Goal: Task Accomplishment & Management: Complete application form

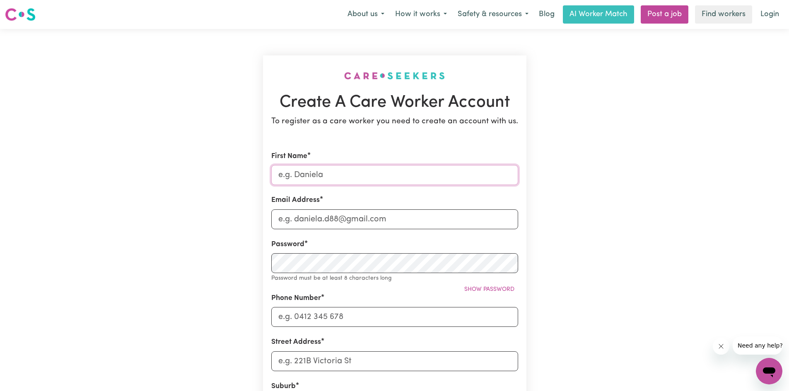
click at [321, 175] on input "First Name" at bounding box center [394, 175] width 247 height 20
type input "m"
type input "[PERSON_NAME]"
click at [367, 223] on input "Email Address" at bounding box center [394, 220] width 247 height 20
type input "[EMAIL_ADDRESS][DOMAIN_NAME]"
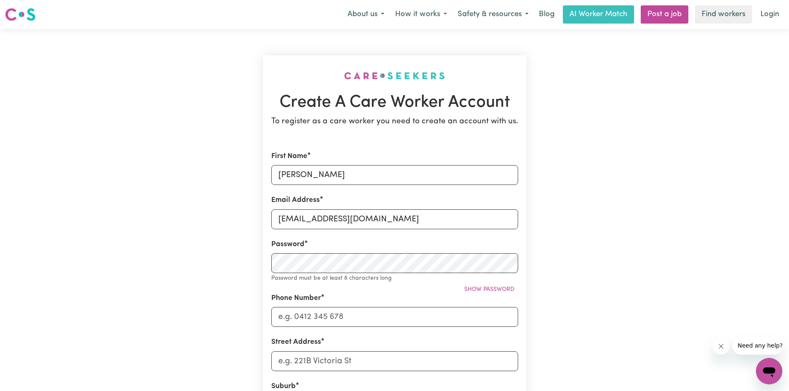
click at [318, 251] on div "Password Password must be at least 8 characters long Show password" at bounding box center [394, 261] width 247 height 44
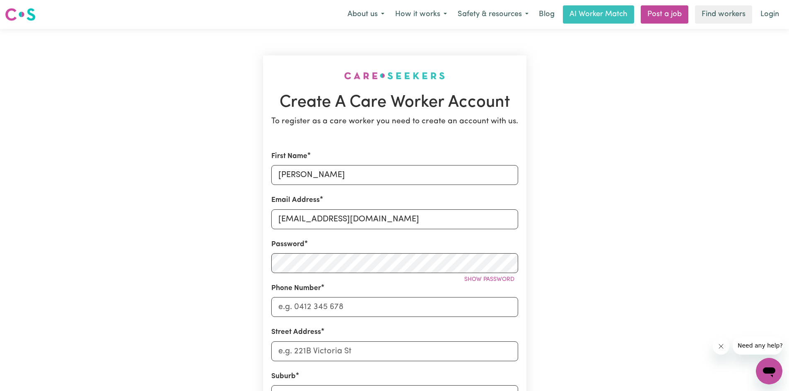
drag, startPoint x: 658, startPoint y: 233, endPoint x: 604, endPoint y: 273, distance: 66.6
click at [652, 238] on div "Create A Care Worker Account To register as a care worker you need to create an…" at bounding box center [394, 326] width 547 height 595
click at [324, 304] on input "Phone Number" at bounding box center [394, 307] width 247 height 20
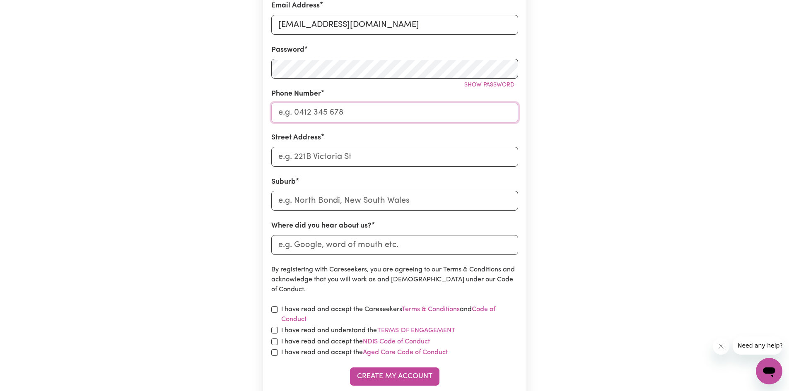
scroll to position [193, 0]
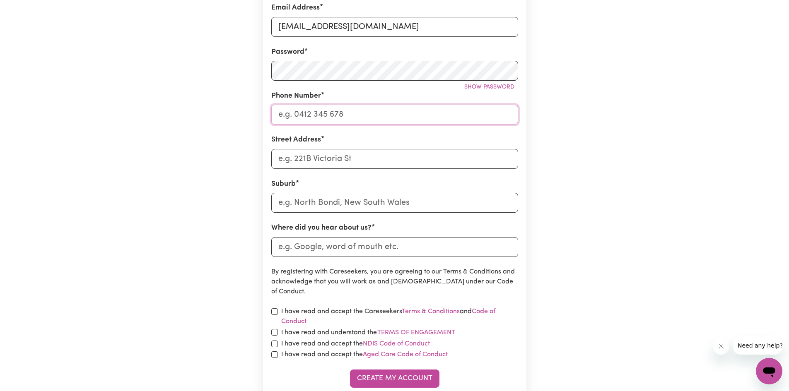
click at [376, 118] on input "Phone Number" at bounding box center [394, 115] width 247 height 20
type input "0480583712"
click at [314, 164] on input "Street Address" at bounding box center [394, 159] width 247 height 20
drag, startPoint x: 616, startPoint y: 250, endPoint x: 587, endPoint y: 68, distance: 184.1
click at [615, 186] on div "Create A Care Worker Account To register as a care worker you need to create an…" at bounding box center [394, 133] width 547 height 595
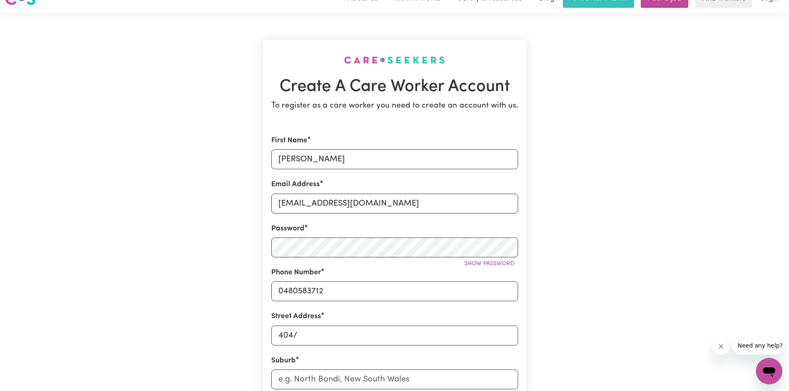
scroll to position [0, 0]
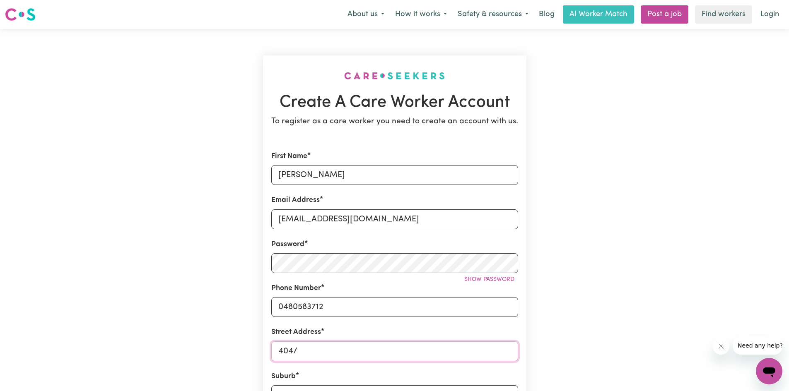
click at [300, 353] on input "404/" at bounding box center [394, 352] width 247 height 20
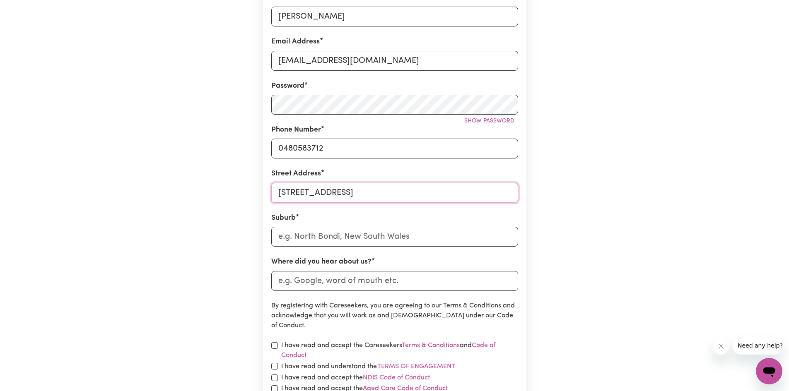
scroll to position [199, 0]
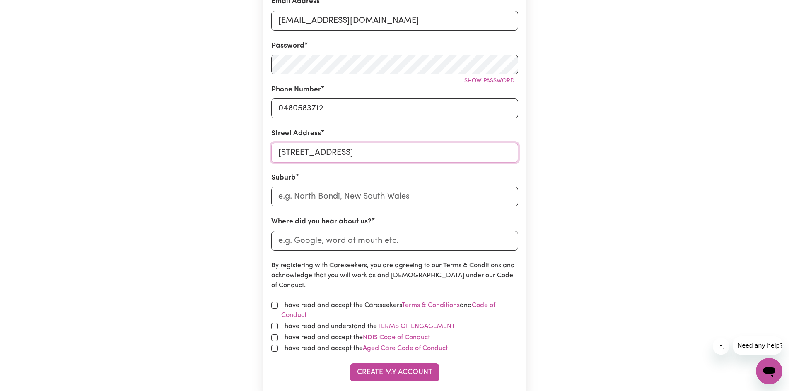
type input "[STREET_ADDRESS]"
click at [431, 198] on input "text" at bounding box center [394, 197] width 247 height 20
type input "n"
type input "Ban"
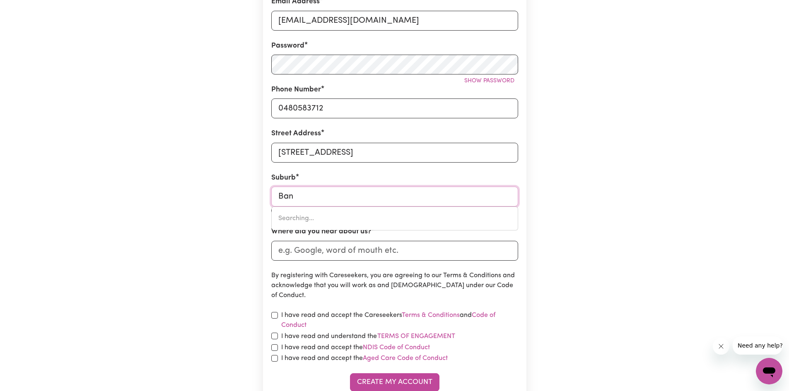
type input "Ban BAN, [GEOGRAPHIC_DATA], 4625"
type input "Bank"
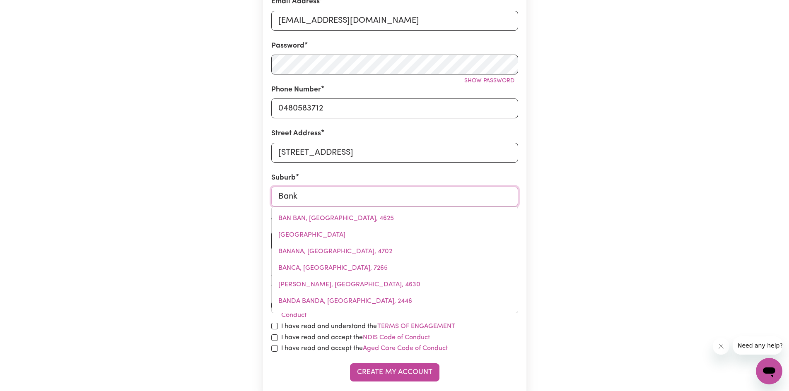
type input "Banks"
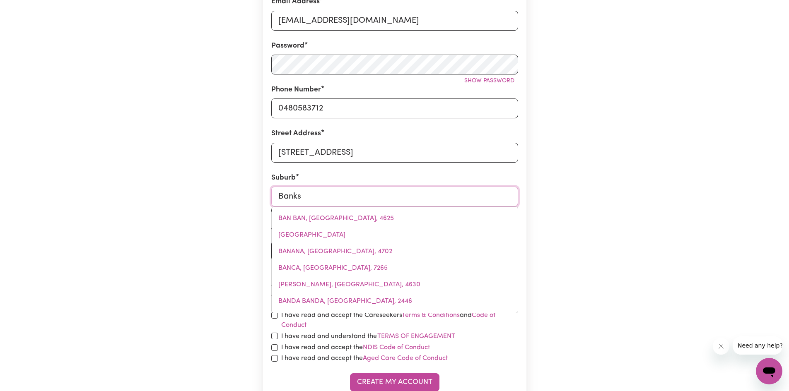
type input "Banks, Australian Capital Territory, 2906"
type input "Bankst"
type input "Banksto"
type input "BankstoWN, [GEOGRAPHIC_DATA], 2200"
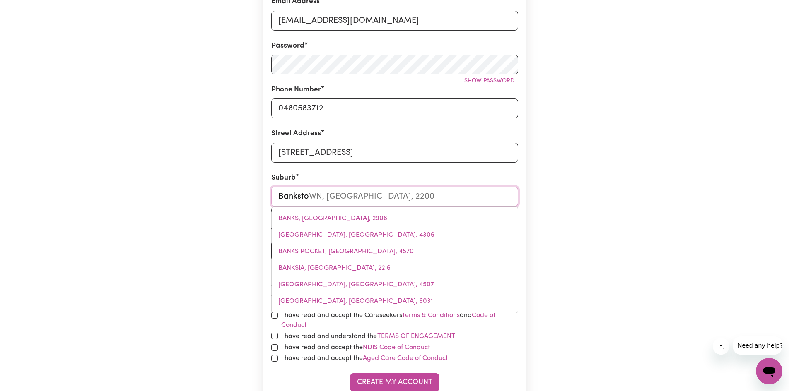
type input "Bankstow"
type input "BankstowN, [GEOGRAPHIC_DATA], 2200"
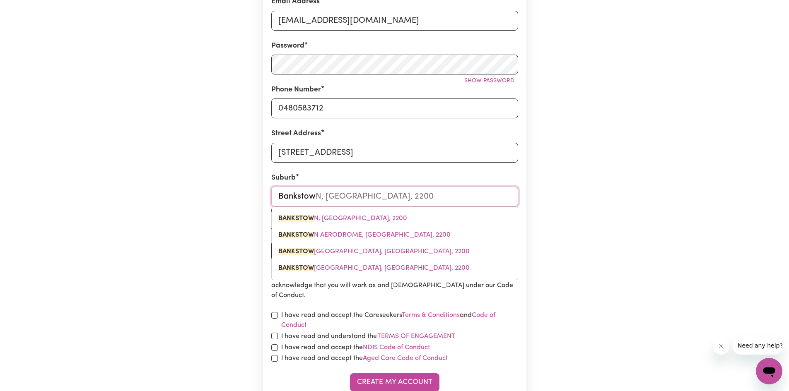
type input "Bankstowb"
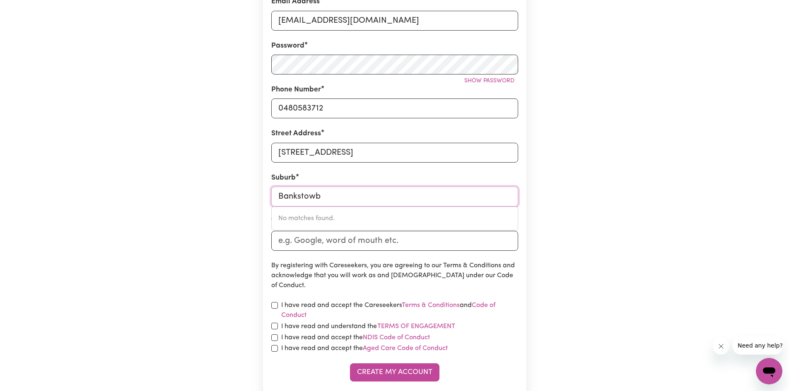
type input "Bankstow"
type input "BankstowN, [GEOGRAPHIC_DATA], 2200"
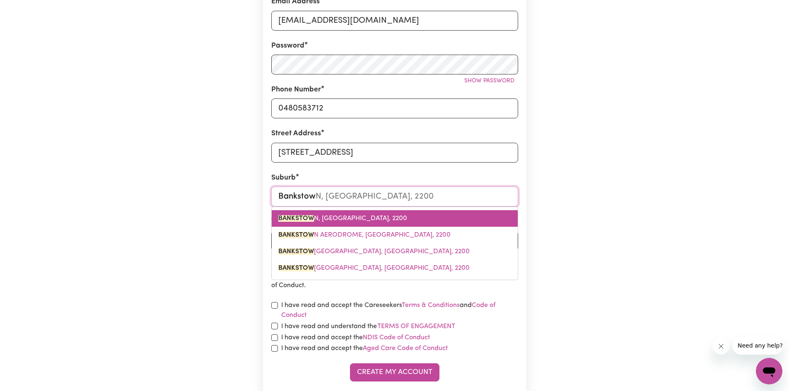
click at [342, 220] on span "BANKSTOW N, New South Wales, 2200" at bounding box center [342, 218] width 129 height 7
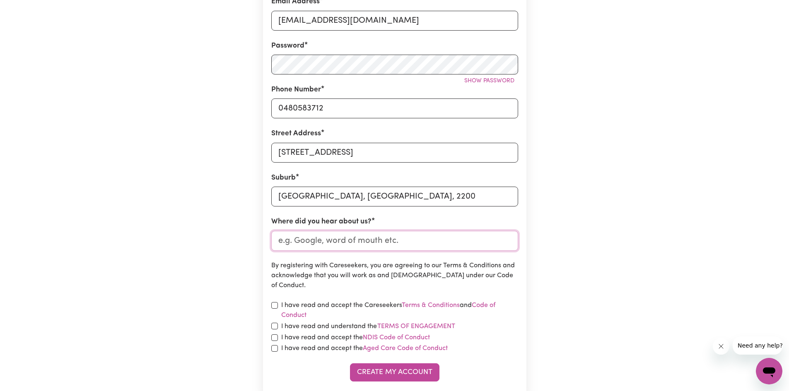
click at [403, 248] on input "Where did you hear about us?" at bounding box center [394, 241] width 247 height 20
type input "Indeed"
drag, startPoint x: 611, startPoint y: 293, endPoint x: 604, endPoint y: 299, distance: 8.8
click at [609, 298] on div "Create A Care Worker Account To register as a care worker you need to create an…" at bounding box center [394, 127] width 547 height 595
click at [277, 306] on input "checkbox" at bounding box center [274, 305] width 7 height 7
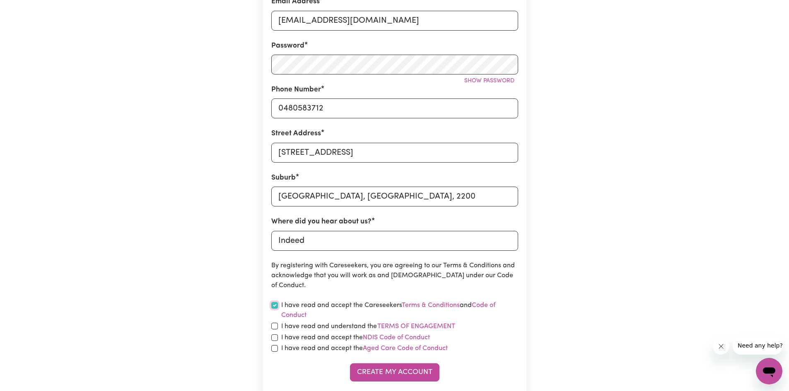
checkbox input "true"
drag, startPoint x: 276, startPoint y: 326, endPoint x: 284, endPoint y: 340, distance: 15.8
click at [278, 327] on div "I have read and understand the Terms of Engagement" at bounding box center [394, 326] width 247 height 11
click at [277, 339] on input "checkbox" at bounding box center [274, 338] width 7 height 7
checkbox input "true"
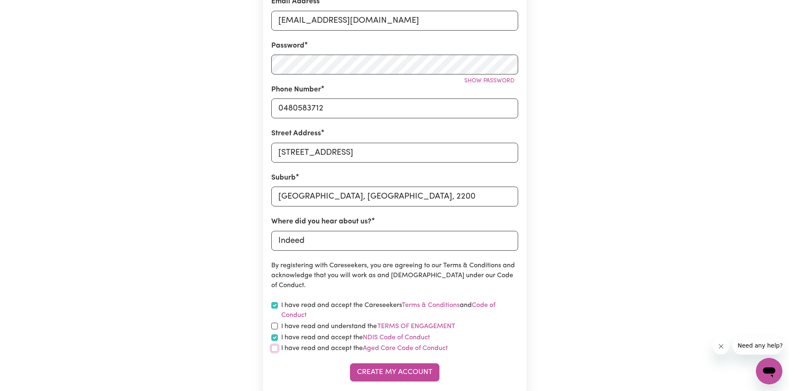
click at [275, 348] on input "checkbox" at bounding box center [274, 349] width 7 height 7
checkbox input "true"
click at [403, 376] on button "Create My Account" at bounding box center [394, 373] width 89 height 18
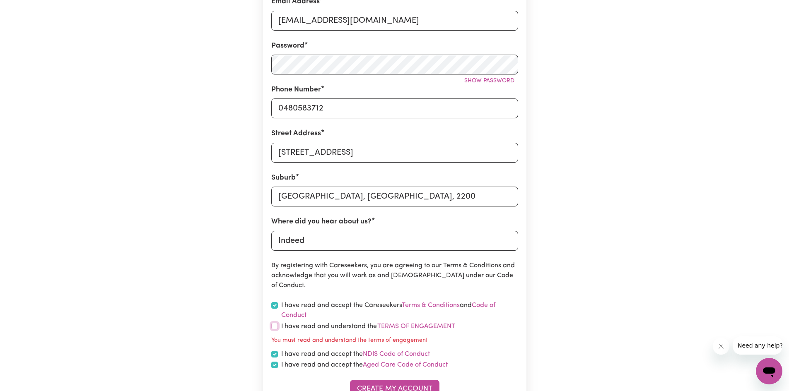
click at [274, 326] on input "checkbox" at bounding box center [274, 326] width 7 height 7
checkbox input "true"
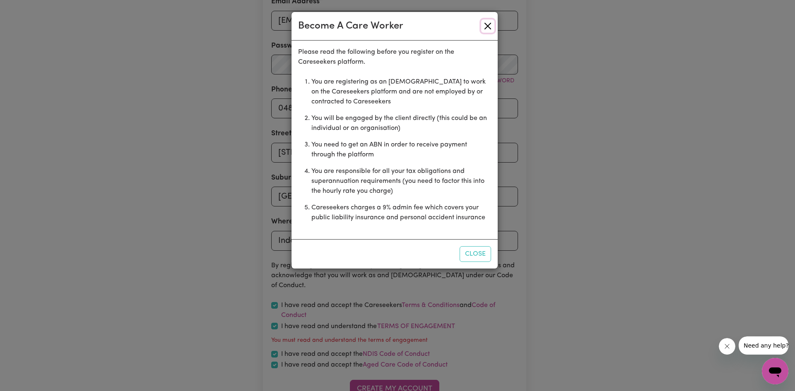
drag, startPoint x: 485, startPoint y: 23, endPoint x: 485, endPoint y: 44, distance: 21.1
click at [486, 23] on button "Close" at bounding box center [487, 25] width 13 height 13
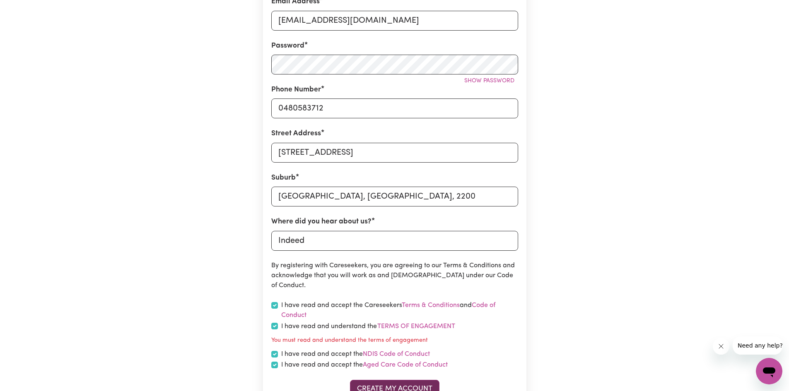
click at [387, 387] on button "Create My Account" at bounding box center [394, 389] width 89 height 18
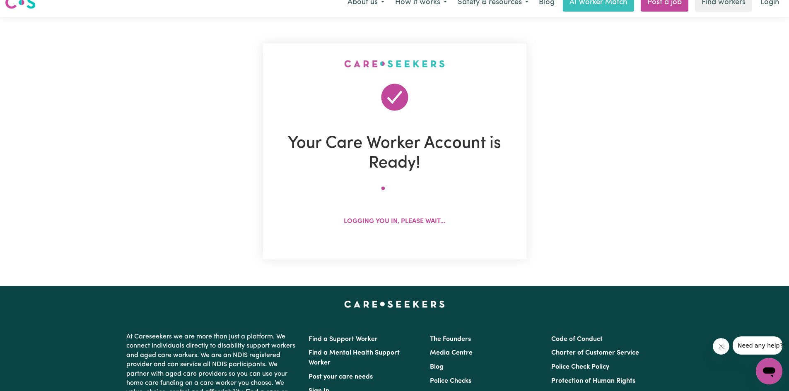
scroll to position [0, 0]
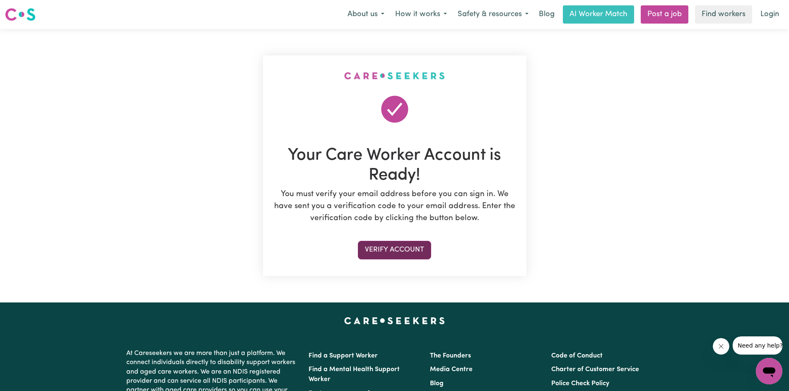
click at [398, 250] on button "Verify Account" at bounding box center [394, 250] width 73 height 18
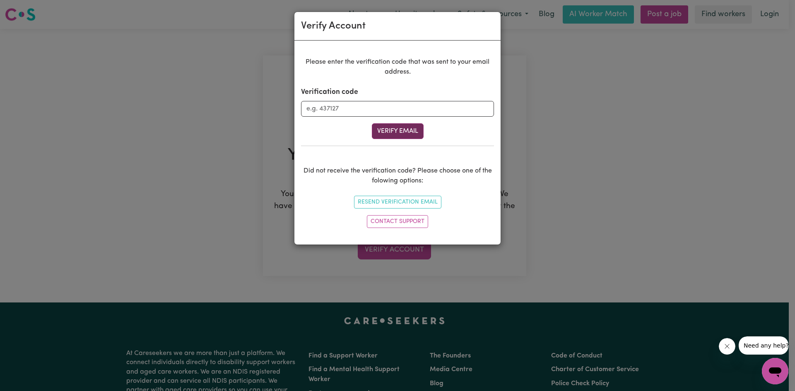
click at [391, 128] on button "Verify Email" at bounding box center [398, 131] width 52 height 16
click at [439, 104] on input "Verification code" at bounding box center [397, 109] width 193 height 16
drag, startPoint x: 411, startPoint y: 203, endPoint x: 626, endPoint y: 367, distance: 270.9
click at [615, 371] on div "Verify Account Please enter the verification code that was sent to your email a…" at bounding box center [397, 195] width 795 height 391
click at [408, 133] on button "Verify Email" at bounding box center [398, 131] width 52 height 16
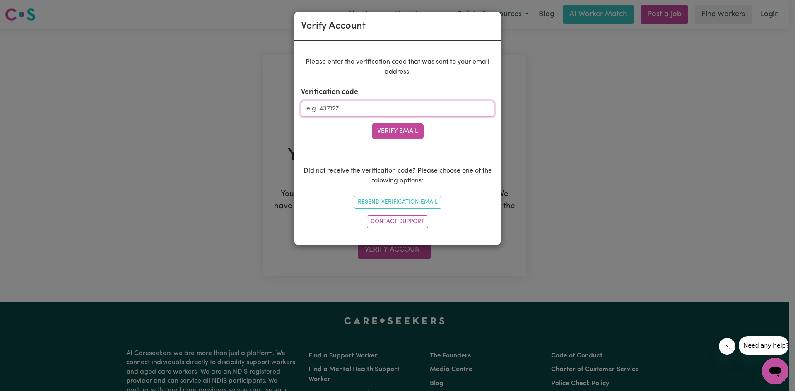
click at [365, 106] on input "Verification code" at bounding box center [397, 109] width 193 height 16
drag, startPoint x: 360, startPoint y: 108, endPoint x: 294, endPoint y: 108, distance: 65.5
click at [294, 108] on div "Verify Account Please enter the verification code that was sent to your email a…" at bounding box center [397, 129] width 207 height 234
type input "974523"
click at [389, 130] on button "Verify Email" at bounding box center [398, 131] width 52 height 16
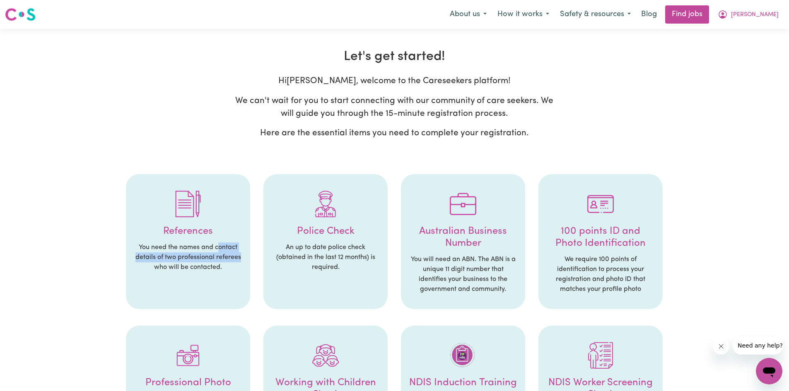
drag, startPoint x: 249, startPoint y: 254, endPoint x: 372, endPoint y: 263, distance: 123.8
drag, startPoint x: 734, startPoint y: 233, endPoint x: 737, endPoint y: 227, distance: 6.5
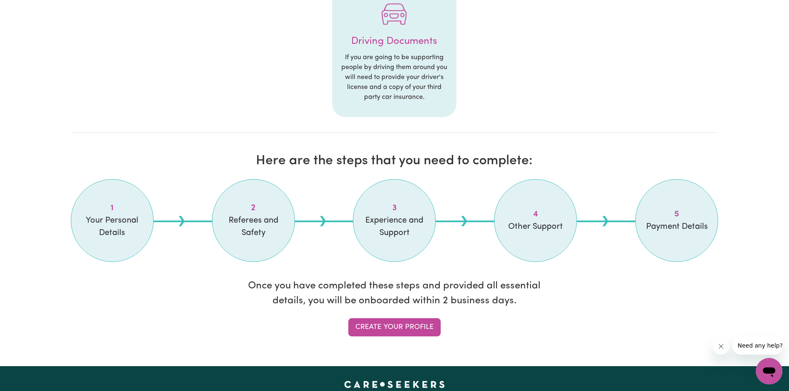
scroll to position [577, 0]
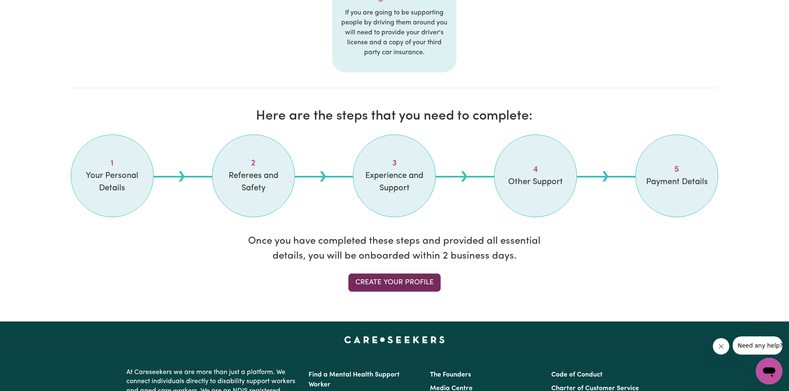
click at [411, 280] on link "Create your profile" at bounding box center [394, 283] width 92 height 18
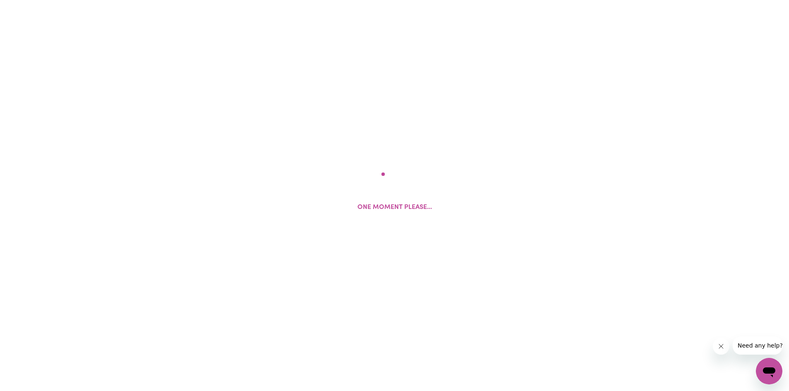
select select "Studying a healthcare related degree or qualification"
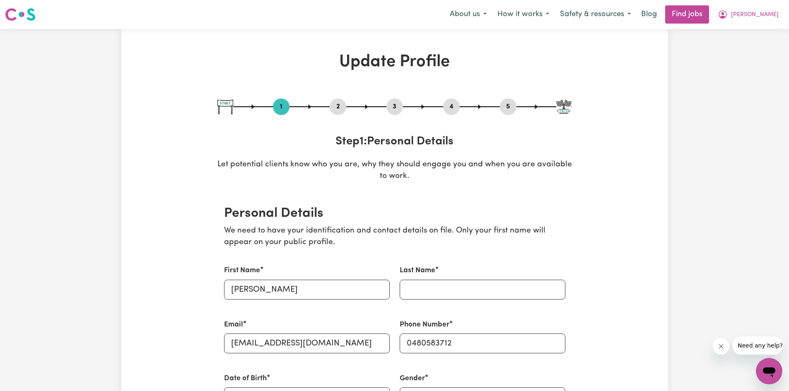
scroll to position [442, 0]
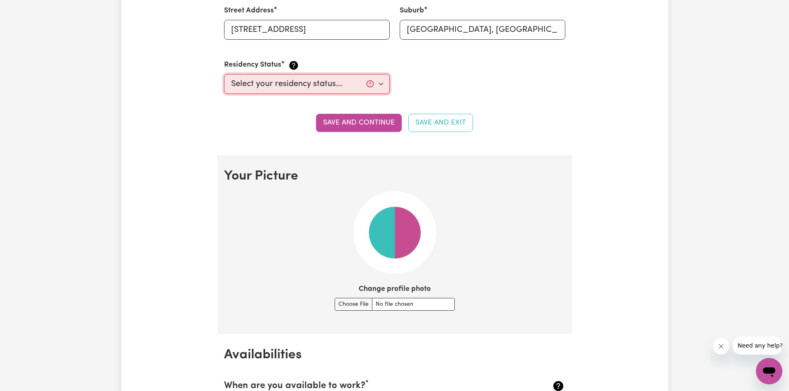
click at [382, 86] on select "Select your residency status... [DEMOGRAPHIC_DATA] citizen Australian PR [DEMOG…" at bounding box center [307, 84] width 166 height 20
select select "Student Visa"
click at [224, 74] on select "Select your residency status... [DEMOGRAPHIC_DATA] citizen Australian PR [DEMOG…" at bounding box center [307, 84] width 166 height 20
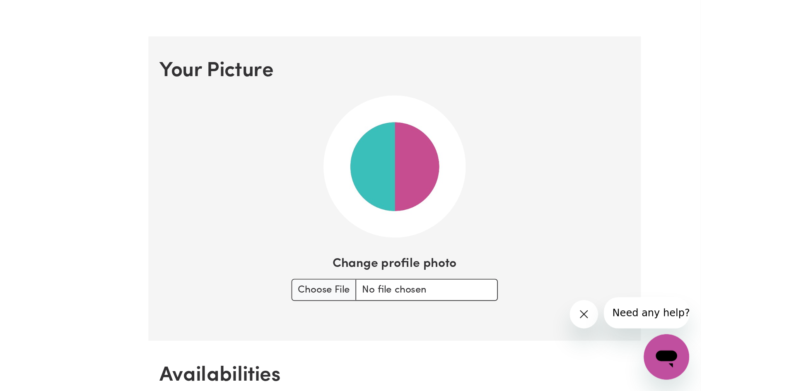
scroll to position [564, 0]
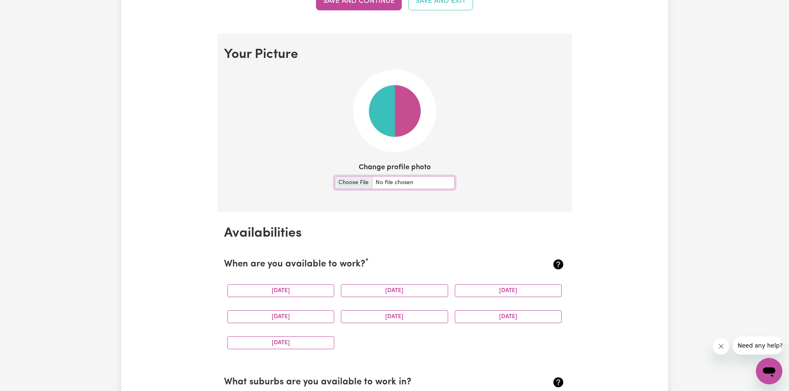
click at [342, 181] on input "Change profile photo" at bounding box center [395, 182] width 120 height 13
type input "C:\fakepath\Messenger_creation_AA5C8B35-D0BD-407F-8B87-C8E00C31A568.jpeg"
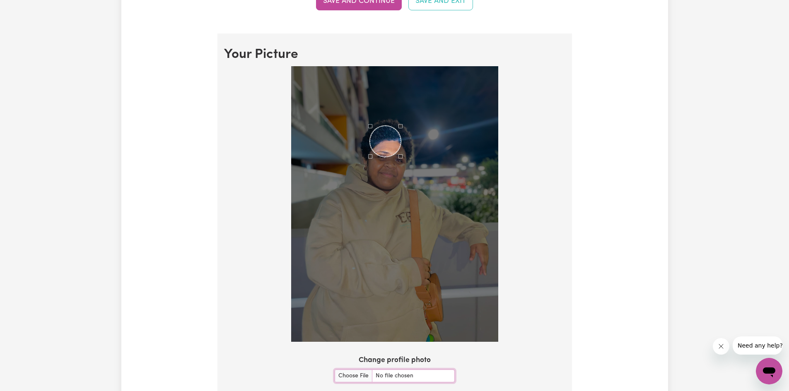
click at [391, 143] on div "Use the arrow keys to move the crop selection area" at bounding box center [385, 141] width 31 height 31
click at [427, 255] on img at bounding box center [394, 204] width 207 height 276
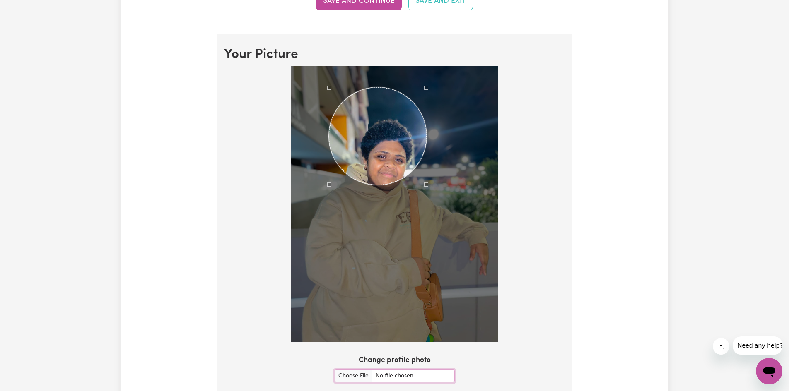
click at [330, 159] on div at bounding box center [394, 204] width 207 height 276
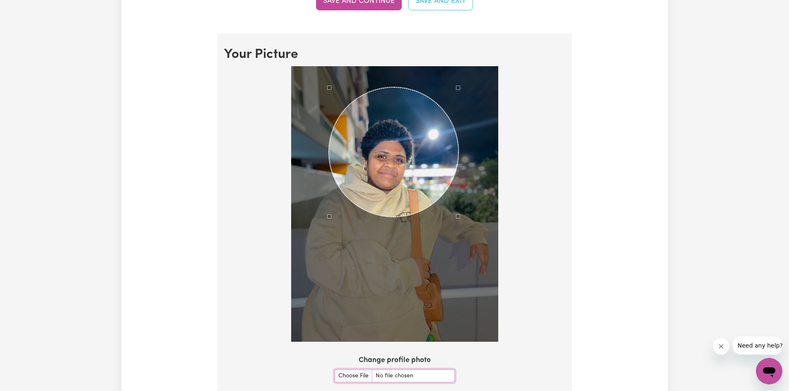
click at [459, 296] on div at bounding box center [394, 204] width 207 height 276
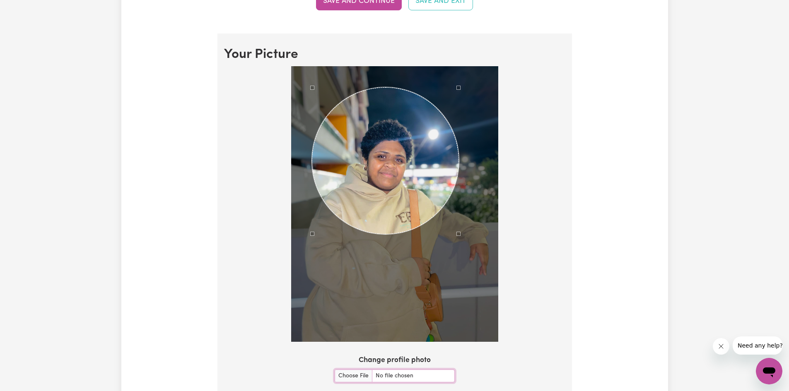
click at [311, 290] on div at bounding box center [394, 204] width 207 height 276
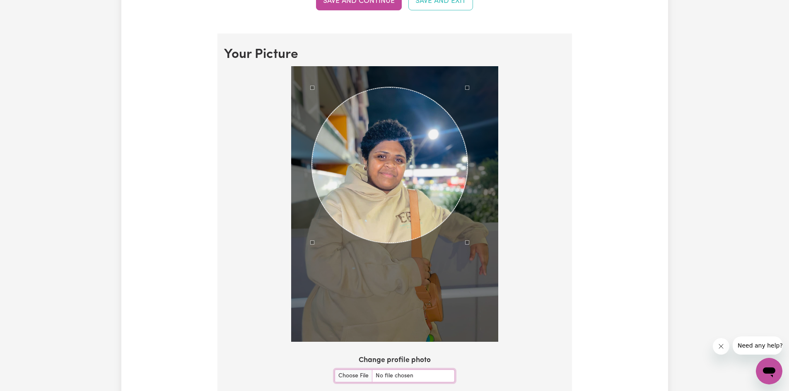
click at [469, 253] on div at bounding box center [394, 204] width 207 height 276
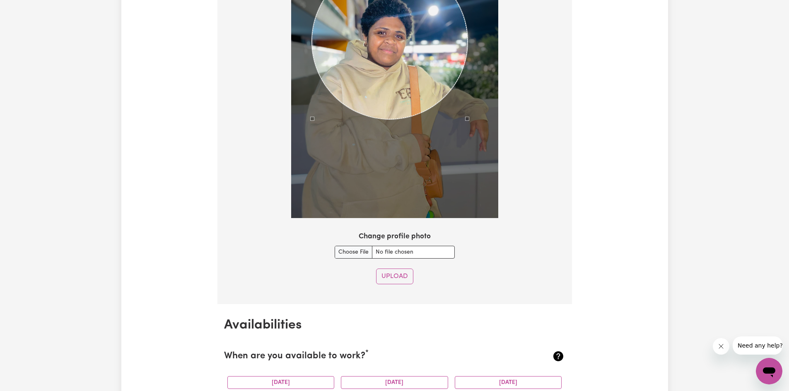
scroll to position [657, 0]
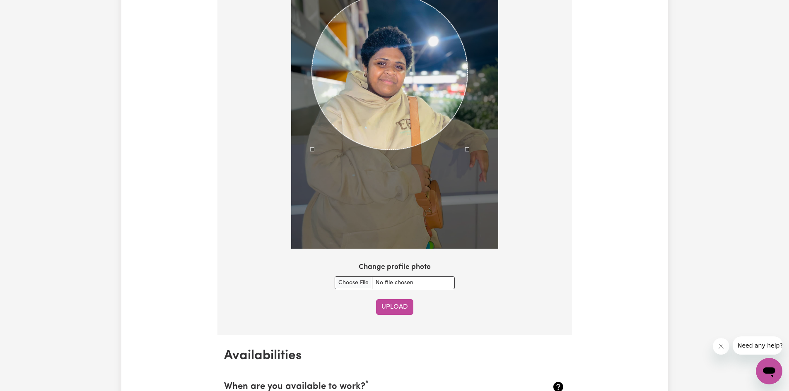
click at [396, 307] on button "Upload" at bounding box center [394, 308] width 37 height 16
select select
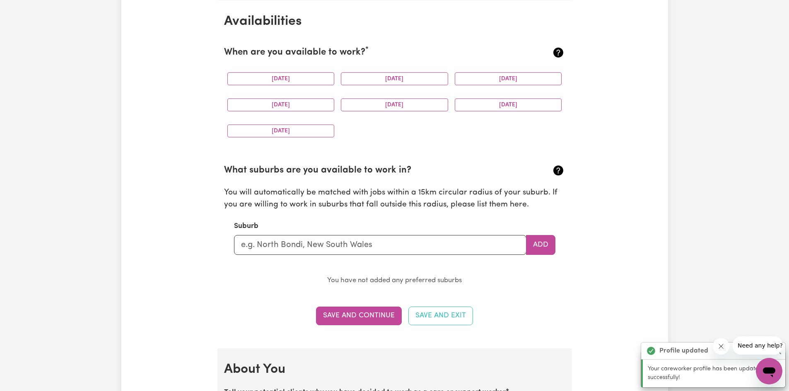
scroll to position [334, 0]
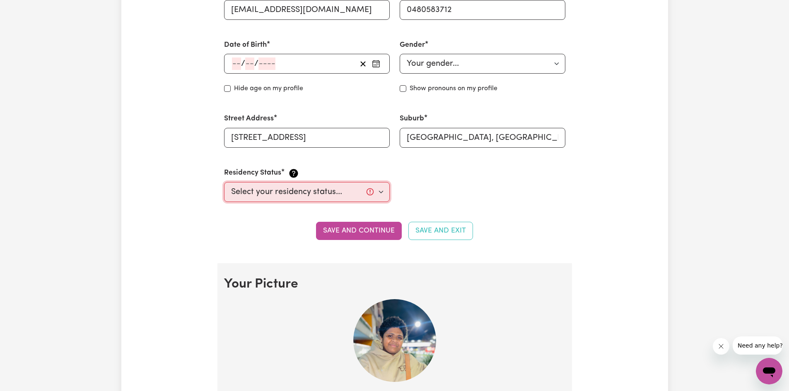
click at [379, 192] on select "Select your residency status... [DEMOGRAPHIC_DATA] citizen Australian PR [DEMOG…" at bounding box center [307, 192] width 166 height 20
select select "Student Visa"
click at [224, 182] on select "Select your residency status... [DEMOGRAPHIC_DATA] citizen Australian PR [DEMOG…" at bounding box center [307, 192] width 166 height 20
drag, startPoint x: 519, startPoint y: 201, endPoint x: 524, endPoint y: 200, distance: 5.1
click at [523, 200] on div "First Name Manaini Abigail Last Name Email abigaildavuvu@gmail.com Phone Number…" at bounding box center [394, 67] width 351 height 290
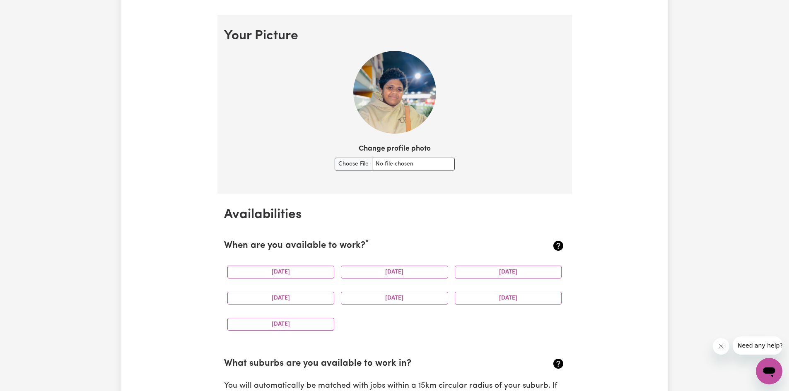
scroll to position [616, 0]
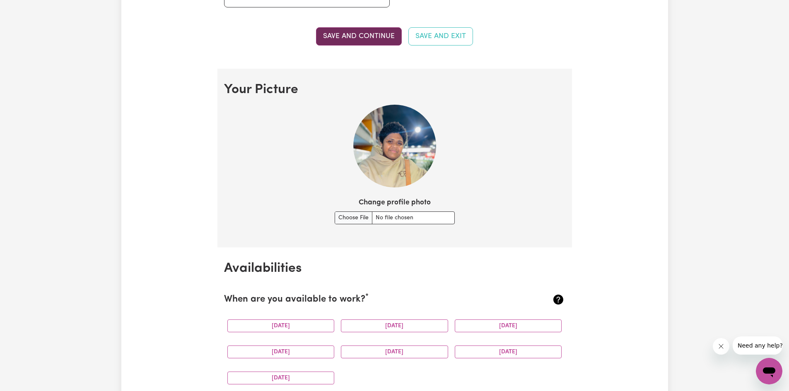
click at [369, 38] on button "Save and continue" at bounding box center [359, 36] width 86 height 18
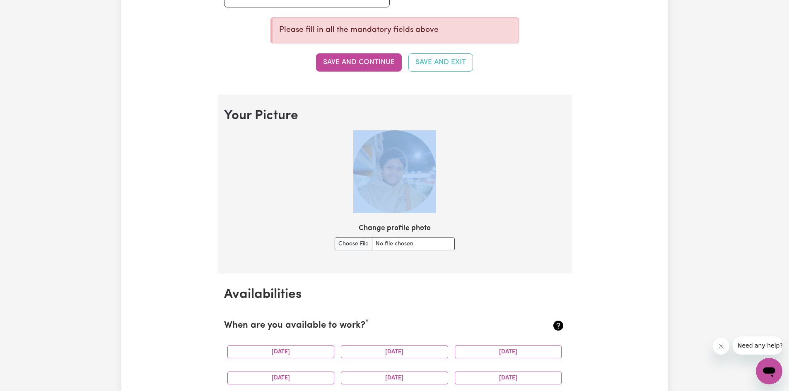
drag, startPoint x: 788, startPoint y: 122, endPoint x: 776, endPoint y: 172, distance: 51.1
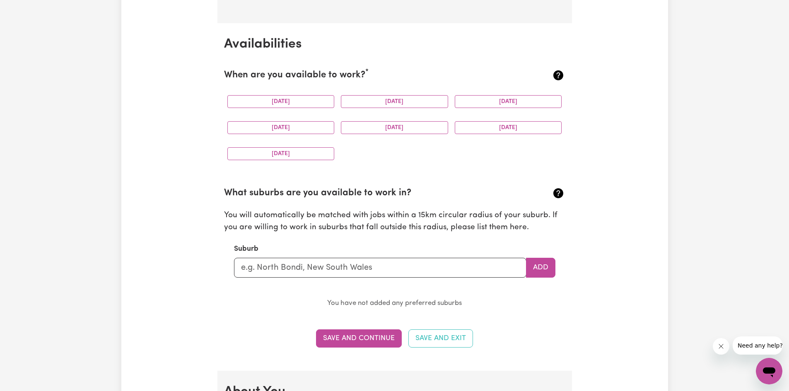
scroll to position [852, 0]
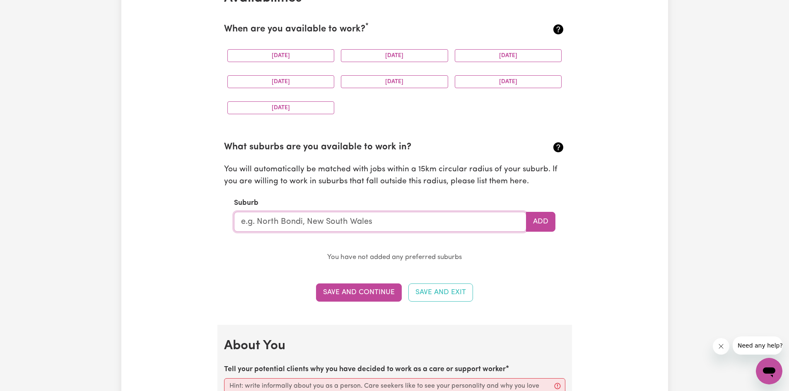
click at [466, 222] on input "text" at bounding box center [380, 222] width 292 height 20
click at [403, 221] on input "text" at bounding box center [380, 222] width 292 height 20
type input "Ban"
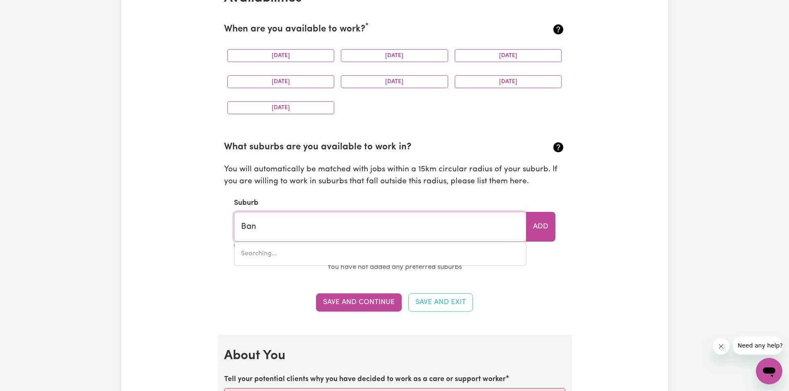
type input "Ban BAN, [GEOGRAPHIC_DATA], 4625"
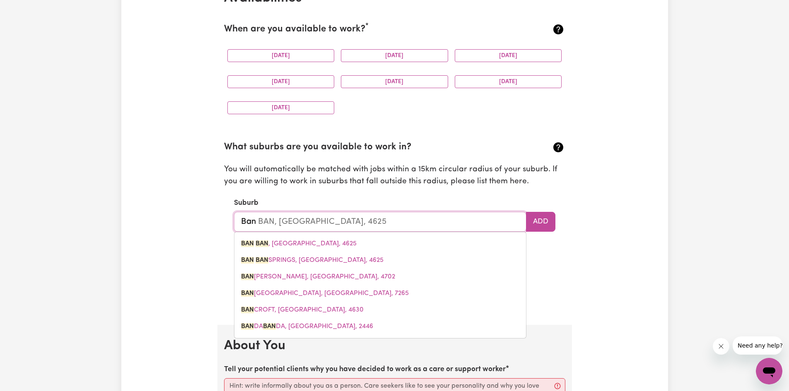
type input "Bank"
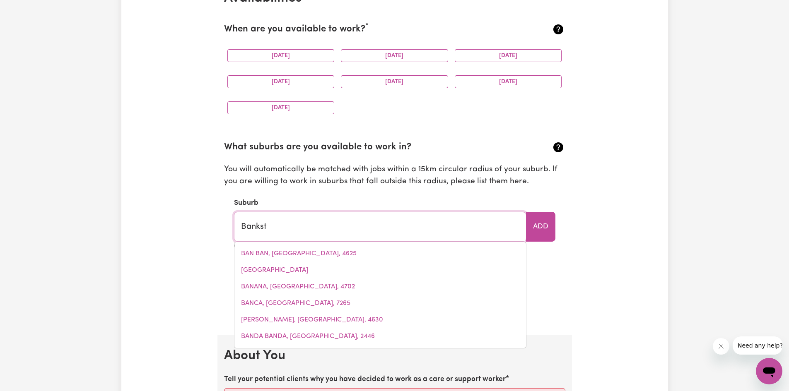
type input "Banksto"
type input "BankstoWN, [GEOGRAPHIC_DATA], 2200"
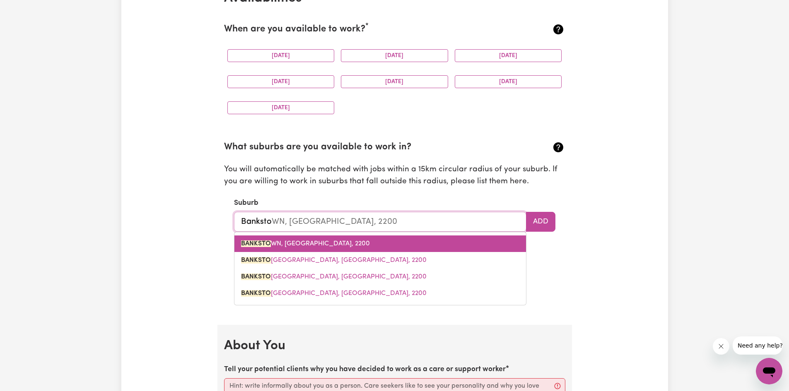
click at [345, 247] on span "BANKSTO WN, [GEOGRAPHIC_DATA], 2200" at bounding box center [305, 244] width 129 height 7
type input "[GEOGRAPHIC_DATA], [GEOGRAPHIC_DATA], 2200"
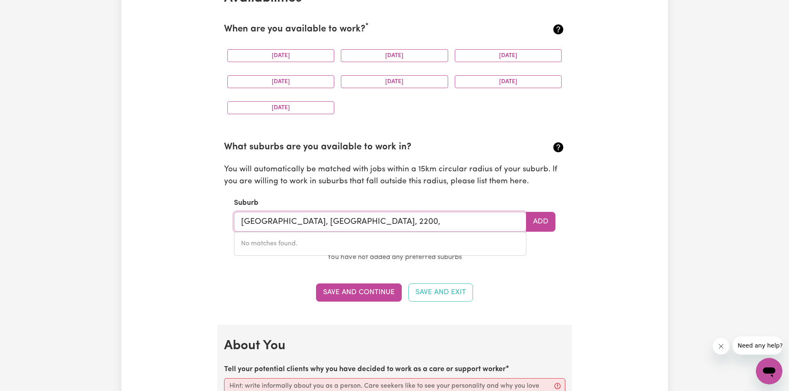
drag, startPoint x: 326, startPoint y: 248, endPoint x: 388, endPoint y: 233, distance: 63.8
click at [328, 247] on div "No matches found." at bounding box center [380, 244] width 292 height 24
click at [413, 227] on input "BANKSTOWN, New South Wales, 2200," at bounding box center [380, 222] width 292 height 20
type input "BANKSTOWN, New South Wales, 2200,"
click at [535, 223] on button "Add" at bounding box center [540, 222] width 29 height 20
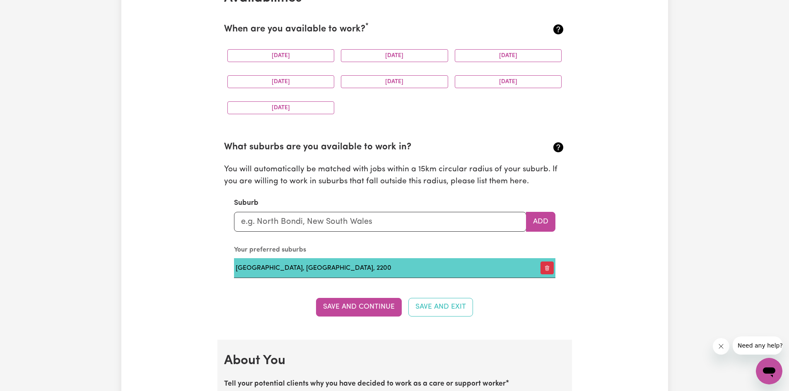
click at [335, 269] on td "[GEOGRAPHIC_DATA], [GEOGRAPHIC_DATA], 2200" at bounding box center [379, 269] width 291 height 20
click at [311, 266] on td "[GEOGRAPHIC_DATA], [GEOGRAPHIC_DATA], 2200" at bounding box center [379, 269] width 291 height 20
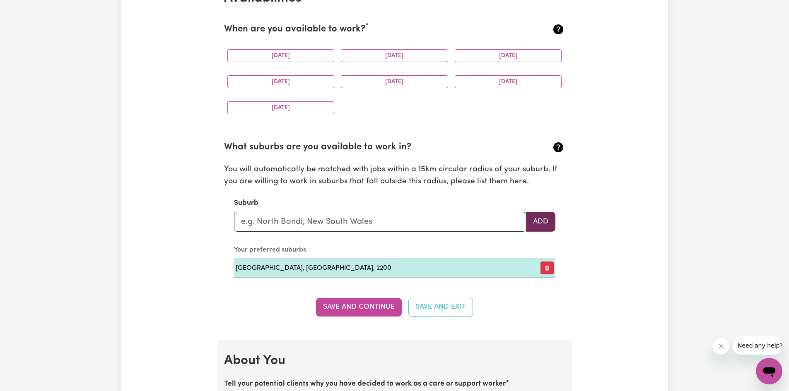
click at [542, 224] on button "Add" at bounding box center [540, 222] width 29 height 20
click at [398, 218] on input "text" at bounding box center [380, 222] width 292 height 20
click at [544, 221] on button "Add" at bounding box center [540, 222] width 29 height 20
click at [373, 305] on button "Save and Continue" at bounding box center [359, 307] width 86 height 18
select select
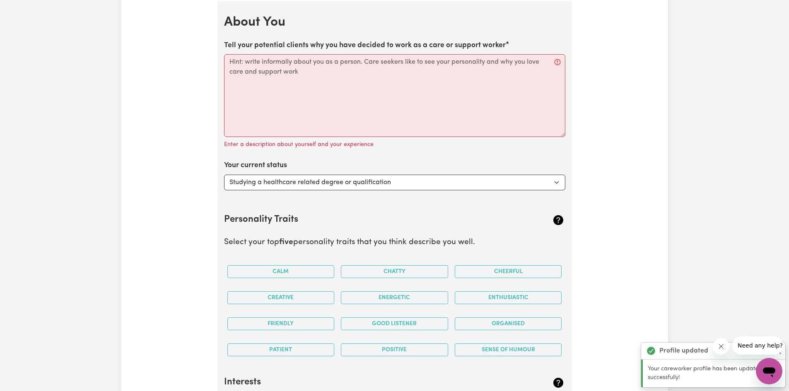
scroll to position [1191, 0]
click at [558, 180] on select "Select... Studying a healthcare related degree or qualification Studying a non-…" at bounding box center [394, 182] width 341 height 16
click at [224, 174] on select "Select... Studying a healthcare related degree or qualification Studying a non-…" at bounding box center [394, 182] width 341 height 16
click at [557, 181] on select "Select... Studying a healthcare related degree or qualification Studying a non-…" at bounding box center [394, 182] width 341 height 16
select select "Studying a healthcare related degree or qualification"
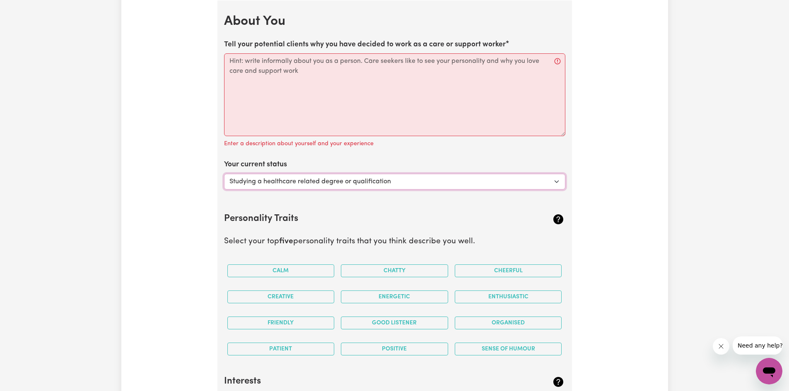
click at [224, 174] on select "Select... Studying a healthcare related degree or qualification Studying a non-…" at bounding box center [394, 182] width 341 height 16
click at [382, 272] on button "Chatty" at bounding box center [394, 271] width 107 height 13
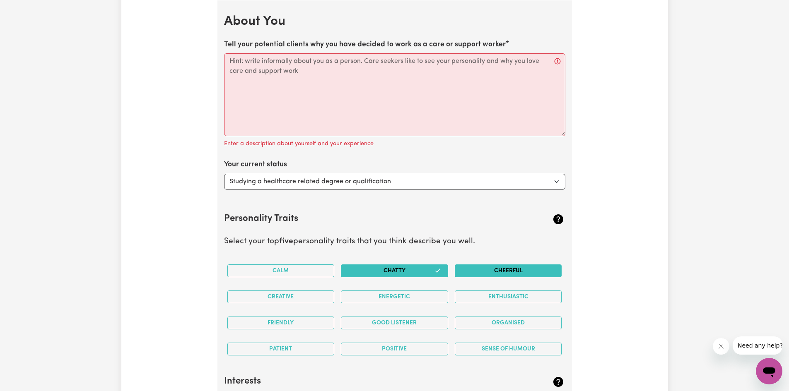
click at [521, 271] on button "Cheerful" at bounding box center [508, 271] width 107 height 13
click at [316, 317] on button "Friendly" at bounding box center [280, 323] width 107 height 13
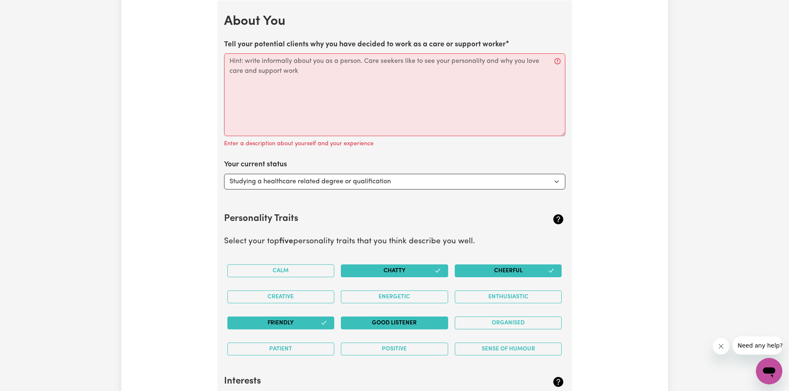
click at [427, 324] on button "Good Listener" at bounding box center [394, 323] width 107 height 13
click at [495, 350] on button "Sense of Humour" at bounding box center [508, 349] width 107 height 13
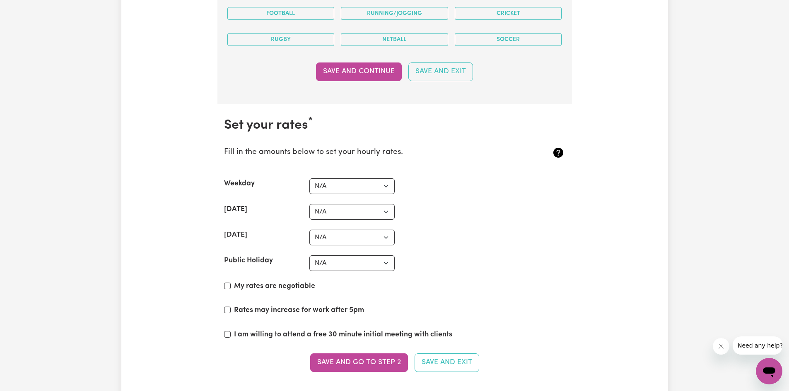
scroll to position [1879, 0]
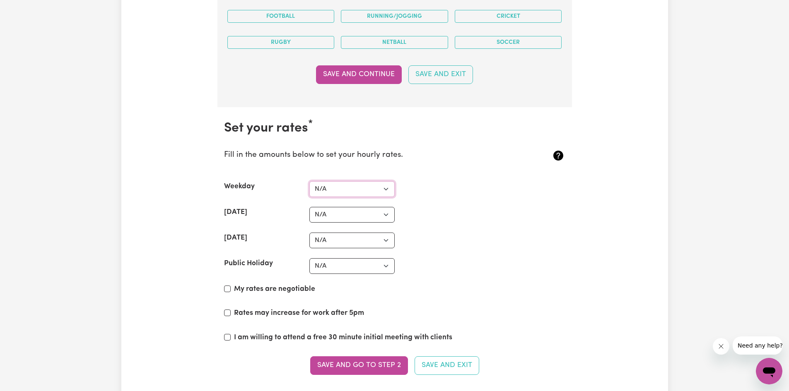
click at [387, 188] on select "N/A $37 $38 $39 $40 $41 $42 $43 $44 $45 $46 $47 $48 $49 $50 $51 $52 $53 $54 $55…" at bounding box center [351, 189] width 85 height 16
select select "37"
click at [309, 181] on select "N/A $37 $38 $39 $40 $41 $42 $43 $44 $45 $46 $47 $48 $49 $50 $51 $52 $53 $54 $55…" at bounding box center [351, 189] width 85 height 16
click at [359, 212] on select "N/A $37 $38 $39 $40 $41 $42 $43 $44 $45 $46 $47 $48 $49 $50 $51 $52 $53 $54 $55…" at bounding box center [351, 215] width 85 height 16
select select "40"
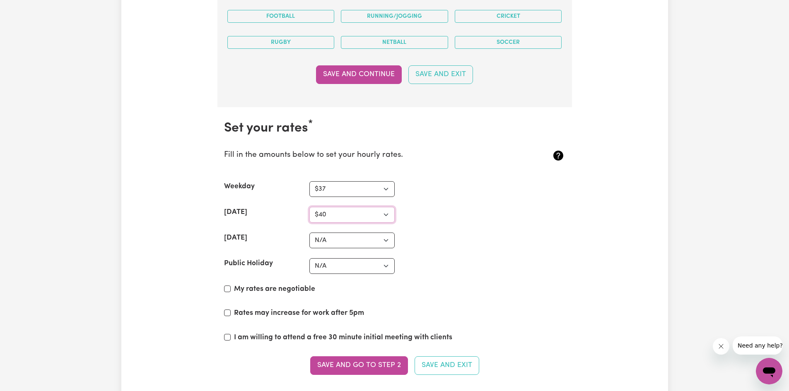
click at [309, 207] on select "N/A $37 $38 $39 $40 $41 $42 $43 $44 $45 $46 $47 $48 $49 $50 $51 $52 $53 $54 $55…" at bounding box center [351, 215] width 85 height 16
click at [392, 240] on select "N/A $37 $38 $39 $40 $41 $42 $43 $44 $45 $46 $47 $48 $49 $50 $51 $52 $53 $54 $55…" at bounding box center [351, 241] width 85 height 16
select select "40"
click at [309, 233] on select "N/A $37 $38 $39 $40 $41 $42 $43 $44 $45 $46 $47 $48 $49 $50 $51 $52 $53 $54 $55…" at bounding box center [351, 241] width 85 height 16
click at [389, 266] on select "N/A $37 $38 $39 $40 $41 $42 $43 $44 $45 $46 $47 $48 $49 $50 $51 $52 $53 $54 $55…" at bounding box center [351, 267] width 85 height 16
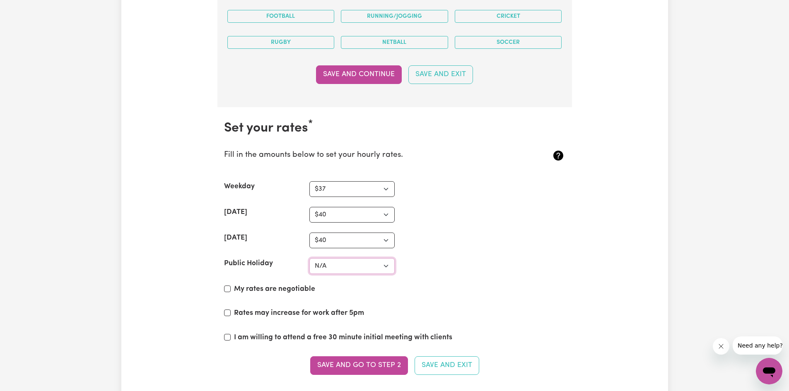
select select "40"
click at [309, 259] on select "N/A $37 $38 $39 $40 $41 $42 $43 $44 $45 $46 $47 $48 $49 $50 $51 $52 $53 $54 $55…" at bounding box center [351, 267] width 85 height 16
click at [385, 186] on select "N/A $37 $38 $39 $40 $41 $42 $43 $44 $45 $46 $47 $48 $49 $50 $51 $52 $53 $54 $55…" at bounding box center [351, 189] width 85 height 16
click at [309, 181] on select "N/A $37 $38 $39 $40 $41 $42 $43 $44 $45 $46 $47 $48 $49 $50 $51 $52 $53 $54 $55…" at bounding box center [351, 189] width 85 height 16
click at [228, 336] on input "I am willing to attend a free 30 minute initial meeting with clients" at bounding box center [227, 337] width 7 height 7
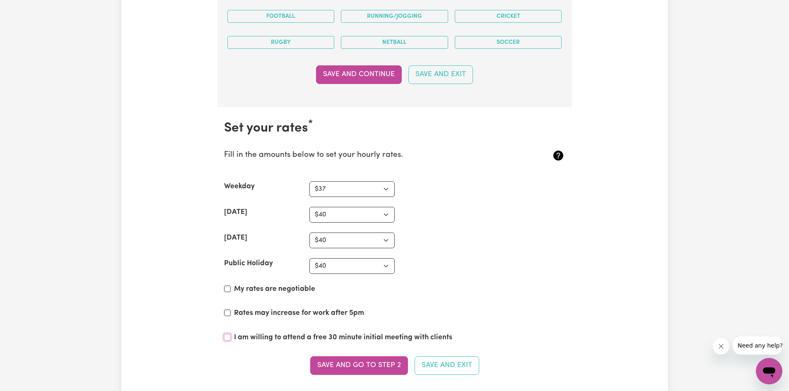
checkbox input "true"
click at [231, 312] on div "Rates may increase for work after 5pm" at bounding box center [394, 315] width 341 height 14
click at [228, 313] on input "Rates may increase for work after 5pm" at bounding box center [227, 313] width 7 height 7
checkbox input "true"
drag, startPoint x: 230, startPoint y: 287, endPoint x: 259, endPoint y: 300, distance: 32.3
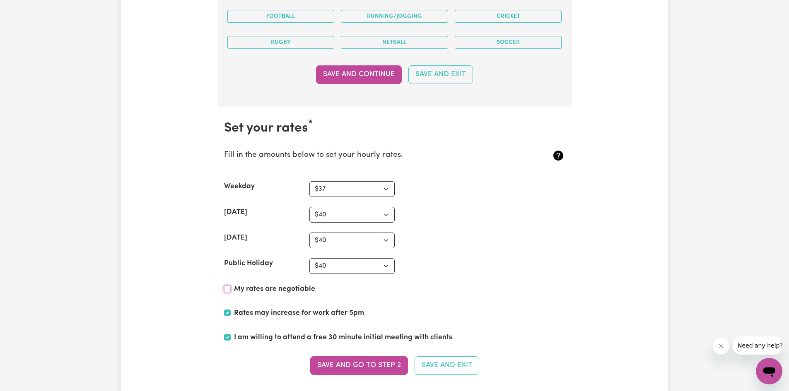
click at [232, 287] on div "My rates are negotiable" at bounding box center [394, 291] width 341 height 14
drag, startPoint x: 227, startPoint y: 287, endPoint x: 240, endPoint y: 290, distance: 13.6
click at [227, 287] on input "My rates are negotiable" at bounding box center [227, 289] width 7 height 7
checkbox input "true"
drag, startPoint x: 348, startPoint y: 365, endPoint x: 362, endPoint y: 364, distance: 14.1
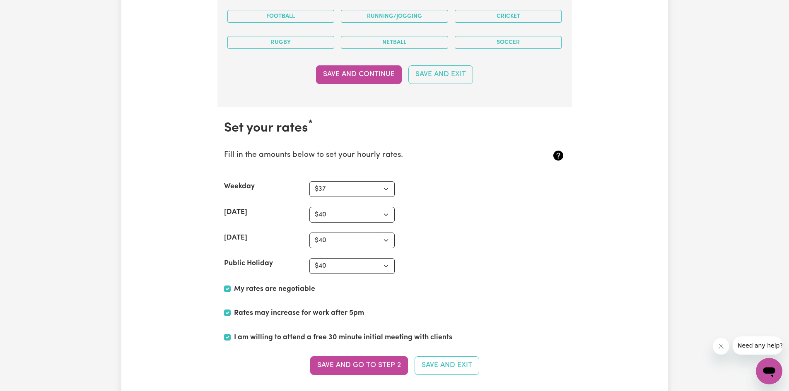
click at [350, 365] on button "Save and go to Step 2" at bounding box center [359, 366] width 98 height 18
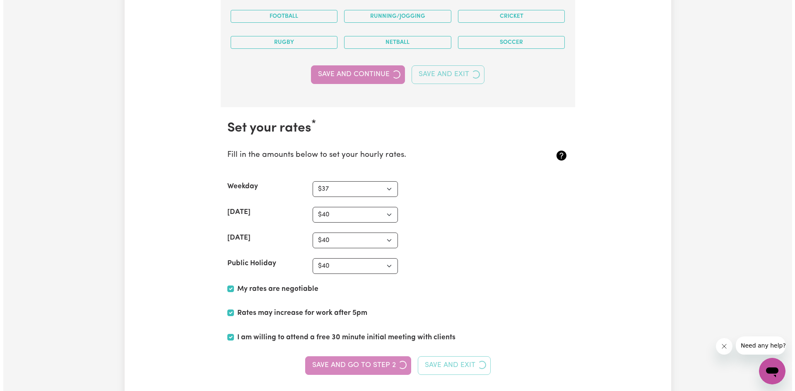
scroll to position [0, 0]
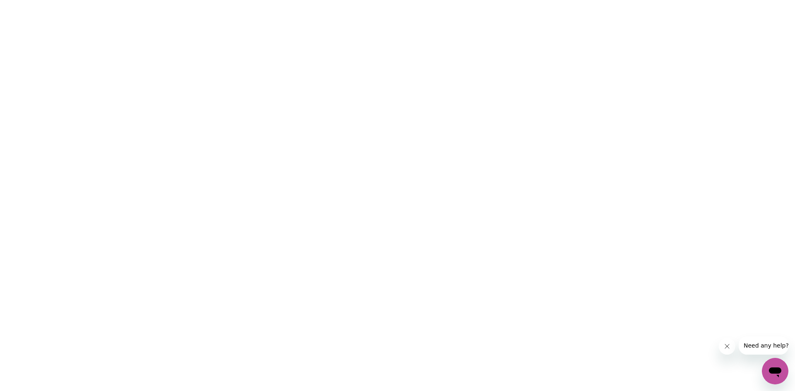
click at [582, 0] on html at bounding box center [397, 0] width 795 height 0
click at [529, 0] on html at bounding box center [397, 0] width 795 height 0
drag, startPoint x: 619, startPoint y: 191, endPoint x: 565, endPoint y: 156, distance: 64.3
click at [580, 0] on html at bounding box center [397, 0] width 795 height 0
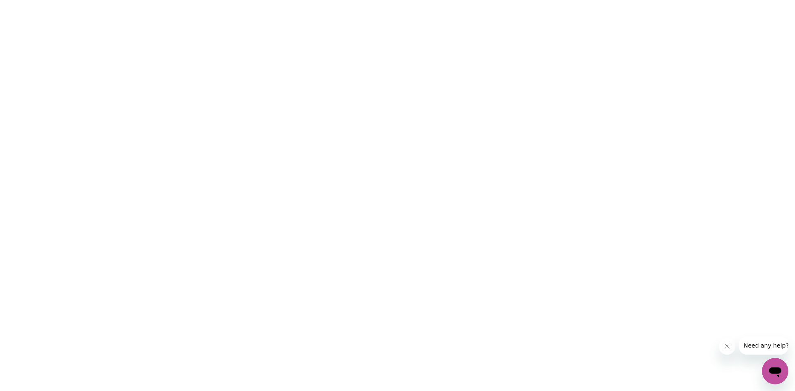
click at [382, 0] on html at bounding box center [397, 0] width 795 height 0
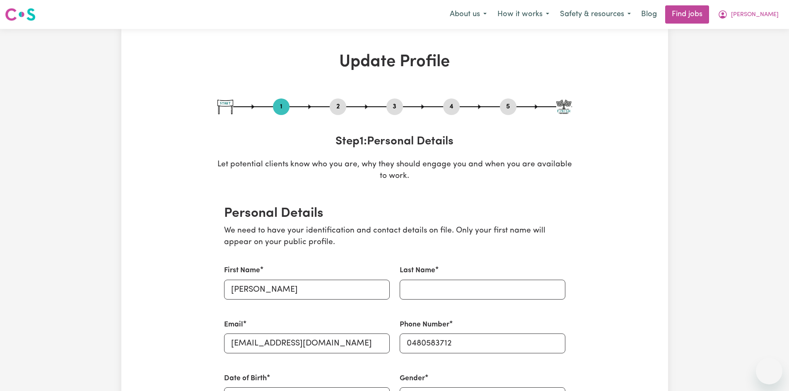
select select "Studying a healthcare related degree or qualification"
select select "37"
select select "40"
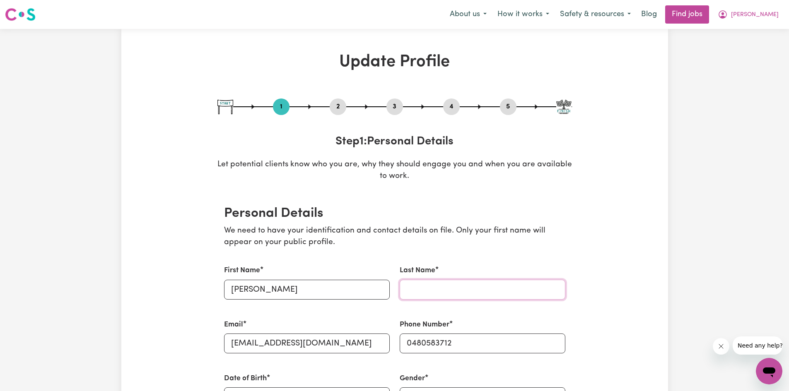
click at [444, 290] on input "Last Name" at bounding box center [483, 290] width 166 height 20
type input "[DEMOGRAPHIC_DATA]"
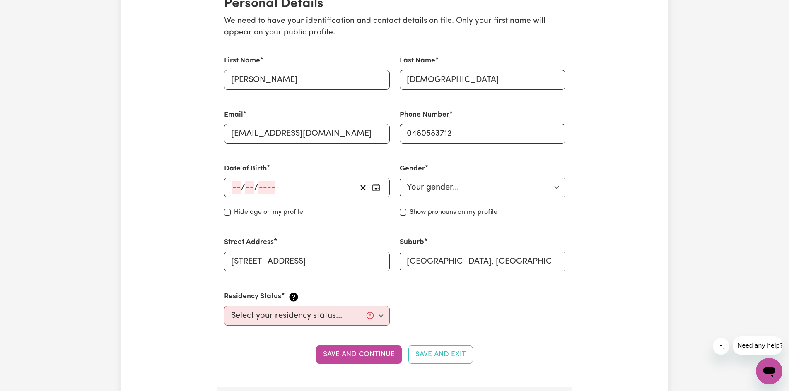
scroll to position [213, 0]
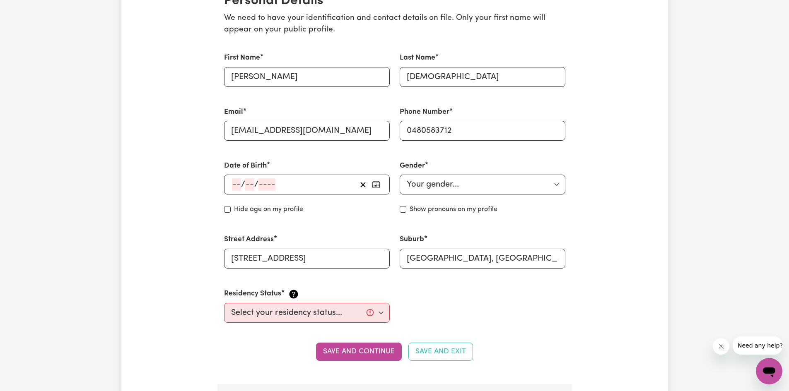
click at [229, 179] on div "/ /" at bounding box center [307, 185] width 166 height 20
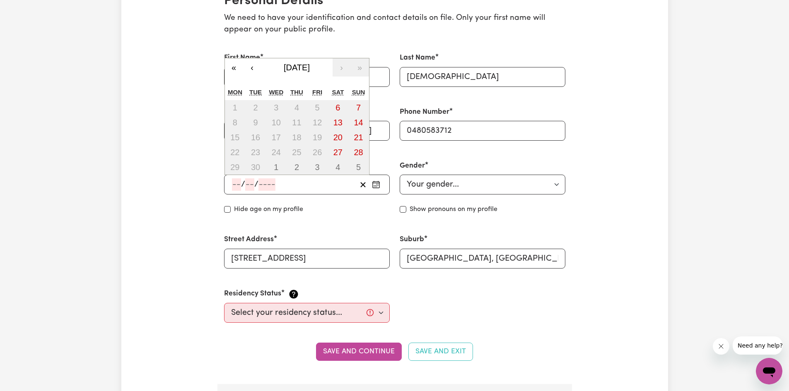
click at [241, 181] on input "number" at bounding box center [236, 185] width 9 height 12
click at [379, 184] on icon "button" at bounding box center [375, 184] width 7 height 0
click at [240, 181] on input "number" at bounding box center [236, 185] width 9 height 12
click at [253, 66] on button "‹" at bounding box center [252, 67] width 18 height 18
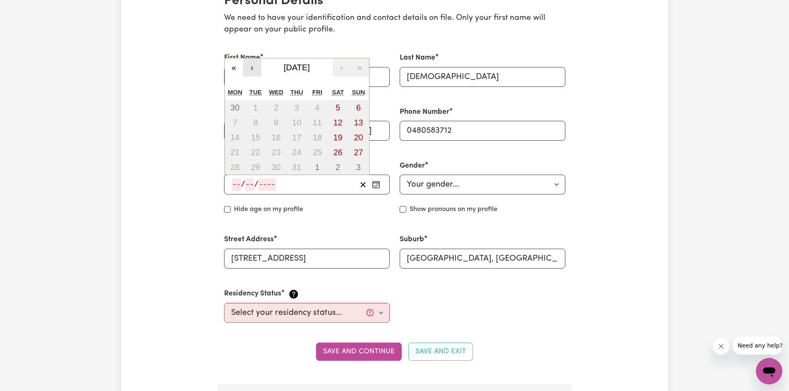
click at [253, 66] on button "‹" at bounding box center [252, 67] width 18 height 18
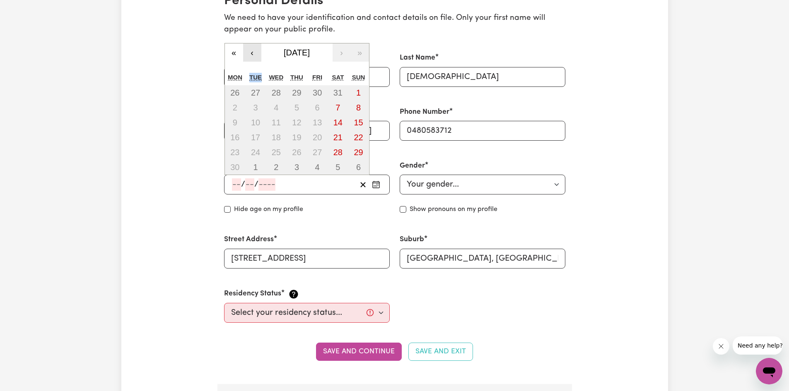
click at [253, 66] on div "« ‹ [DATE] › » Mon Tue Wed Thu Fri Sat Sun 26 27 28 29 30 31 1 2 3 4 5 6 7 8 9 …" at bounding box center [297, 109] width 145 height 133
click at [255, 55] on button "‹" at bounding box center [252, 52] width 18 height 18
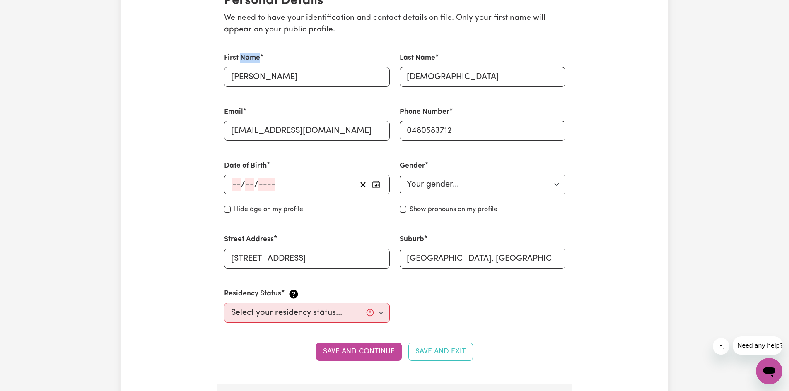
click at [255, 55] on label "First Name" at bounding box center [242, 58] width 36 height 11
click at [255, 67] on input "[PERSON_NAME]" at bounding box center [307, 77] width 166 height 20
drag, startPoint x: 285, startPoint y: 179, endPoint x: 393, endPoint y: 190, distance: 108.7
click at [306, 184] on div "/ /" at bounding box center [294, 185] width 126 height 12
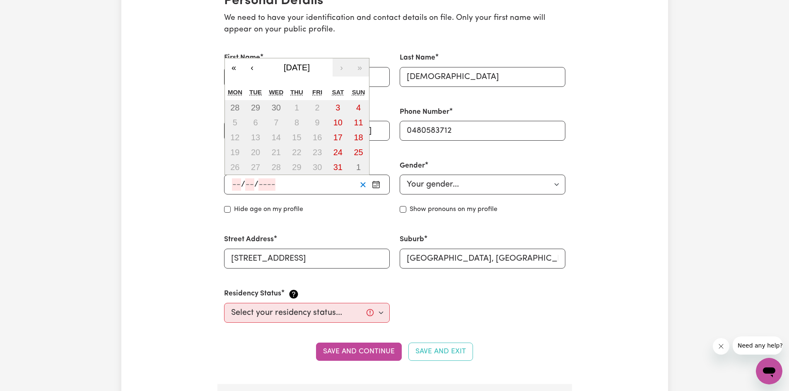
click at [362, 183] on icon "button" at bounding box center [363, 185] width 8 height 8
click at [239, 183] on input "number" at bounding box center [236, 185] width 9 height 12
type input "14"
type input "05"
type input "200"
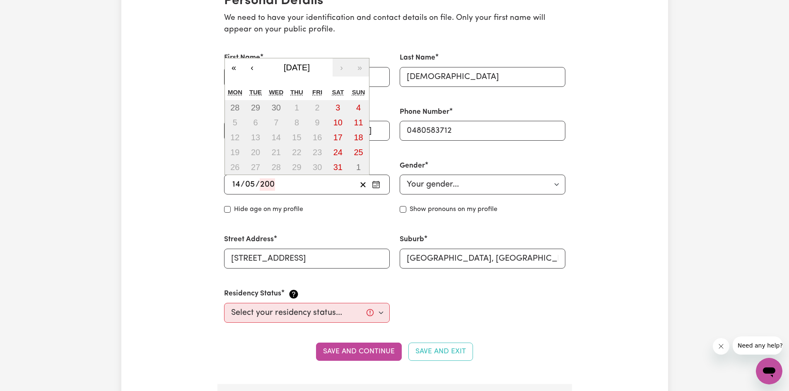
type input "[DATE]"
type input "5"
type input "2006"
click at [320, 186] on div "[DATE] 14 / 0 5 / 2006" at bounding box center [294, 185] width 126 height 12
click at [554, 184] on select "Your gender... [DEMOGRAPHIC_DATA] [DEMOGRAPHIC_DATA] [DEMOGRAPHIC_DATA] Other P…" at bounding box center [483, 185] width 166 height 20
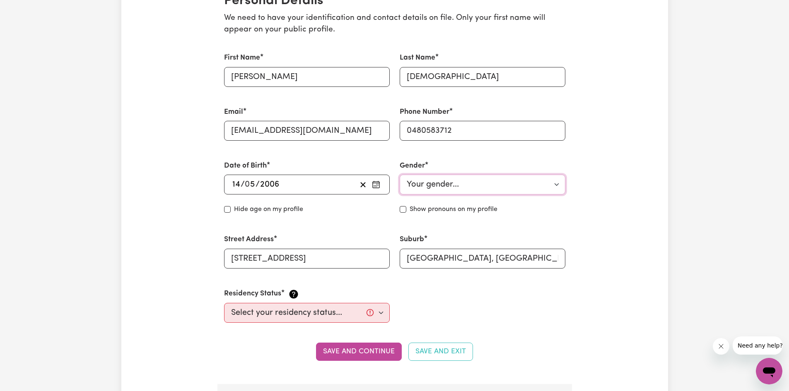
select select "[DEMOGRAPHIC_DATA]"
click at [400, 175] on select "Your gender... [DEMOGRAPHIC_DATA] [DEMOGRAPHIC_DATA] [DEMOGRAPHIC_DATA] Other P…" at bounding box center [483, 185] width 166 height 20
drag, startPoint x: 575, startPoint y: 233, endPoint x: 630, endPoint y: 241, distance: 55.2
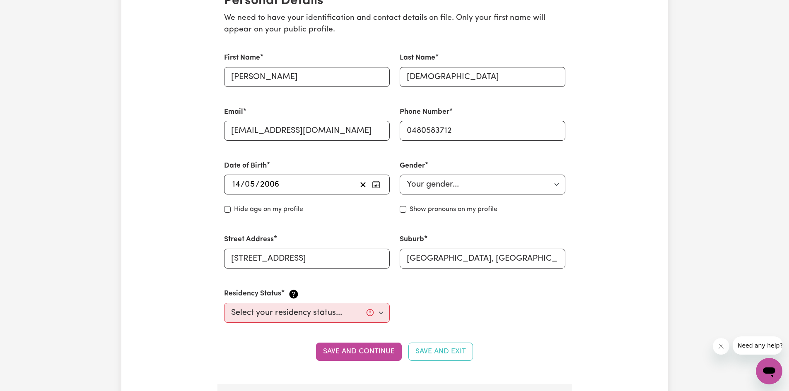
click at [377, 312] on select "Select your residency status... [DEMOGRAPHIC_DATA] citizen Australian PR [DEMOG…" at bounding box center [307, 313] width 166 height 20
select select "Student Visa"
click at [224, 303] on select "Select your residency status... [DEMOGRAPHIC_DATA] citizen Australian PR [DEMOG…" at bounding box center [307, 313] width 166 height 20
drag, startPoint x: 596, startPoint y: 339, endPoint x: 576, endPoint y: 334, distance: 20.1
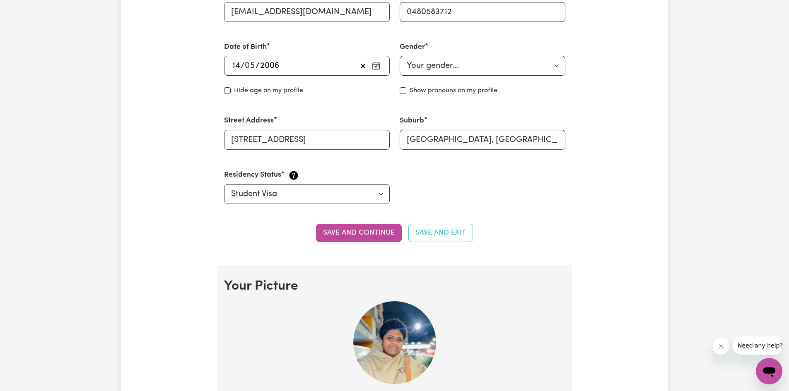
scroll to position [349, 0]
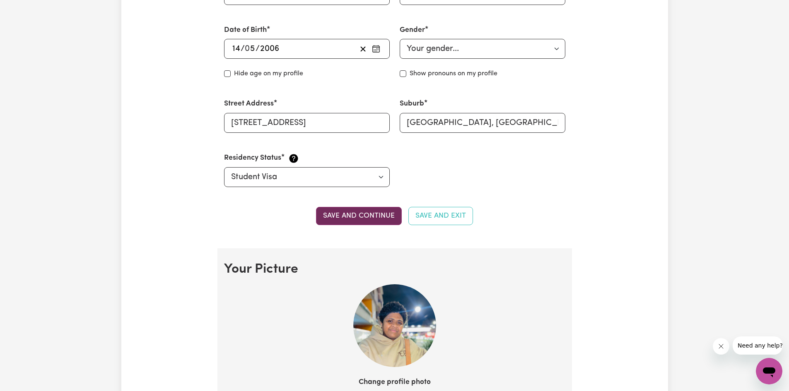
click at [371, 220] on button "Save and continue" at bounding box center [359, 216] width 86 height 18
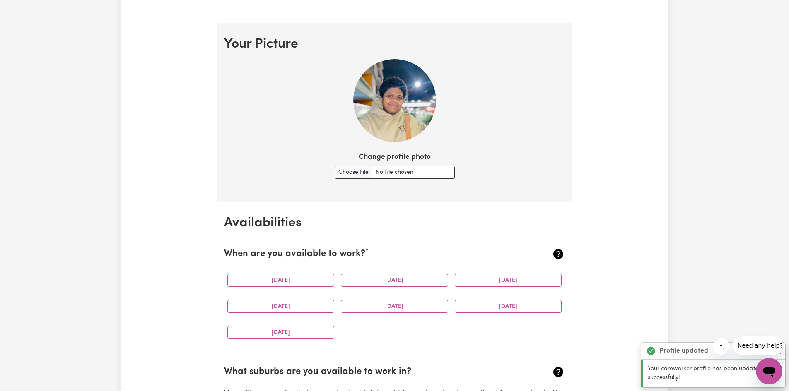
scroll to position [597, 0]
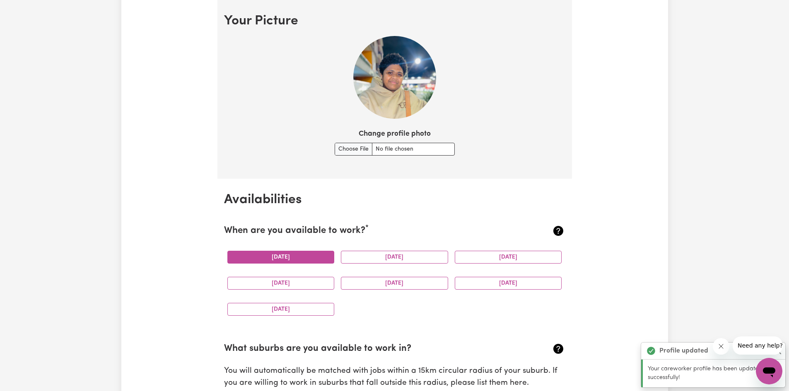
drag, startPoint x: 296, startPoint y: 258, endPoint x: 303, endPoint y: 259, distance: 7.1
click at [297, 258] on button "[DATE]" at bounding box center [280, 257] width 107 height 13
click at [404, 257] on button "[DATE]" at bounding box center [394, 257] width 107 height 13
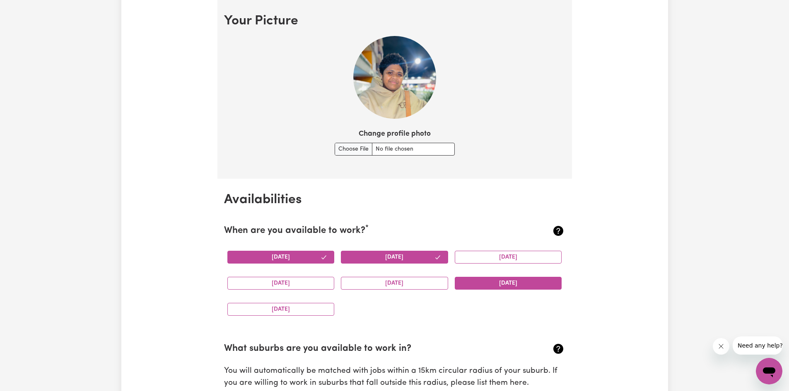
click at [486, 280] on button "[DATE]" at bounding box center [508, 283] width 107 height 13
drag, startPoint x: 285, startPoint y: 306, endPoint x: 290, endPoint y: 306, distance: 5.0
click at [285, 306] on button "[DATE]" at bounding box center [280, 309] width 107 height 13
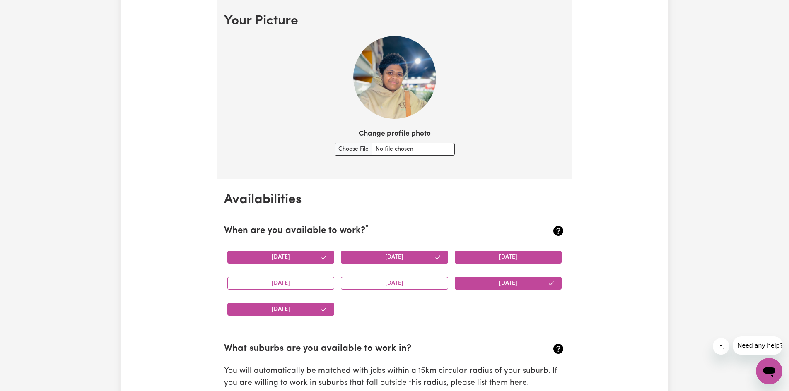
click at [486, 255] on button "[DATE]" at bounding box center [508, 257] width 107 height 13
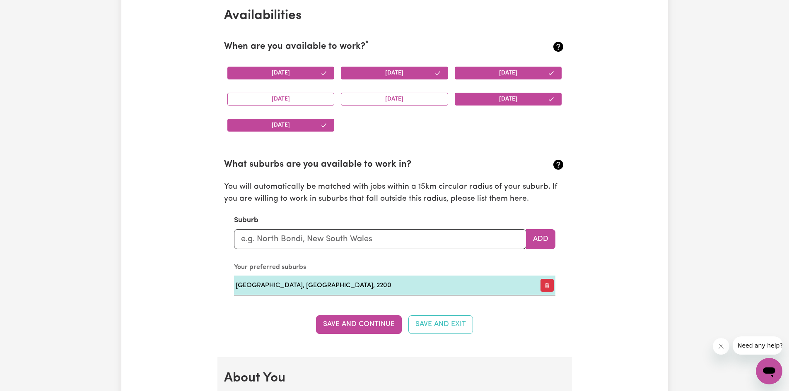
scroll to position [785, 0]
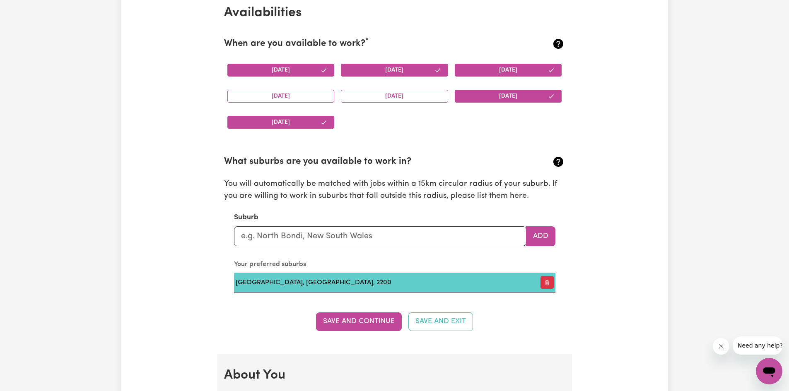
click at [338, 281] on td "[GEOGRAPHIC_DATA], [GEOGRAPHIC_DATA], 2200" at bounding box center [379, 283] width 291 height 20
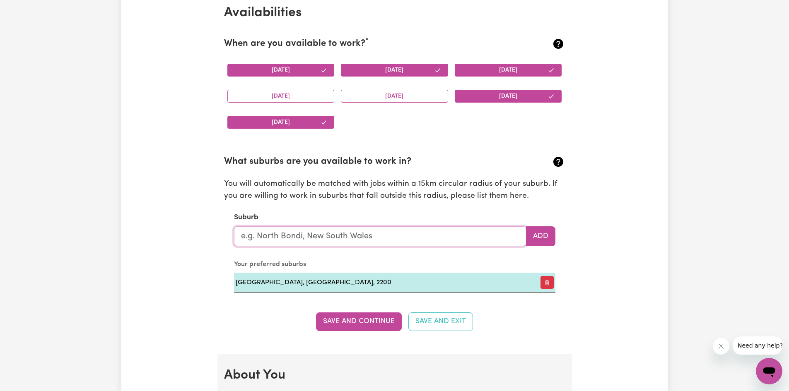
click at [370, 238] on input "text" at bounding box center [380, 237] width 292 height 20
type input "ban"
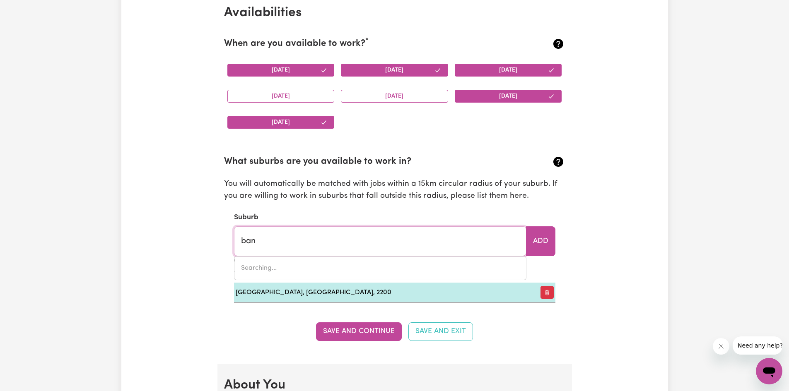
type input "ban BAN, [GEOGRAPHIC_DATA], 4625"
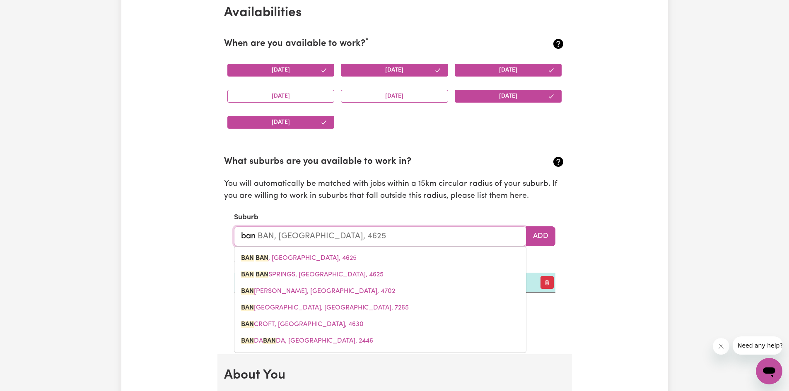
type input "ba"
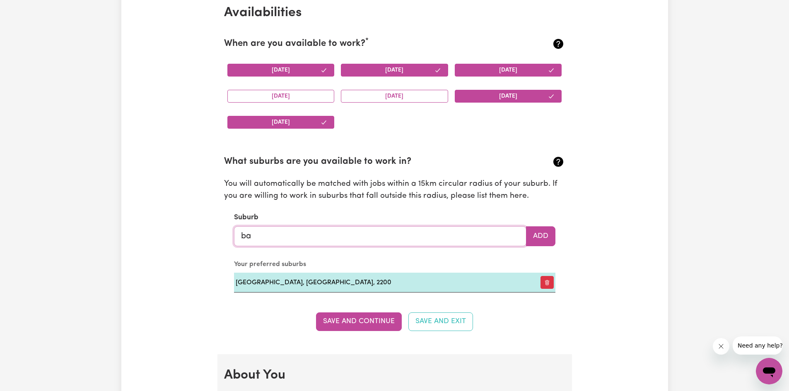
type input "b"
type input "Ban"
type input "Ban BAN, [GEOGRAPHIC_DATA], 4625"
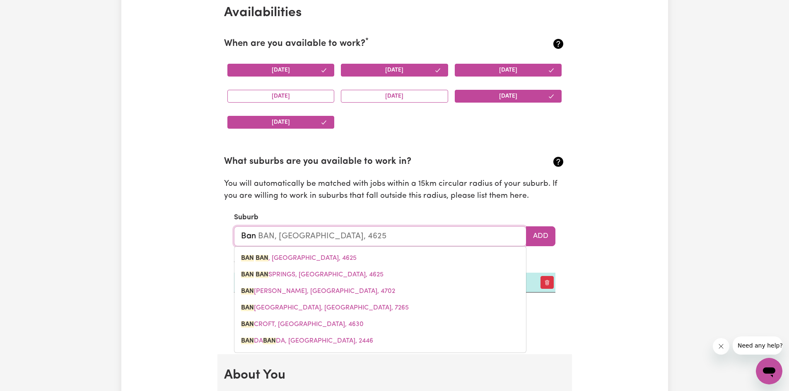
type input "Bank"
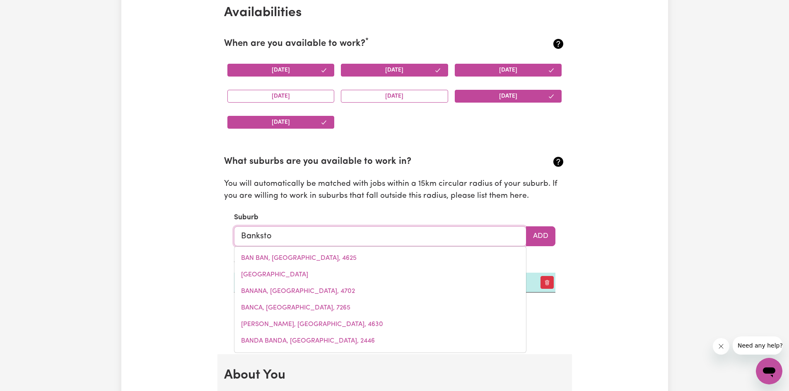
type input "Bankstow"
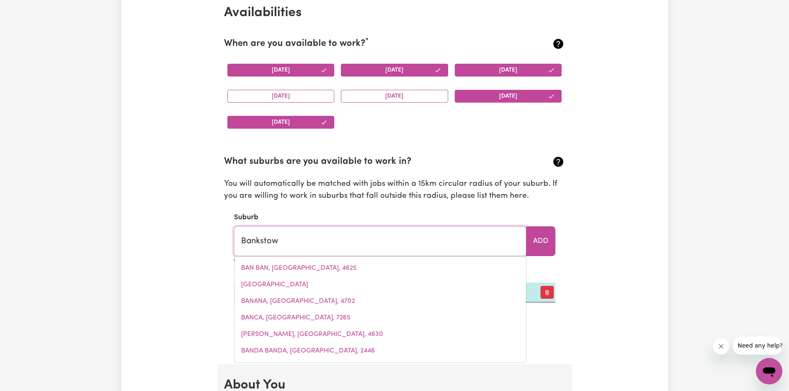
type input "BankstowN, [GEOGRAPHIC_DATA], 2200"
type input "[GEOGRAPHIC_DATA]"
type input "[GEOGRAPHIC_DATA], [GEOGRAPHIC_DATA], 2200"
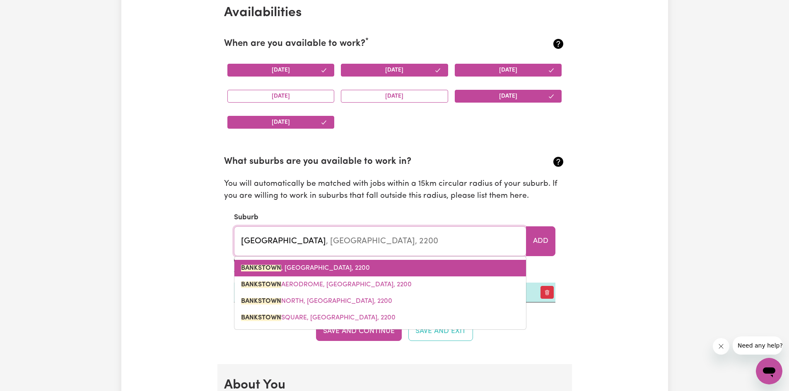
click at [314, 269] on span "[GEOGRAPHIC_DATA] , [GEOGRAPHIC_DATA], 2200" at bounding box center [305, 268] width 129 height 7
type input "[GEOGRAPHIC_DATA], [GEOGRAPHIC_DATA], 2200"
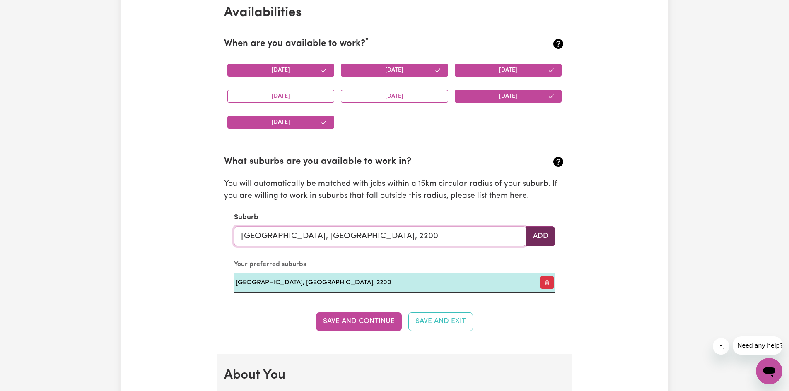
type input "[GEOGRAPHIC_DATA], [GEOGRAPHIC_DATA], 2200"
click at [546, 243] on button "Add" at bounding box center [540, 237] width 29 height 20
click at [328, 239] on input "text" at bounding box center [380, 237] width 292 height 20
type input "B"
drag, startPoint x: 364, startPoint y: 242, endPoint x: 281, endPoint y: 238, distance: 83.0
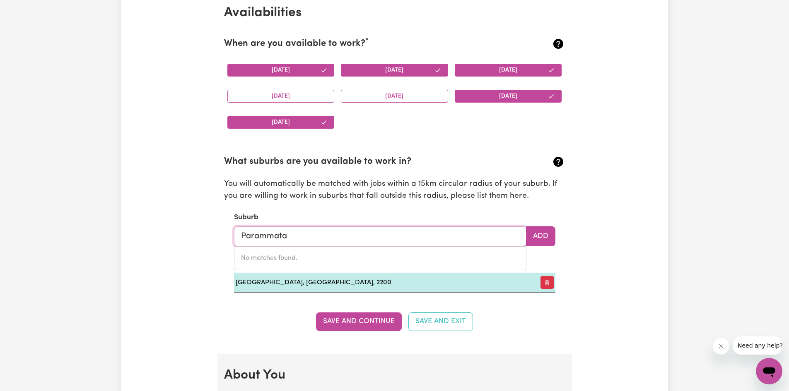
click at [281, 238] on input "Parammata" at bounding box center [380, 237] width 292 height 20
drag, startPoint x: 365, startPoint y: 251, endPoint x: 354, endPoint y: 234, distance: 20.9
click at [365, 250] on div "No matches found." at bounding box center [380, 258] width 292 height 24
click at [353, 233] on input "Paarammat" at bounding box center [380, 237] width 292 height 20
click at [351, 233] on input "Paarammat" at bounding box center [380, 237] width 292 height 20
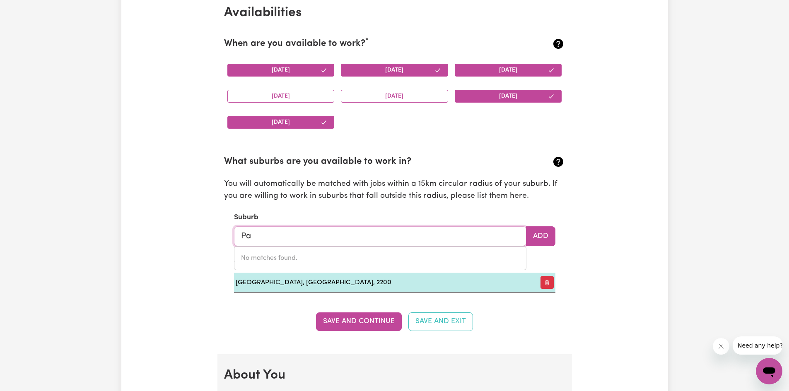
type input "P"
click at [365, 318] on button "Save and Continue" at bounding box center [359, 322] width 86 height 18
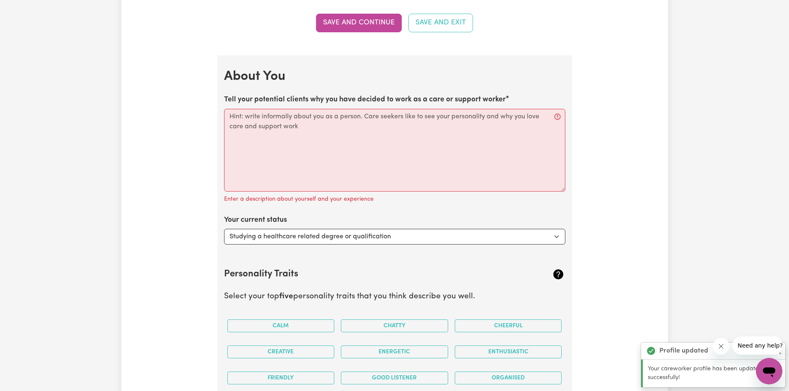
scroll to position [1139, 0]
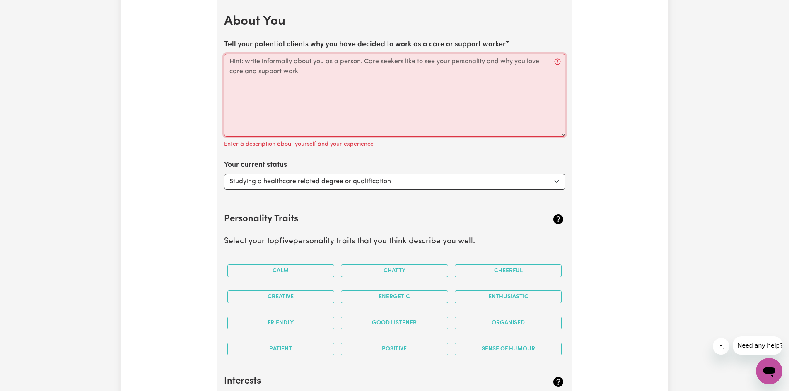
click at [248, 63] on textarea "Tell your potential clients why you have decided to work as a care or support w…" at bounding box center [394, 95] width 341 height 83
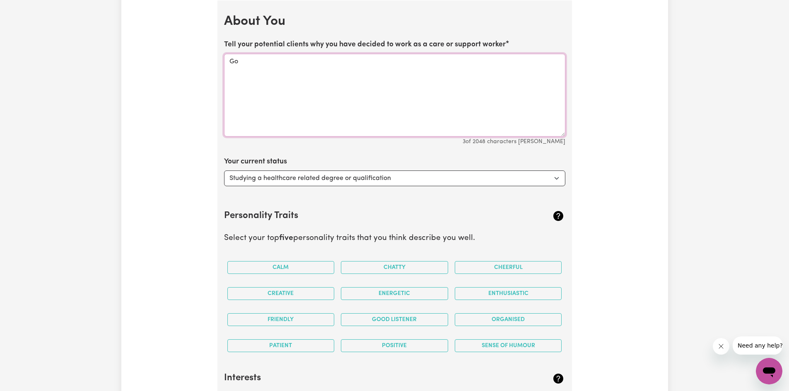
type textarea "G"
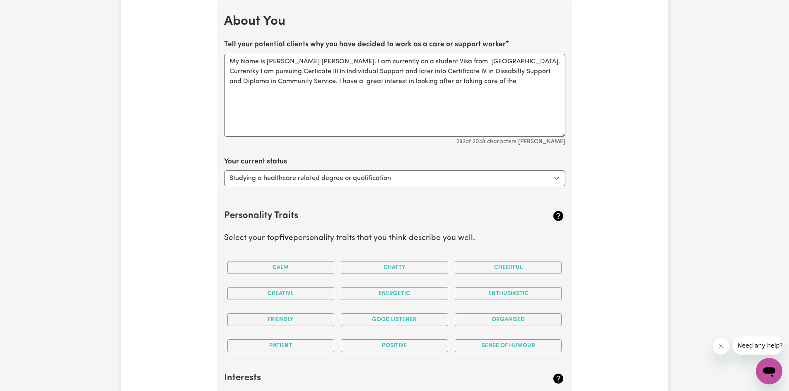
click at [527, 39] on div "Tell your potential clients why you have decided to work as a care or support w…" at bounding box center [394, 92] width 341 height 107
click at [224, 41] on label "Tell your potential clients why you have decided to work as a care or support w…" at bounding box center [365, 44] width 282 height 11
click at [224, 54] on textarea "My Name is [PERSON_NAME] [PERSON_NAME]. I am currently on a student Visa from […" at bounding box center [394, 95] width 341 height 83
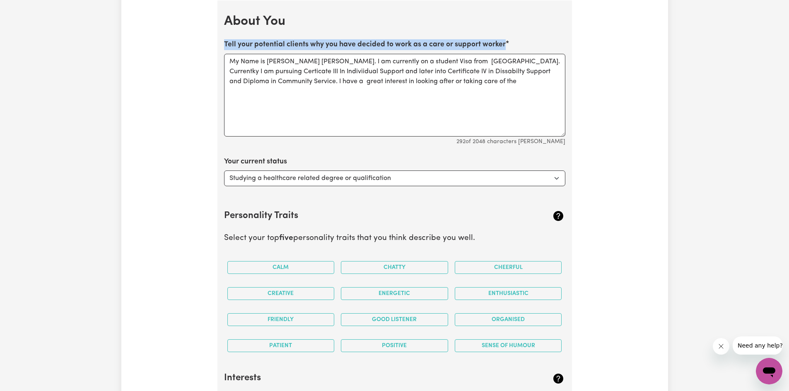
drag, startPoint x: 224, startPoint y: 40, endPoint x: 491, endPoint y: 48, distance: 267.3
click at [491, 48] on label "Tell your potential clients why you have decided to work as a care or support w…" at bounding box center [365, 44] width 282 height 11
click at [491, 54] on textarea "My Name is [PERSON_NAME] [PERSON_NAME]. I am currently on a student Visa from […" at bounding box center [394, 95] width 341 height 83
copy label "Tell your potential clients why you have decided to work as a care or support w…"
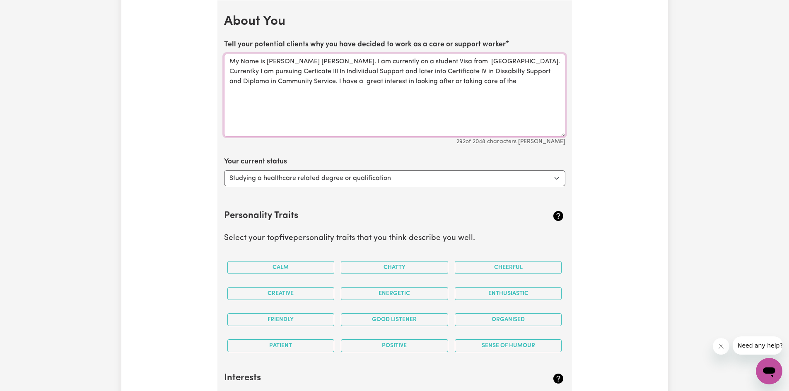
click at [448, 107] on textarea "My Name is [PERSON_NAME] [PERSON_NAME]. I am currently on a student Visa from […" at bounding box center [394, 95] width 341 height 83
click at [476, 82] on textarea "My Name is [PERSON_NAME] [PERSON_NAME]. I am currently on a student Visa from […" at bounding box center [394, 95] width 341 height 83
click at [265, 92] on textarea "My Name is [PERSON_NAME] [PERSON_NAME]. I am currently on a student Visa from […" at bounding box center [394, 95] width 341 height 83
click at [282, 92] on textarea "My Name is [PERSON_NAME] [PERSON_NAME]. I am currently on a student Visa from […" at bounding box center [394, 95] width 341 height 83
click at [405, 92] on textarea "My Name is [PERSON_NAME] [PERSON_NAME]. I am currently on a student Visa from […" at bounding box center [394, 95] width 341 height 83
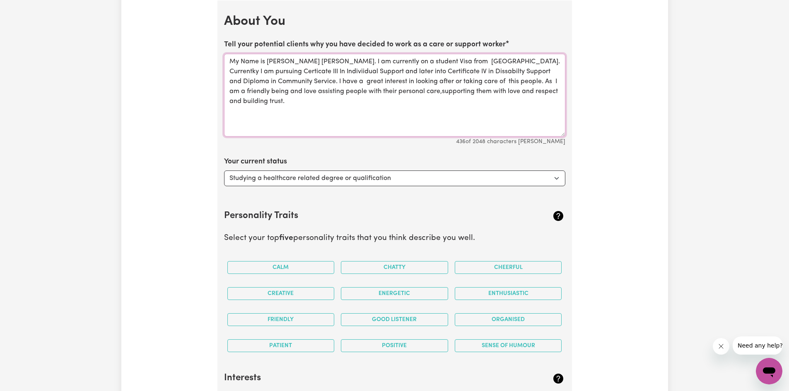
type textarea "My Name is [PERSON_NAME] [PERSON_NAME]. I am currently on a student Visa from […"
click at [560, 176] on select "Select... Studying a healthcare related degree or qualification Studying a non-…" at bounding box center [394, 179] width 341 height 16
click at [224, 171] on select "Select... Studying a healthcare related degree or qualification Studying a non-…" at bounding box center [394, 179] width 341 height 16
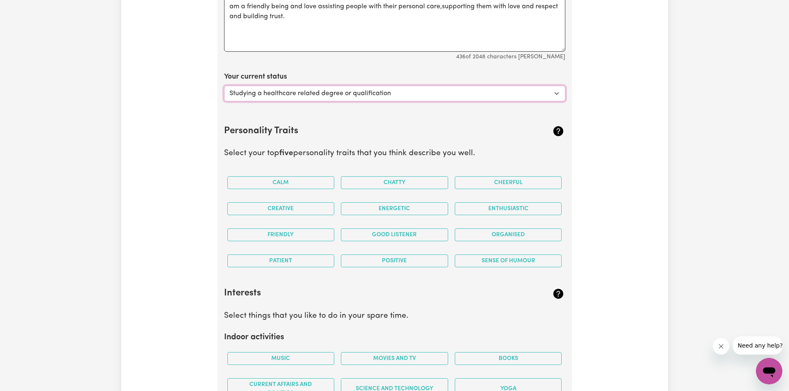
scroll to position [1198, 0]
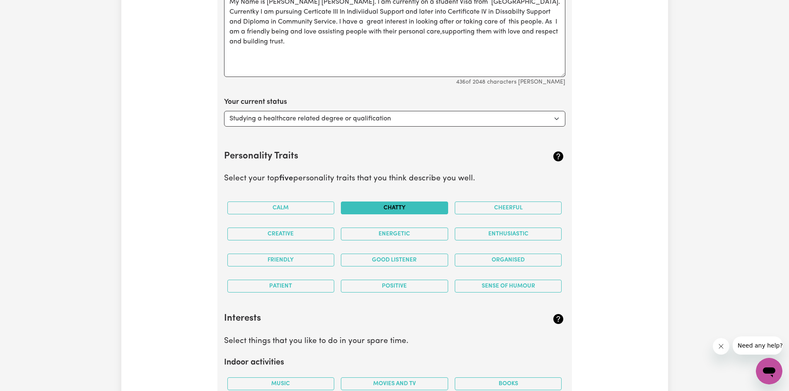
click at [394, 209] on button "Chatty" at bounding box center [394, 208] width 107 height 13
click at [513, 208] on button "Cheerful" at bounding box center [508, 208] width 107 height 13
click at [422, 208] on button "Chatty" at bounding box center [394, 208] width 107 height 13
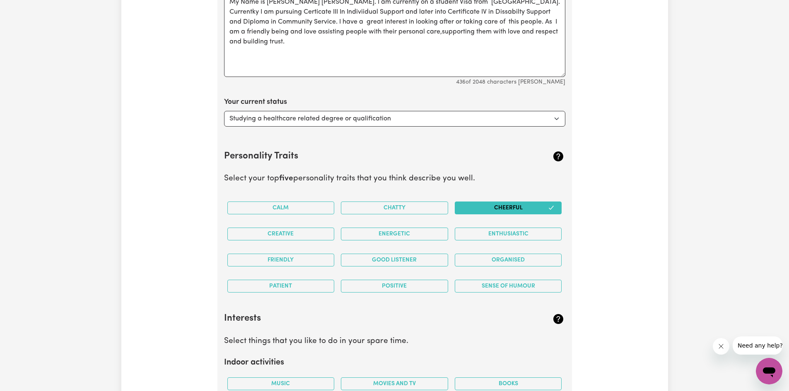
click at [521, 208] on button "Cheerful" at bounding box center [508, 208] width 107 height 13
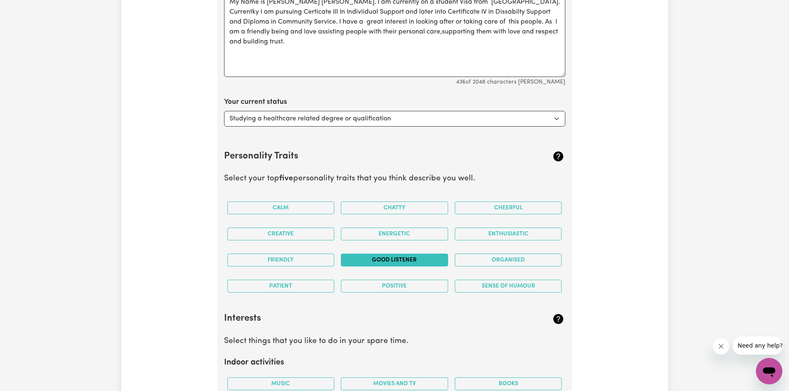
click at [402, 259] on button "Good Listener" at bounding box center [394, 260] width 107 height 13
click at [312, 259] on button "Friendly" at bounding box center [280, 260] width 107 height 13
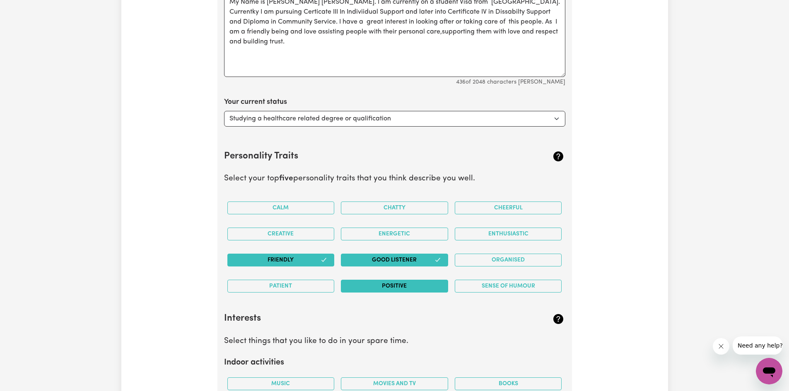
click at [416, 283] on button "Positive" at bounding box center [394, 286] width 107 height 13
click at [504, 208] on button "Cheerful" at bounding box center [508, 208] width 107 height 13
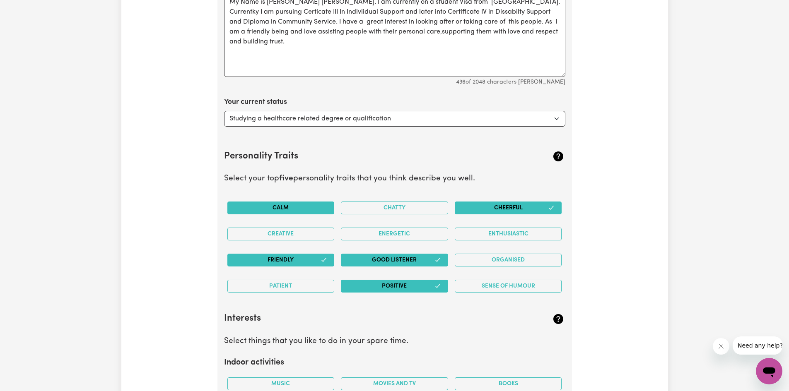
click at [312, 209] on button "Calm" at bounding box center [280, 208] width 107 height 13
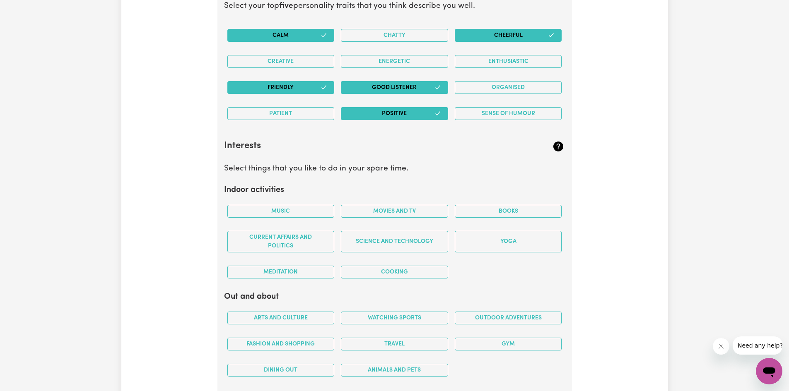
scroll to position [1419, 0]
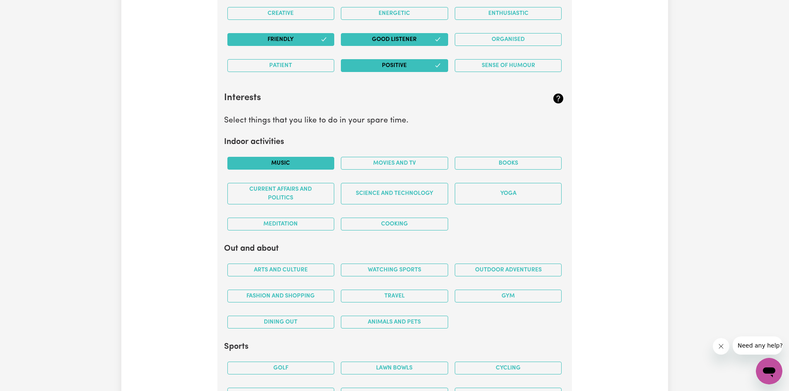
click at [318, 165] on button "Music" at bounding box center [280, 163] width 107 height 13
click at [303, 220] on button "Meditation" at bounding box center [280, 224] width 107 height 13
drag, startPoint x: 407, startPoint y: 226, endPoint x: 459, endPoint y: 215, distance: 52.5
click at [408, 226] on button "Cooking" at bounding box center [394, 224] width 107 height 13
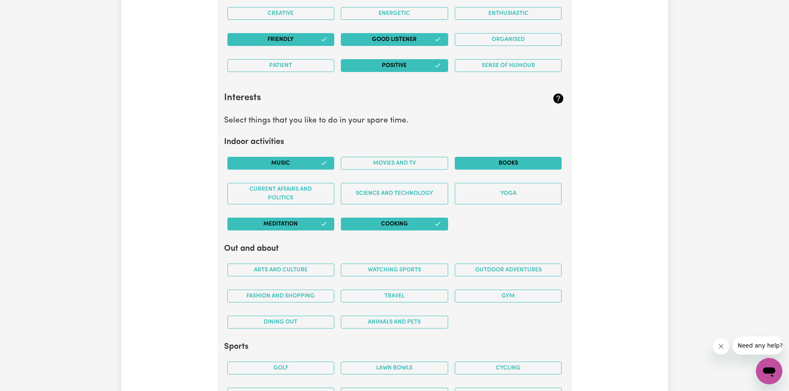
click at [498, 161] on button "Books" at bounding box center [508, 163] width 107 height 13
click at [420, 292] on button "Travel" at bounding box center [394, 296] width 107 height 13
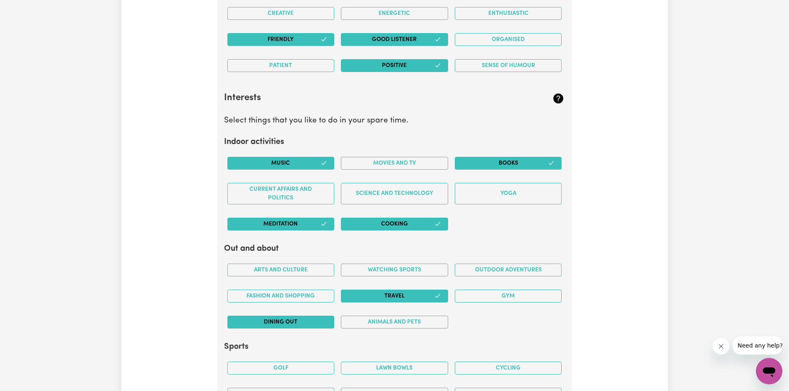
click at [293, 323] on button "Dining out" at bounding box center [280, 322] width 107 height 13
click at [309, 295] on button "Fashion and shopping" at bounding box center [280, 296] width 107 height 13
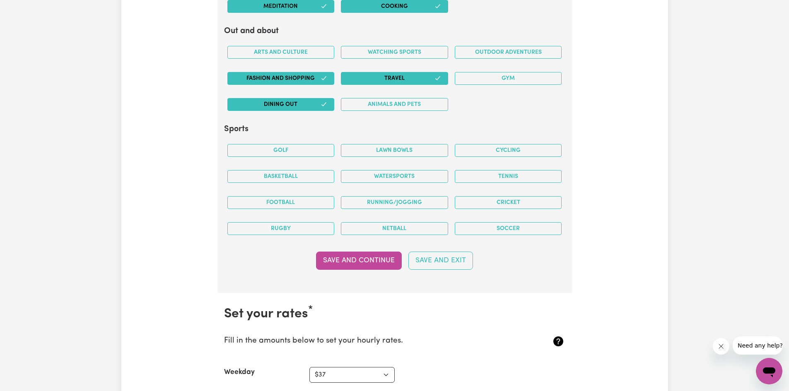
scroll to position [1634, 0]
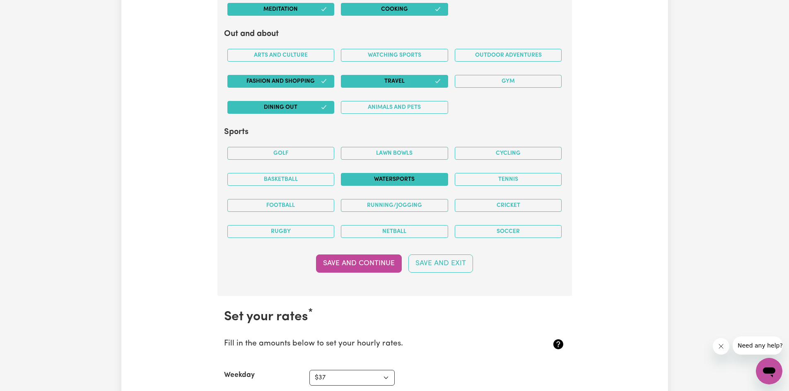
click at [410, 179] on button "Watersports" at bounding box center [394, 179] width 107 height 13
click at [370, 259] on button "Save and Continue" at bounding box center [359, 264] width 86 height 18
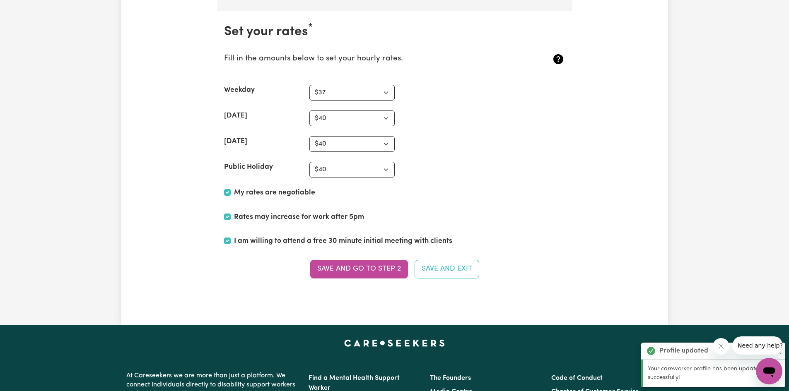
scroll to position [1930, 0]
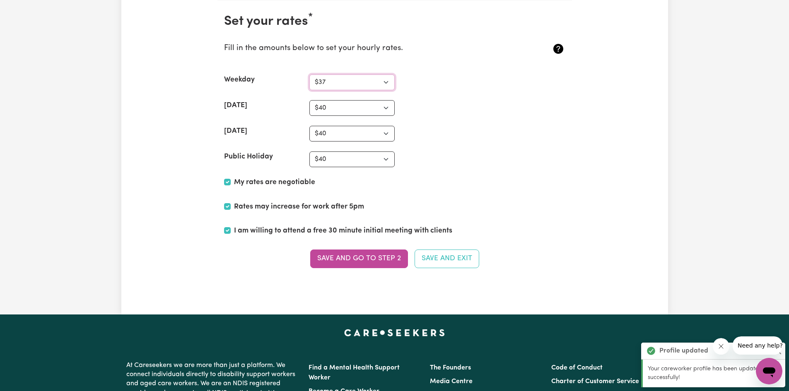
click at [387, 82] on select "N/A $37 $38 $39 $40 $41 $42 $43 $44 $45 $46 $47 $48 $49 $50 $51 $52 $53 $54 $55…" at bounding box center [351, 83] width 85 height 16
click at [309, 75] on select "N/A $37 $38 $39 $40 $41 $42 $43 $44 $45 $46 $47 $48 $49 $50 $51 $52 $53 $54 $55…" at bounding box center [351, 83] width 85 height 16
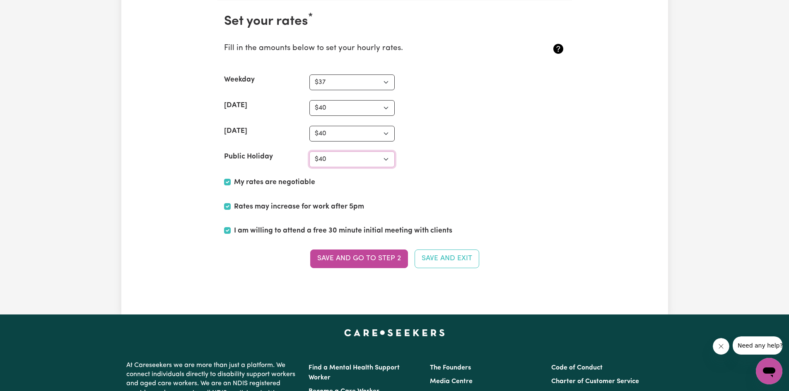
click at [385, 159] on select "N/A $37 $38 $39 $40 $41 $42 $43 $44 $45 $46 $47 $48 $49 $50 $51 $52 $53 $54 $55…" at bounding box center [351, 160] width 85 height 16
select select "45"
click at [309, 152] on select "N/A $37 $38 $39 $40 $41 $42 $43 $44 $45 $46 $47 $48 $49 $50 $51 $52 $53 $54 $55…" at bounding box center [351, 160] width 85 height 16
drag, startPoint x: 363, startPoint y: 260, endPoint x: 368, endPoint y: 260, distance: 5.0
click at [364, 260] on button "Save and go to Step 2" at bounding box center [359, 259] width 98 height 18
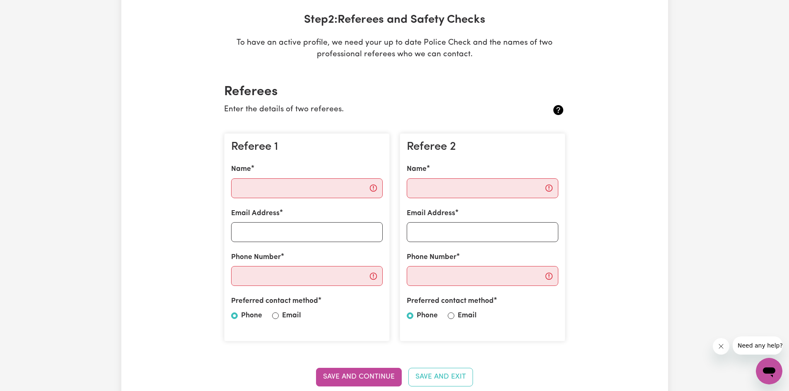
scroll to position [120, 0]
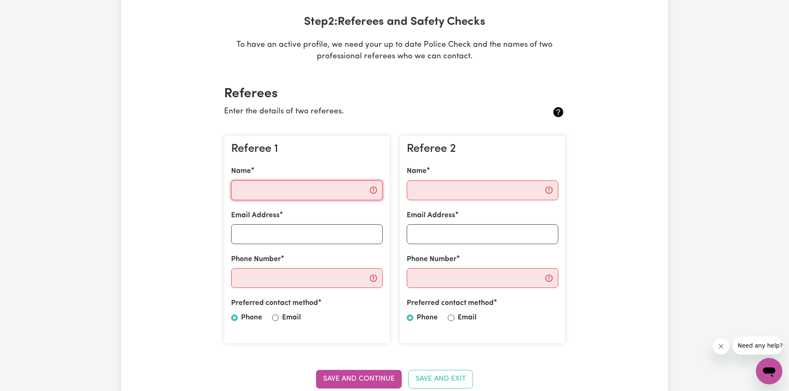
click at [294, 190] on input "Name" at bounding box center [307, 191] width 152 height 20
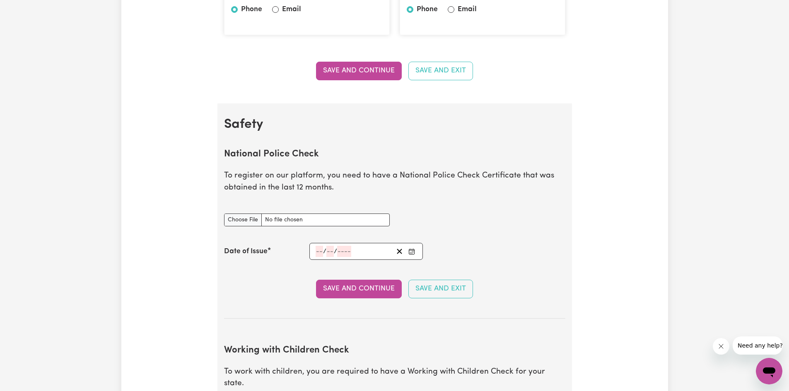
scroll to position [435, 0]
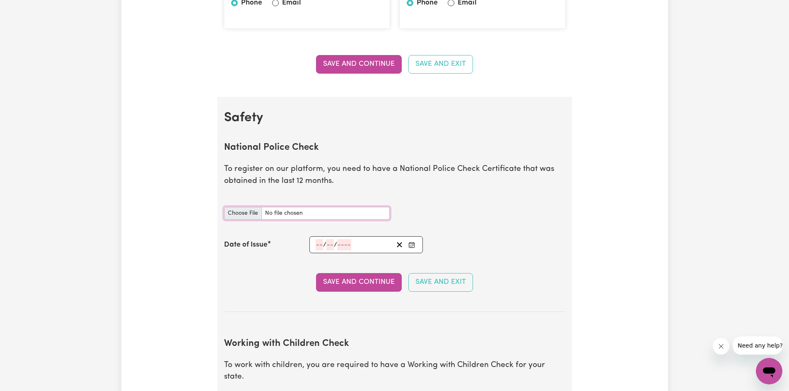
click at [247, 213] on input "National Police Check document" at bounding box center [307, 213] width 166 height 13
type input "C:\fakepath\NSWPF-2025-134132 (1).pdf"
click at [413, 244] on icon "Enter the Date of Issue of your National Police Check" at bounding box center [411, 245] width 7 height 7
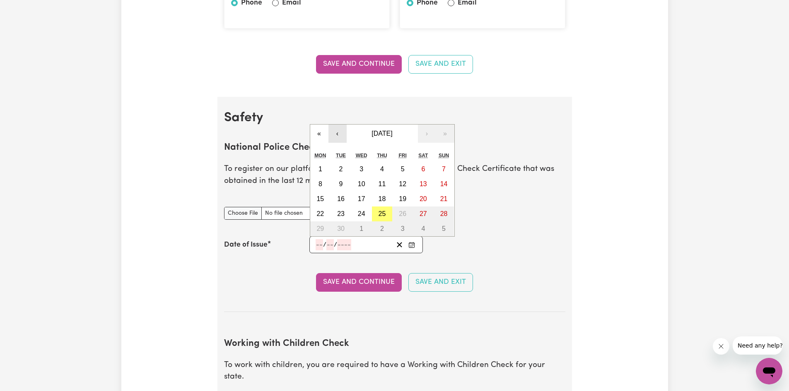
click at [337, 136] on button "‹" at bounding box center [338, 134] width 18 height 18
click at [401, 198] on abbr "15" at bounding box center [402, 199] width 7 height 7
type input "[DATE]"
type input "15"
type input "8"
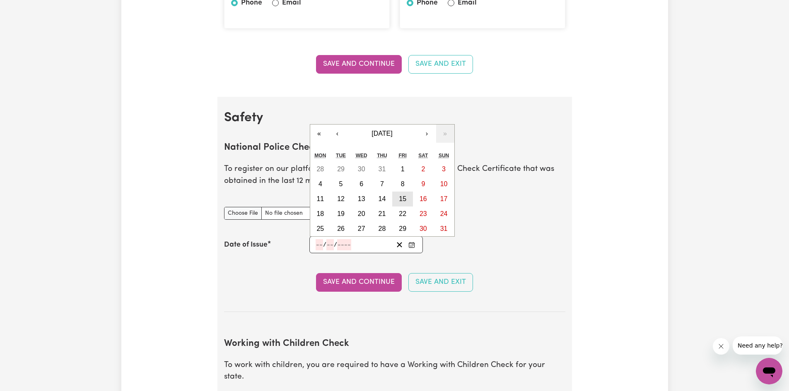
type input "2025"
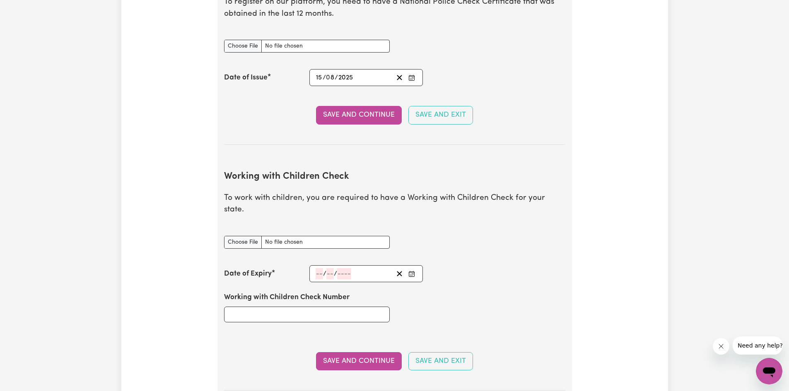
scroll to position [637, 0]
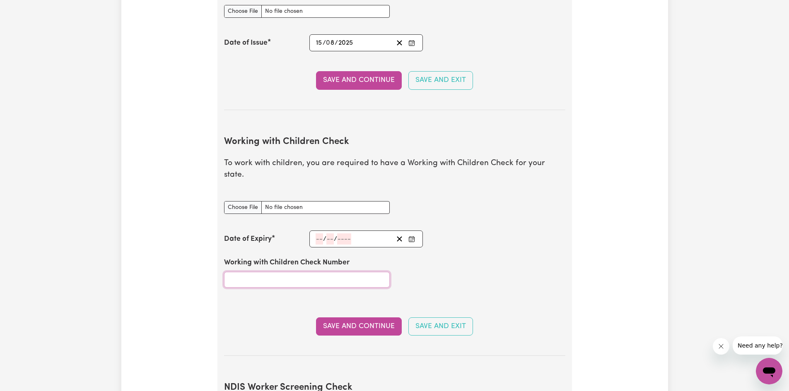
click at [263, 272] on input "Working with Children Check Number" at bounding box center [307, 280] width 166 height 16
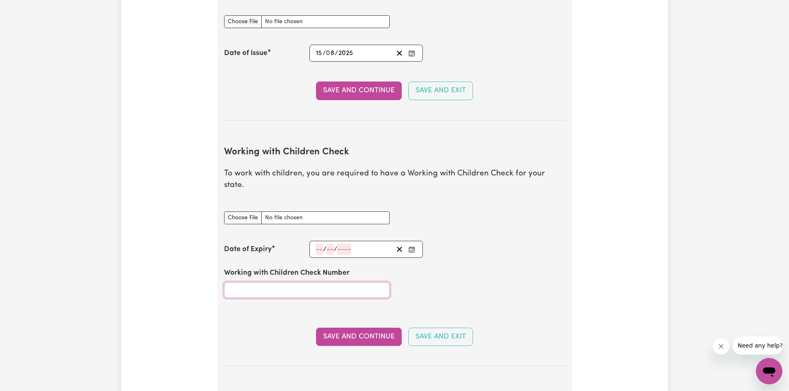
click at [278, 283] on input "Working with Children Check Number" at bounding box center [307, 291] width 166 height 16
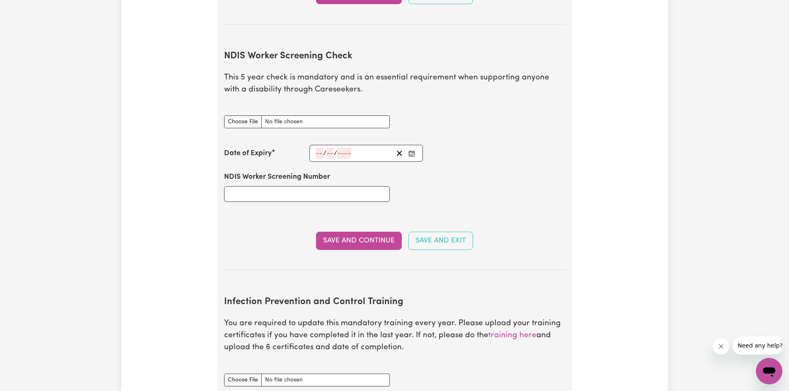
scroll to position [527, 0]
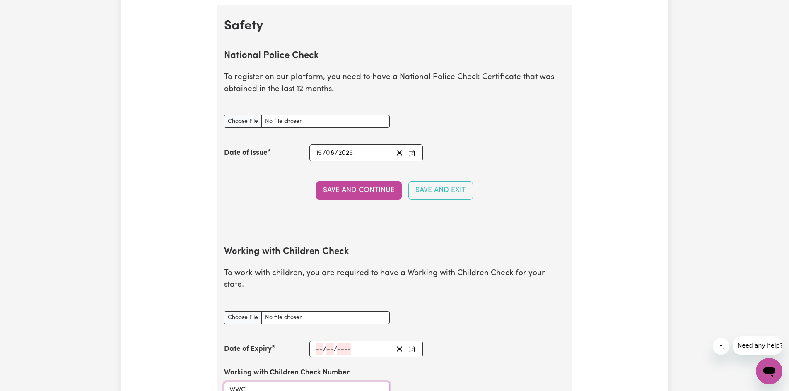
click at [252, 382] on input "WWC" at bounding box center [307, 390] width 166 height 16
type input "WWC3163421E"
drag, startPoint x: 411, startPoint y: 336, endPoint x: 416, endPoint y: 337, distance: 5.4
click at [412, 346] on icon "Enter the Date of Expiry of your Working with Children Check" at bounding box center [411, 349] width 7 height 7
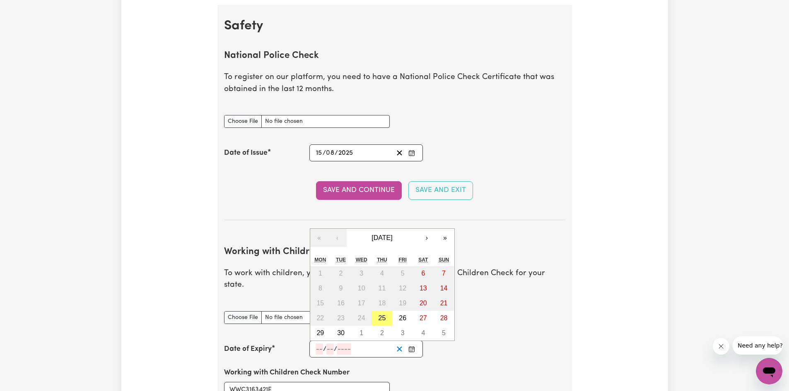
click at [400, 346] on icon "Clear date" at bounding box center [400, 350] width 8 height 8
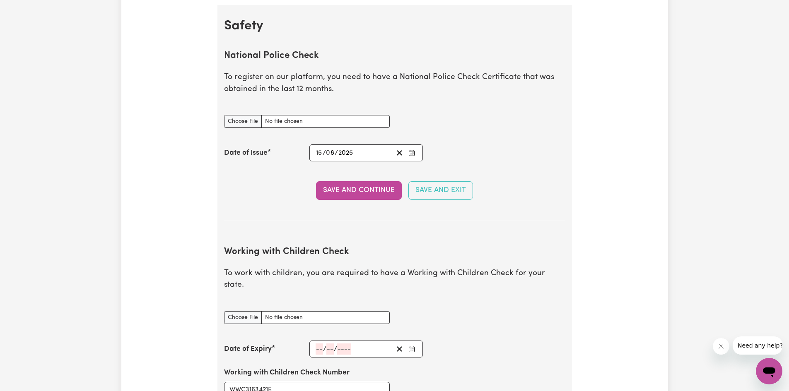
click at [320, 344] on input "number" at bounding box center [319, 349] width 7 height 11
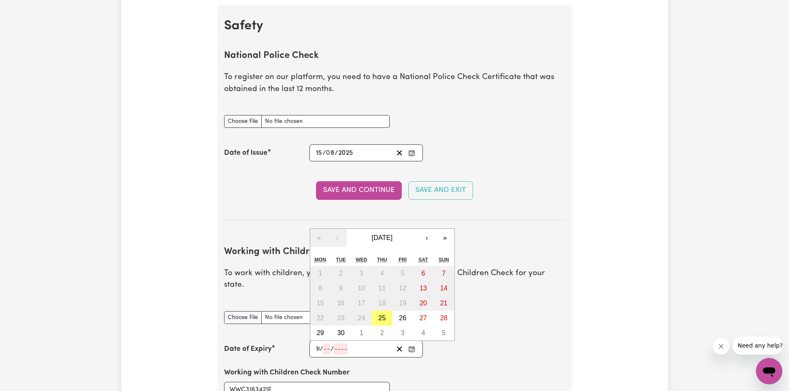
type input "16"
type input "09"
type input "203"
type input "[DATE]"
type input "9"
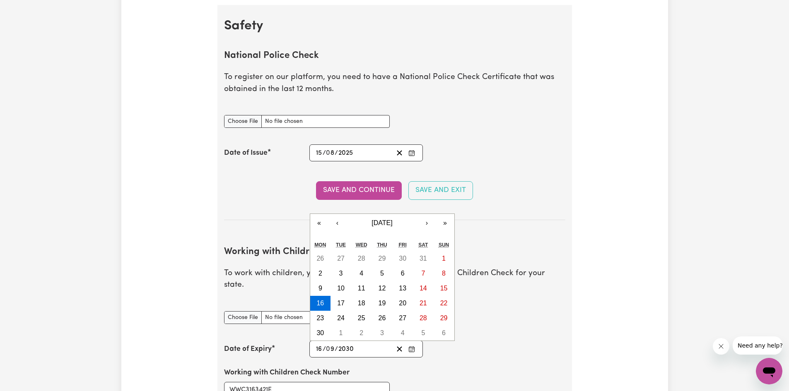
type input "2030"
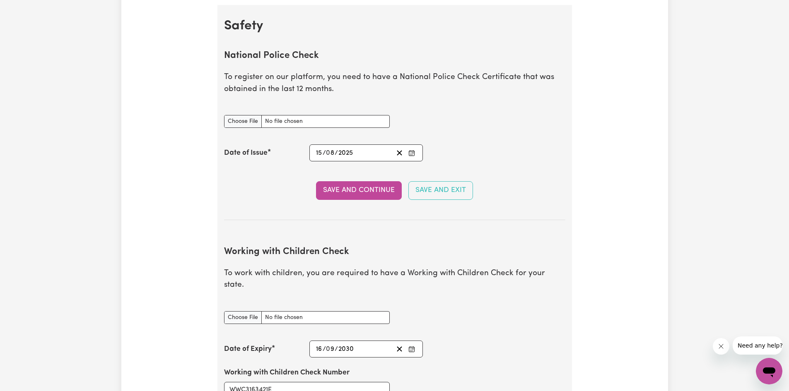
click at [523, 313] on div "Working with Children Check document" at bounding box center [394, 318] width 351 height 33
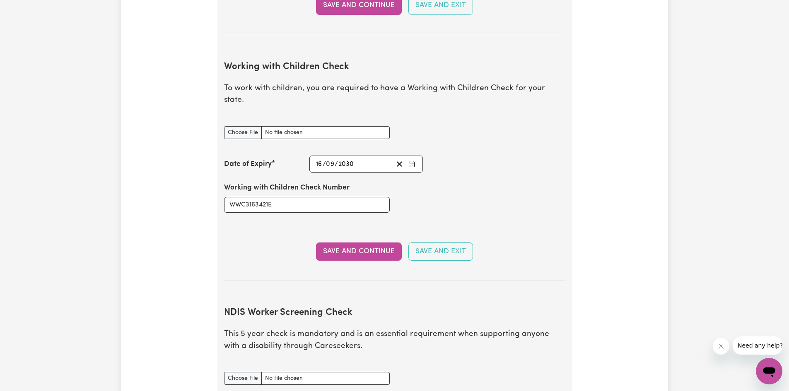
scroll to position [716, 0]
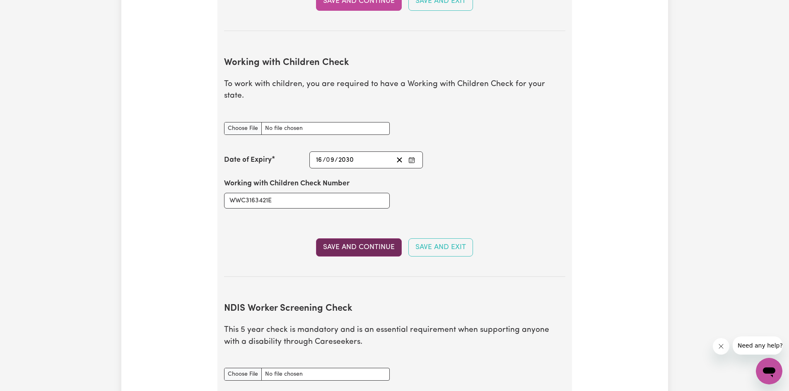
click at [373, 239] on button "Save and Continue" at bounding box center [359, 248] width 86 height 18
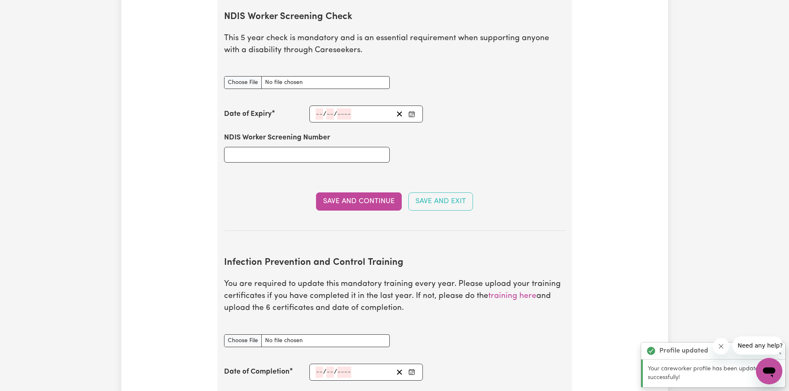
scroll to position [1011, 0]
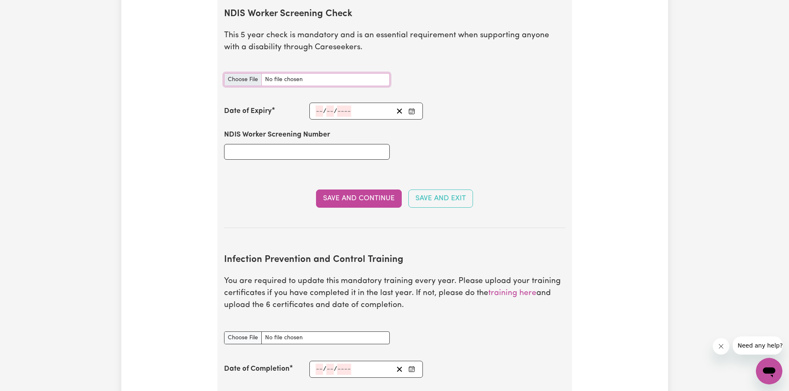
click at [246, 73] on input "NDIS Worker Screening Check document" at bounding box center [307, 79] width 166 height 13
type input "C:\fakepath\NDIS_Worker_Orientation_Completion_Certificate.pdf"
click at [487, 120] on div "NDIS Worker Screening Number" at bounding box center [394, 145] width 351 height 50
click at [399, 107] on icon "Clear date" at bounding box center [400, 111] width 8 height 8
click at [370, 106] on div "/ /" at bounding box center [354, 111] width 79 height 11
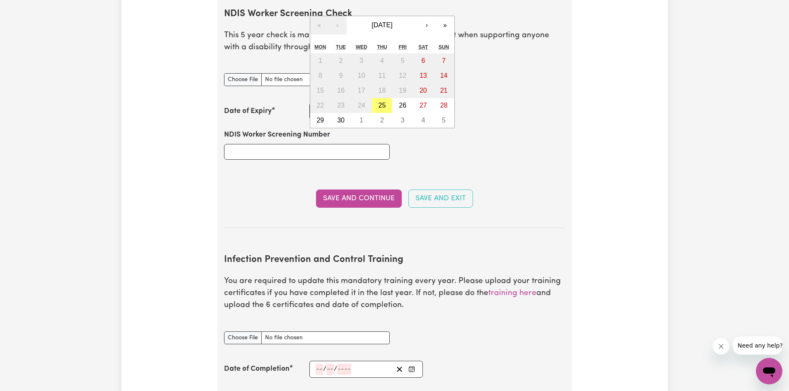
drag, startPoint x: 557, startPoint y: 112, endPoint x: 491, endPoint y: 106, distance: 65.7
click at [553, 120] on div "NDIS Worker Screening Number" at bounding box center [394, 145] width 351 height 50
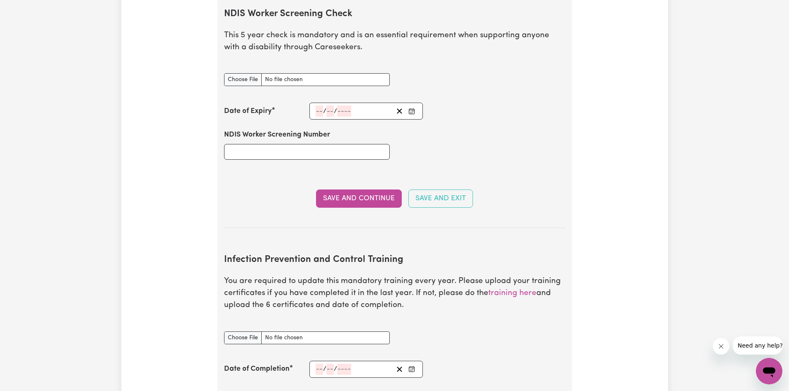
click at [324, 103] on div "/ / « ‹ [DATE] › » Mon Tue Wed Thu Fri Sat Sun 1 2 3 4 5 6 7 8 9 10 11 12 13 14…" at bounding box center [366, 111] width 114 height 17
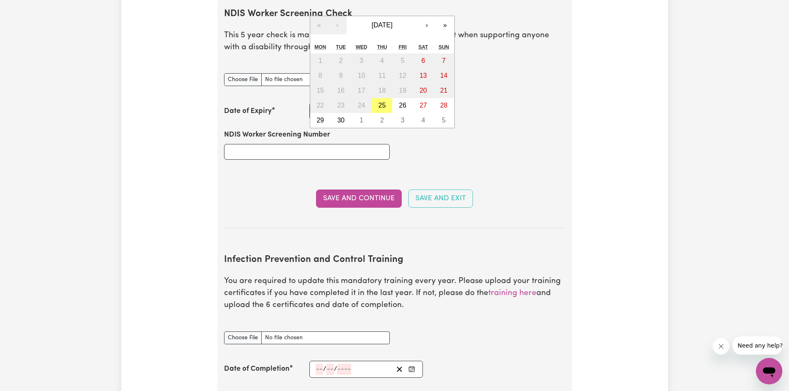
drag, startPoint x: 609, startPoint y: 116, endPoint x: 488, endPoint y: 134, distance: 122.7
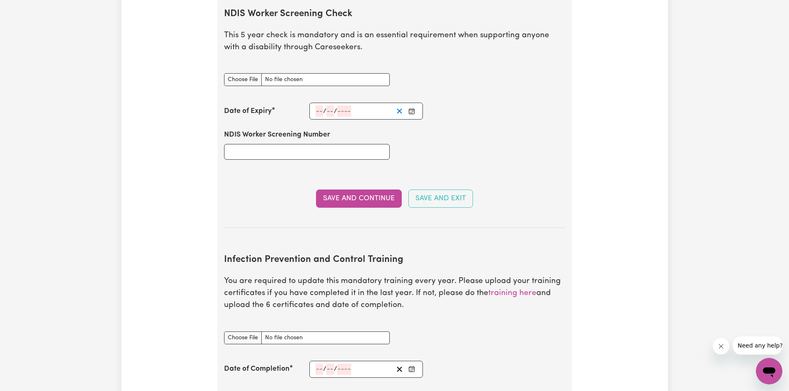
drag, startPoint x: 400, startPoint y: 97, endPoint x: 377, endPoint y: 100, distance: 23.0
click at [400, 107] on icon "Clear date" at bounding box center [400, 111] width 8 height 8
click at [318, 103] on div "/ / « ‹ [DATE] › » Mon Tue Wed Thu Fri Sat Sun 1 2 3 4 5 6 7 8 9 10 11 12 13 14…" at bounding box center [366, 111] width 114 height 17
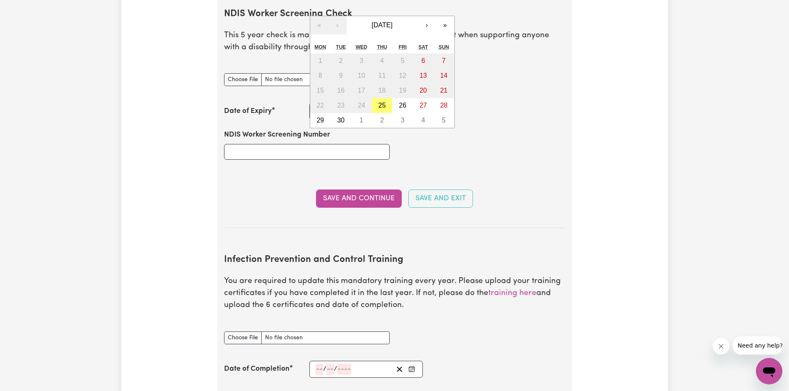
type input "16"
drag, startPoint x: 579, startPoint y: 66, endPoint x: 435, endPoint y: 86, distance: 145.1
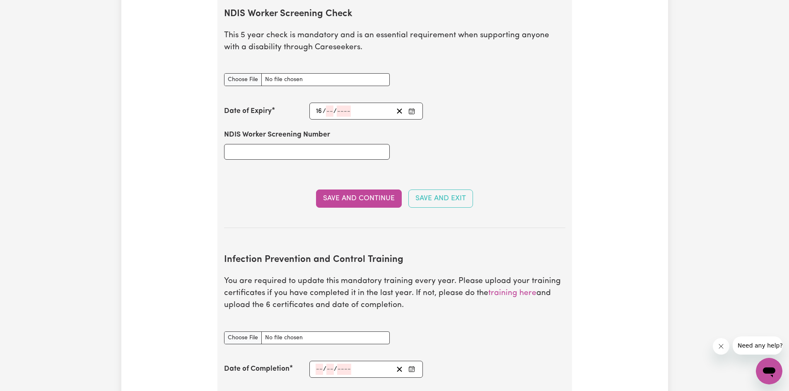
click at [413, 110] on icon "Enter the Date of Expiry of your NDIS Worker Screening Check" at bounding box center [411, 110] width 5 height 0
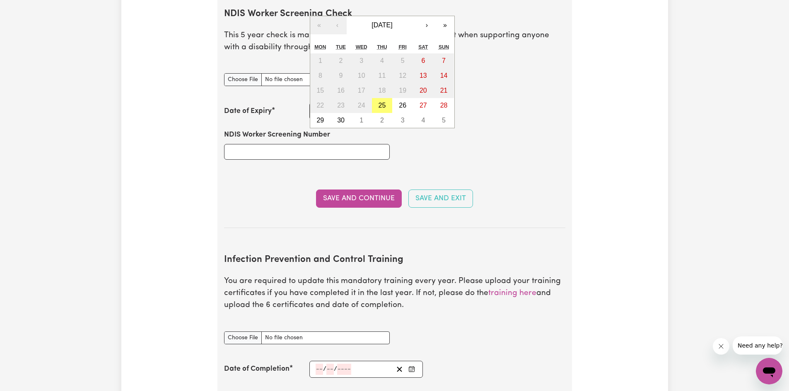
drag, startPoint x: 504, startPoint y: 138, endPoint x: 452, endPoint y: 125, distance: 53.1
click at [487, 134] on div "NDIS Worker Screening Number" at bounding box center [394, 145] width 351 height 50
click at [319, 103] on div "/ / « ‹ [DATE] › » Mon Tue Wed Thu Fri Sat Sun 1 2 3 4 5 6 7 8 9 10 11 12 13 14…" at bounding box center [366, 111] width 114 height 17
type input "16"
drag, startPoint x: 543, startPoint y: 111, endPoint x: 416, endPoint y: 118, distance: 127.0
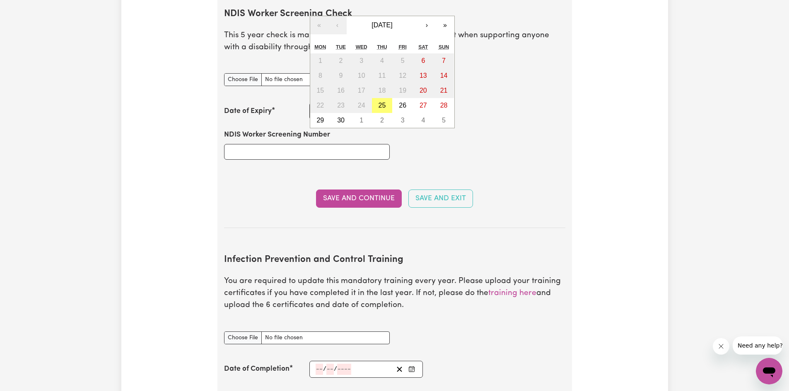
click at [536, 120] on div "NDIS Worker Screening Number" at bounding box center [394, 145] width 351 height 50
click at [329, 103] on div "/ / « ‹ [DATE] › » Mon Tue Wed Thu Fri Sat Sun 1 2 3 4 5 6 7 8 9 10 11 12 13 14…" at bounding box center [366, 111] width 114 height 17
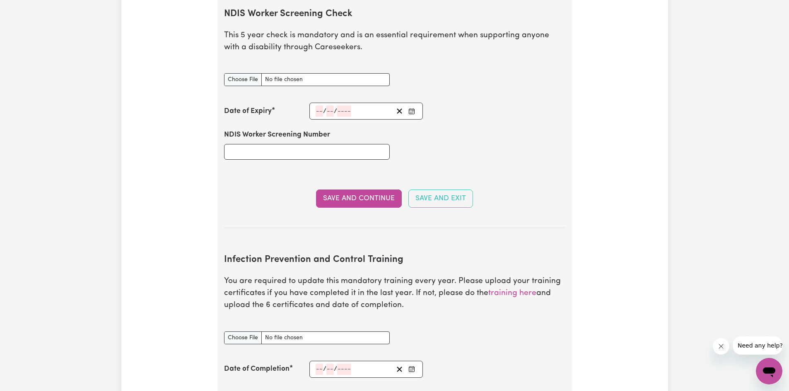
drag, startPoint x: 532, startPoint y: 142, endPoint x: 354, endPoint y: 108, distance: 181.3
click at [505, 140] on div "NDIS Worker Screening Number" at bounding box center [394, 145] width 351 height 50
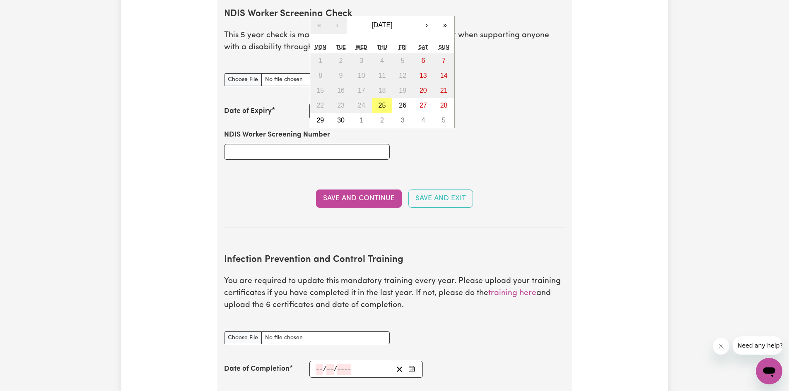
click at [322, 103] on div "/ / « ‹ [DATE] › » Mon Tue Wed Thu Fri Sat Sun 1 2 3 4 5 6 7 8 9 10 11 12 13 14…" at bounding box center [366, 111] width 114 height 17
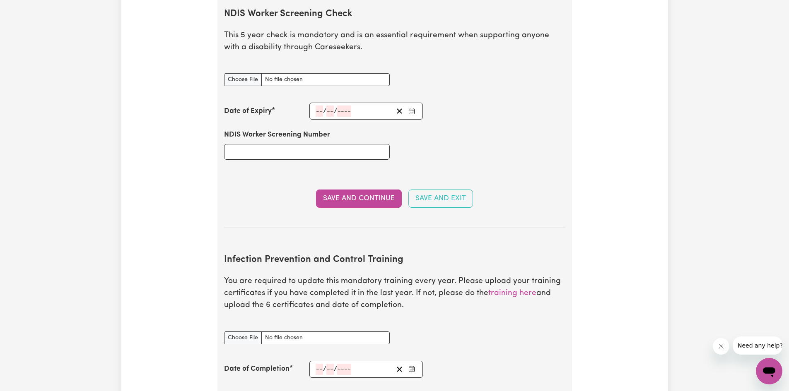
drag, startPoint x: 548, startPoint y: 148, endPoint x: 413, endPoint y: 111, distance: 140.0
click at [508, 139] on div "NDIS Worker Screening Number" at bounding box center [394, 145] width 351 height 50
drag, startPoint x: 401, startPoint y: 98, endPoint x: 376, endPoint y: 99, distance: 24.9
click at [400, 107] on icon "Clear date" at bounding box center [400, 111] width 8 height 8
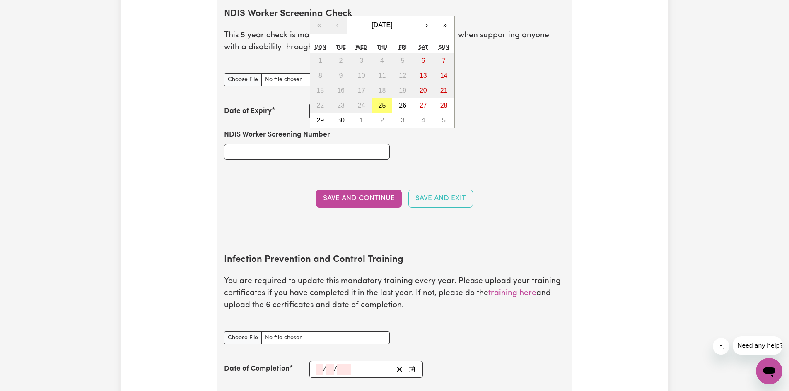
click at [323, 103] on div "/ / « ‹ [DATE] › » Mon Tue Wed Thu Fri Sat Sun 1 2 3 4 5 6 7 8 9 10 11 12 13 14…" at bounding box center [366, 111] width 114 height 17
click at [428, 16] on button "›" at bounding box center [427, 25] width 18 height 18
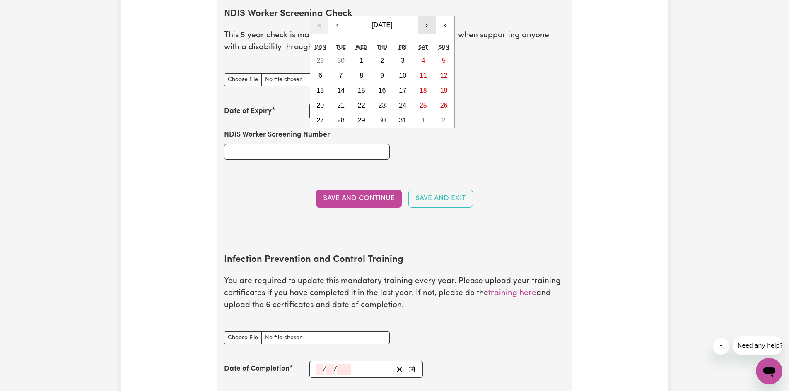
click at [428, 16] on button "›" at bounding box center [427, 25] width 18 height 18
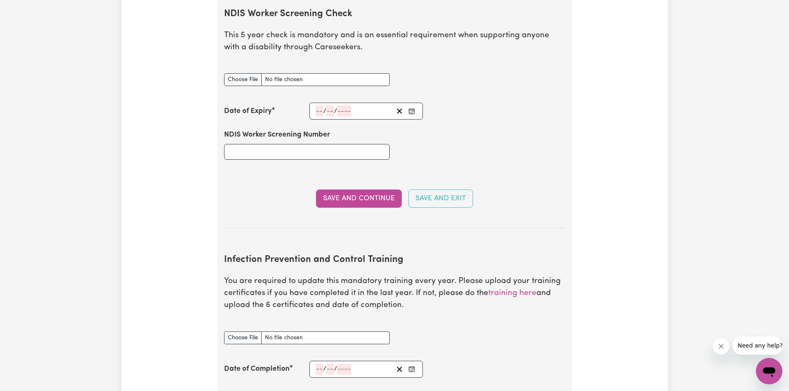
drag, startPoint x: 582, startPoint y: 128, endPoint x: 404, endPoint y: 115, distance: 179.0
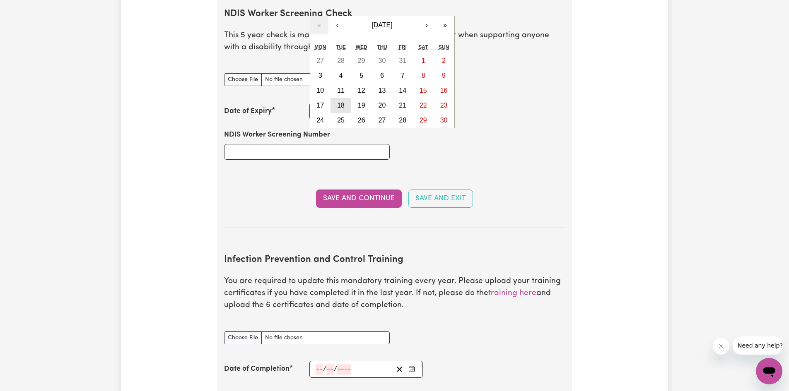
click at [346, 103] on div "/ / « ‹ [DATE] › » Mon Tue Wed Thu Fri Sat Sun 27 28 29 30 31 1 2 3 4 5 6 7 8 9…" at bounding box center [366, 111] width 114 height 17
click at [428, 16] on button "›" at bounding box center [427, 25] width 18 height 18
click at [427, 16] on button "›" at bounding box center [427, 25] width 18 height 18
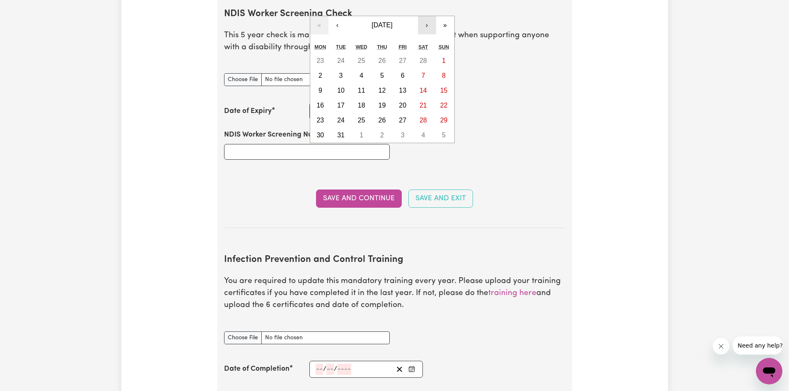
click at [427, 16] on button "›" at bounding box center [427, 25] width 18 height 18
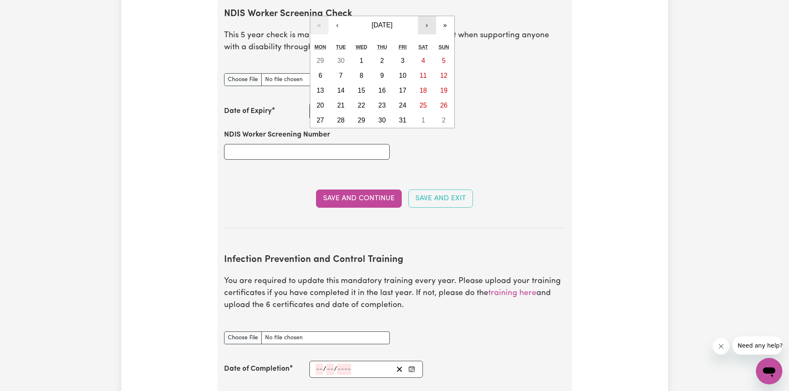
click at [427, 16] on button "›" at bounding box center [427, 25] width 18 height 18
click at [446, 16] on button "»" at bounding box center [445, 25] width 18 height 18
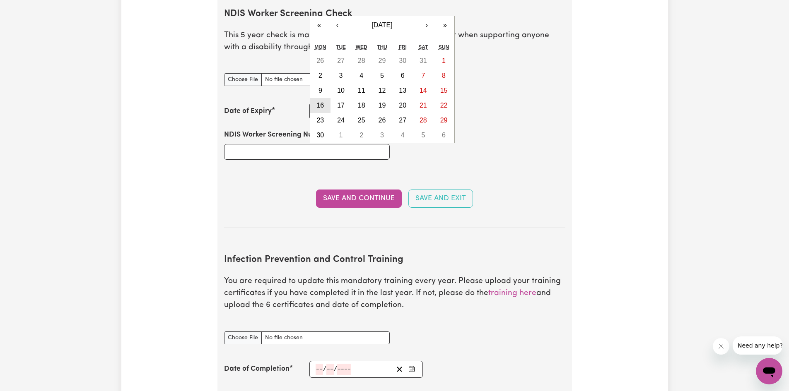
drag, startPoint x: 322, startPoint y: 92, endPoint x: 494, endPoint y: 113, distance: 173.5
click at [336, 94] on div "26 27 28 29 30 31 1 2 3 4 5 6 7 8 9 10 11 12 13 14 15 16 17 18 19 20 21 22 23 2…" at bounding box center [382, 97] width 144 height 89
click at [318, 98] on button "16" at bounding box center [320, 105] width 21 height 15
type input "[DATE]"
type input "16"
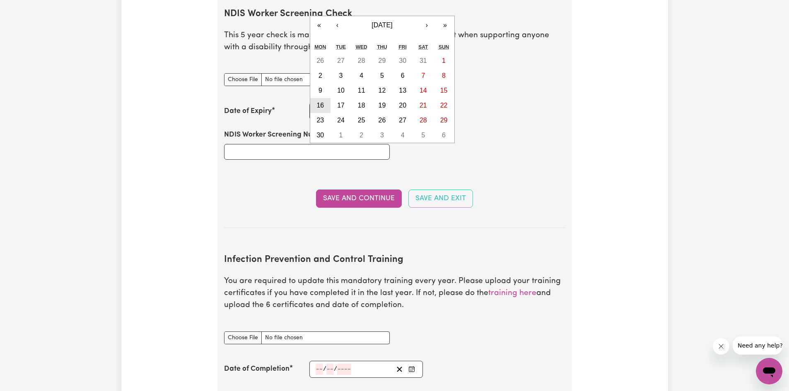
type input "9"
type input "2030"
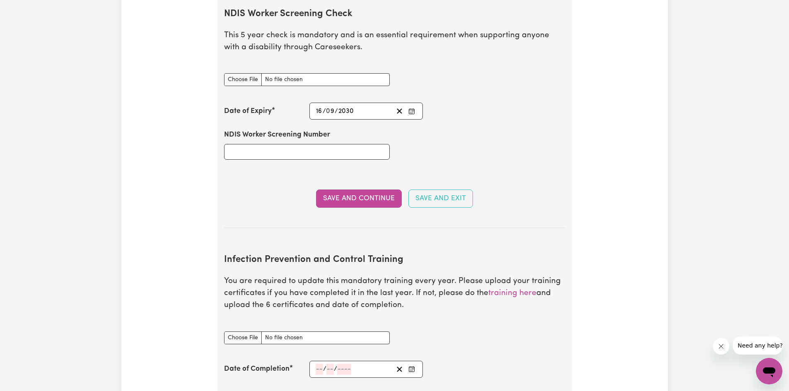
click at [444, 106] on div "Date of Expiry [DATE] 16 / 0 9 / 2030 « ‹ [DATE] › » Mon Tue Wed Thu Fri Sat Su…" at bounding box center [394, 111] width 341 height 17
drag, startPoint x: 546, startPoint y: 156, endPoint x: 419, endPoint y: 183, distance: 130.0
click at [538, 156] on div "NDIS Worker Screening Number" at bounding box center [394, 145] width 351 height 50
click at [372, 191] on button "Save and Continue" at bounding box center [359, 199] width 86 height 18
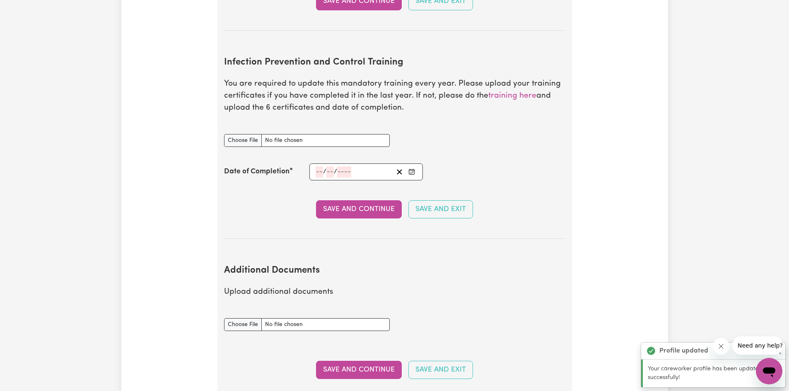
scroll to position [1257, 0]
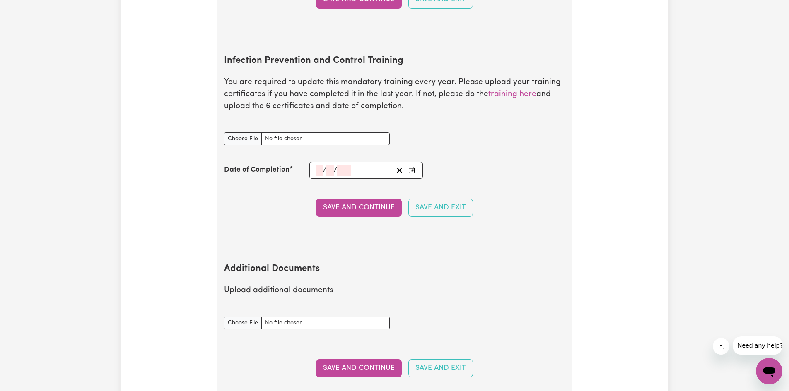
click at [535, 138] on div "Infection Prevention and Control Training document" at bounding box center [394, 139] width 351 height 33
click at [551, 129] on div "Infection Prevention and Control Training document" at bounding box center [394, 139] width 351 height 33
drag, startPoint x: 602, startPoint y: 159, endPoint x: 597, endPoint y: 160, distance: 5.4
click at [254, 133] on input "Infection Prevention and Control Training document" at bounding box center [307, 139] width 166 height 13
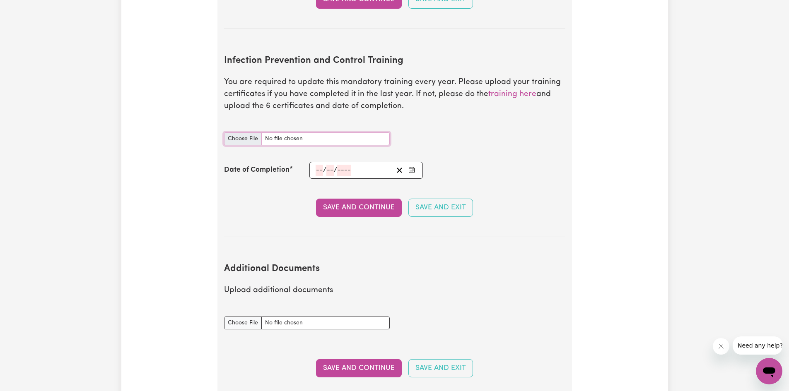
click at [252, 133] on input "Infection Prevention and Control Training document" at bounding box center [307, 139] width 166 height 13
type input "C:\fakepath\AV1595_FIRST AID (2).pdf"
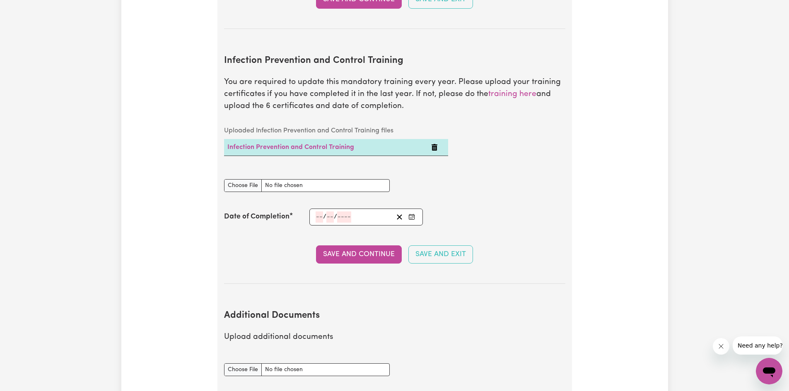
click at [538, 169] on div "Infection Prevention and Control Training document" at bounding box center [394, 185] width 351 height 33
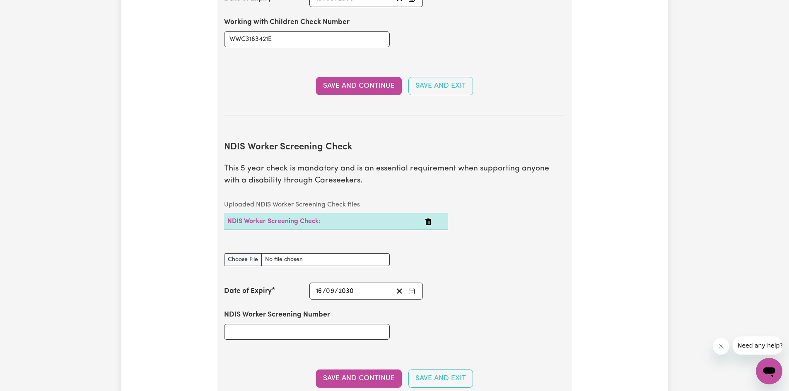
scroll to position [795, 0]
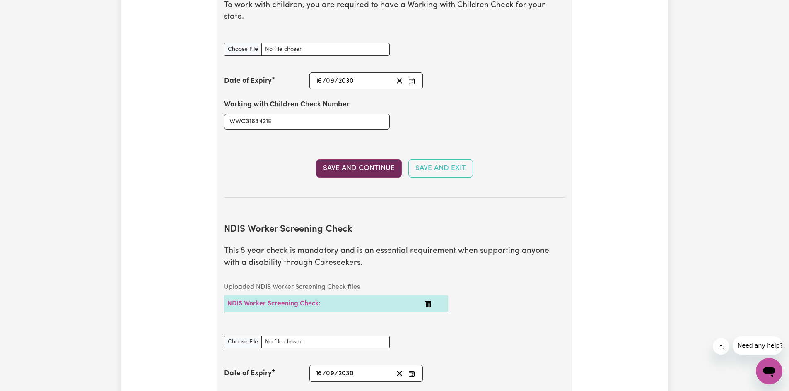
click at [359, 159] on button "Save and Continue" at bounding box center [359, 168] width 86 height 18
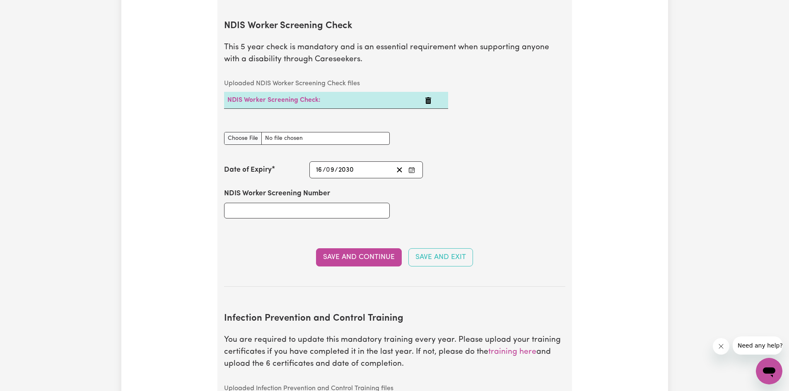
scroll to position [1011, 0]
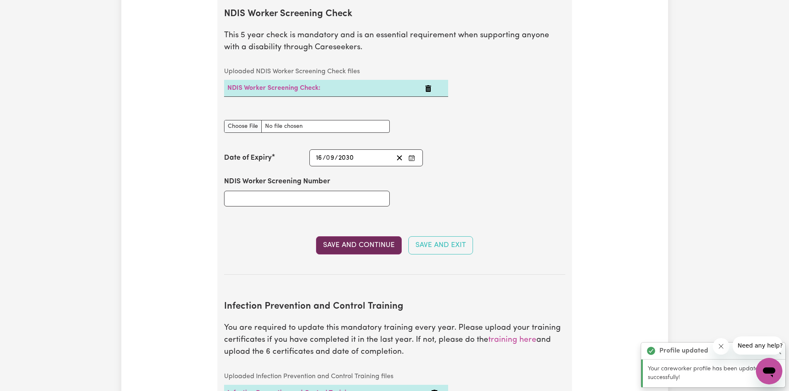
click at [349, 237] on button "Save and Continue" at bounding box center [359, 246] width 86 height 18
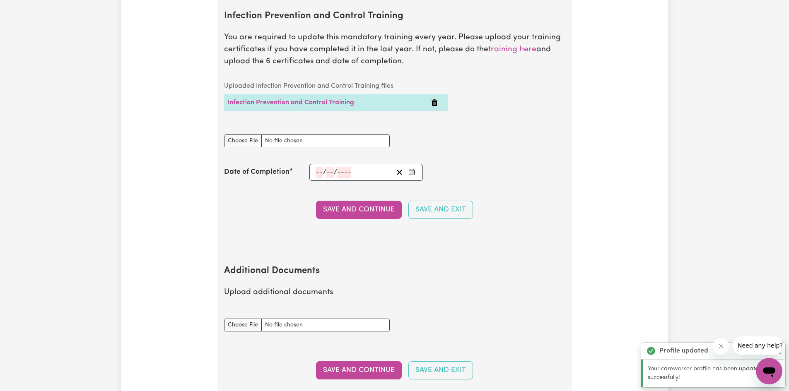
scroll to position [1304, 0]
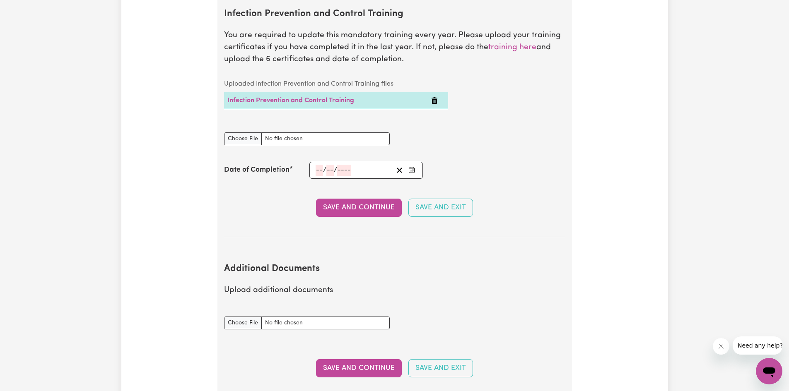
click at [438, 109] on section "Infection Prevention and Control Training You are required to update this manda…" at bounding box center [394, 116] width 341 height 242
click at [432, 97] on icon "Delete Infection Prevention and Control Training" at bounding box center [435, 100] width 6 height 7
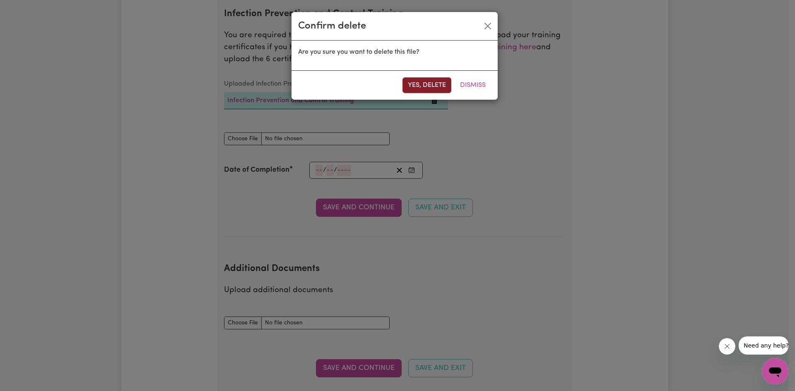
click at [428, 84] on button "Yes, delete" at bounding box center [427, 85] width 49 height 16
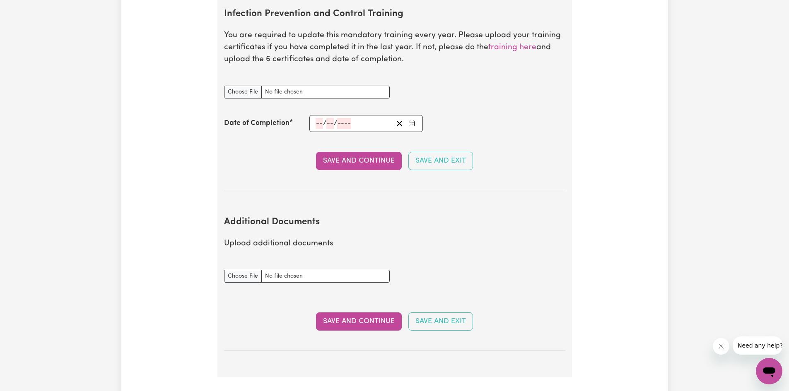
drag, startPoint x: 512, startPoint y: 102, endPoint x: 459, endPoint y: 101, distance: 53.5
click at [510, 102] on section "Infection Prevention and Control Training You are required to update this manda…" at bounding box center [394, 92] width 341 height 195
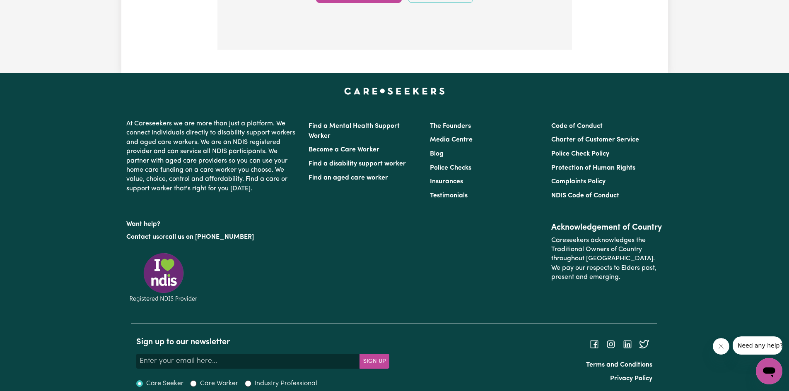
scroll to position [1190, 0]
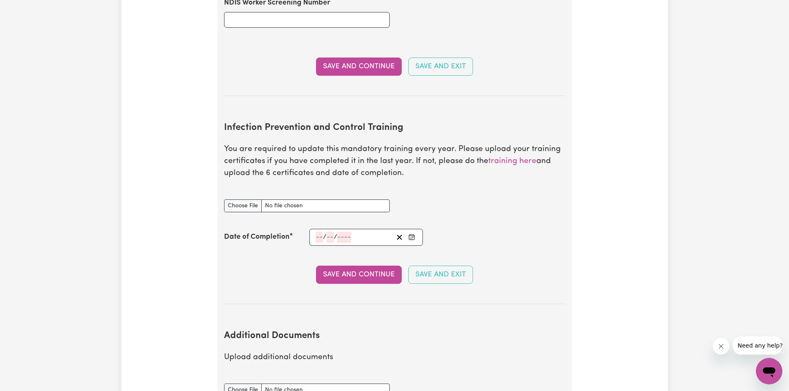
drag, startPoint x: 522, startPoint y: 195, endPoint x: 489, endPoint y: 222, distance: 42.4
click at [518, 201] on div "Infection Prevention and Control Training document" at bounding box center [394, 206] width 351 height 33
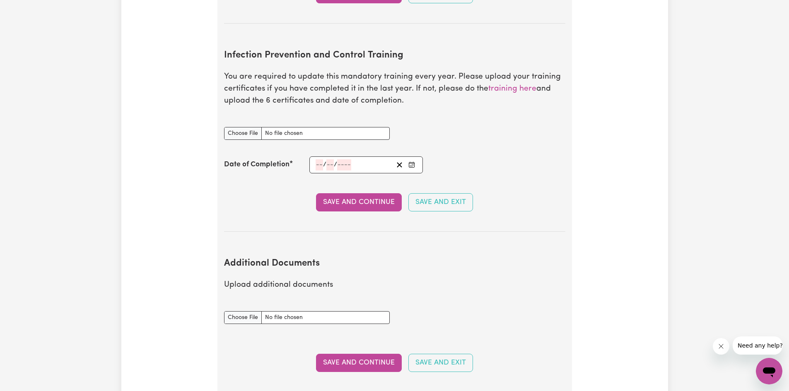
scroll to position [1265, 0]
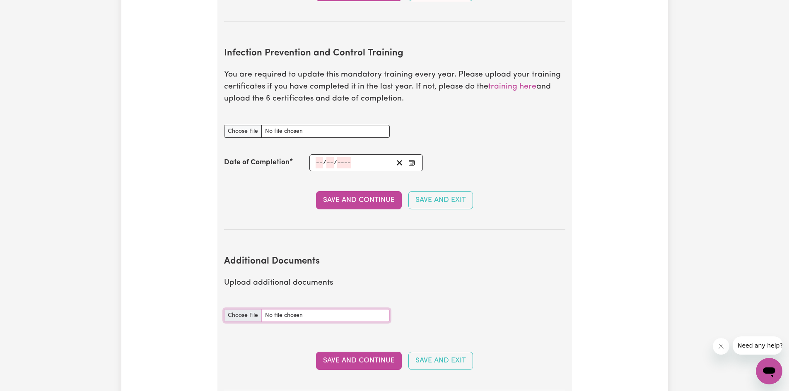
click at [251, 309] on input "Additional Documents document" at bounding box center [307, 315] width 166 height 13
type input "C:\fakepath\AV1595_FIRST AID (2).pdf"
drag, startPoint x: 358, startPoint y: 348, endPoint x: 394, endPoint y: 346, distance: 36.1
click at [359, 352] on button "Save and Continue" at bounding box center [359, 361] width 86 height 18
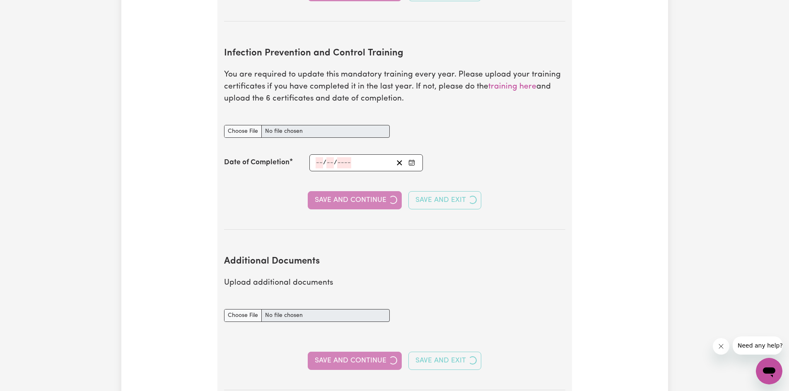
select select "Certificate III (Individual Support)"
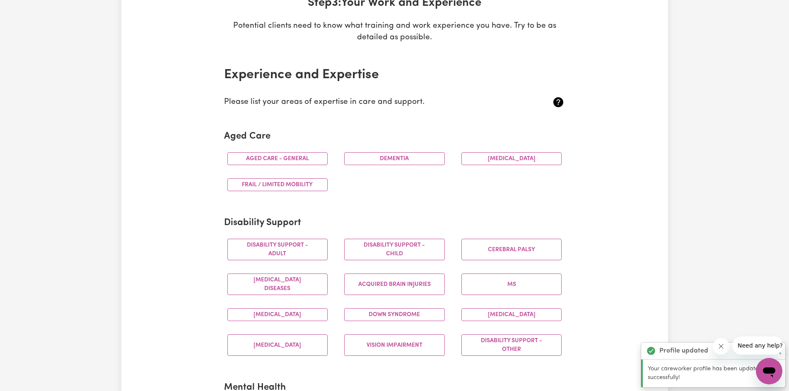
scroll to position [147, 0]
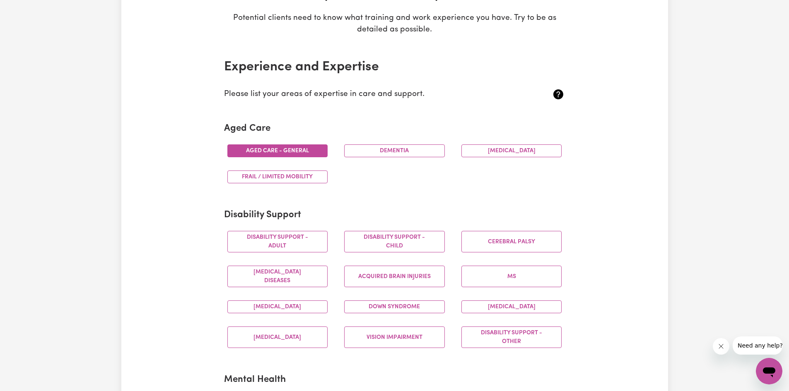
click at [286, 152] on button "Aged care - General" at bounding box center [277, 151] width 101 height 13
click at [395, 242] on button "Disability support - Child" at bounding box center [394, 242] width 101 height 22
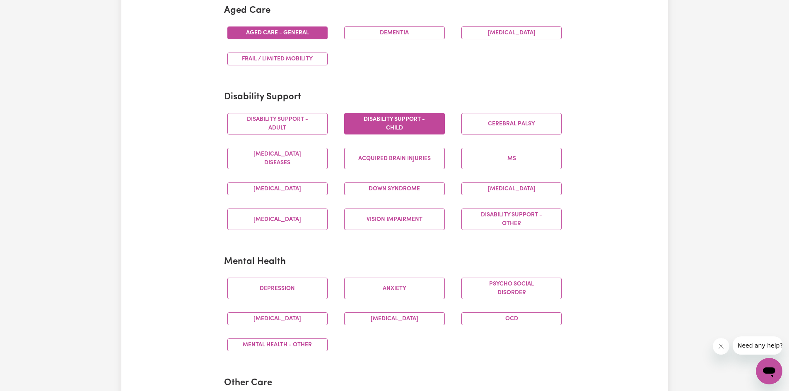
scroll to position [270, 0]
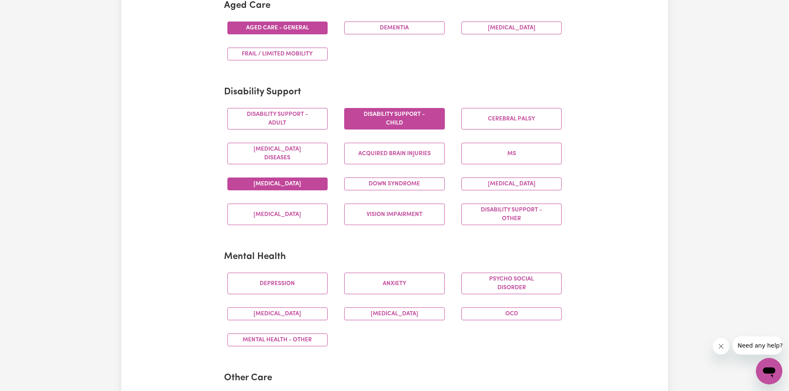
click at [303, 183] on button "[MEDICAL_DATA]" at bounding box center [277, 184] width 101 height 13
click at [531, 216] on button "Disability support - Other" at bounding box center [511, 215] width 101 height 22
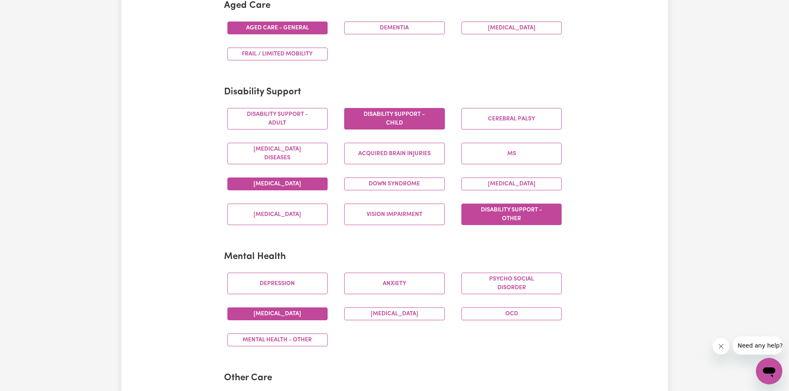
click at [317, 310] on button "[MEDICAL_DATA]" at bounding box center [277, 314] width 101 height 13
click at [310, 281] on button "Depression" at bounding box center [277, 284] width 101 height 22
drag, startPoint x: 404, startPoint y: 313, endPoint x: 462, endPoint y: 321, distance: 58.9
click at [405, 313] on button "[MEDICAL_DATA]" at bounding box center [394, 314] width 101 height 13
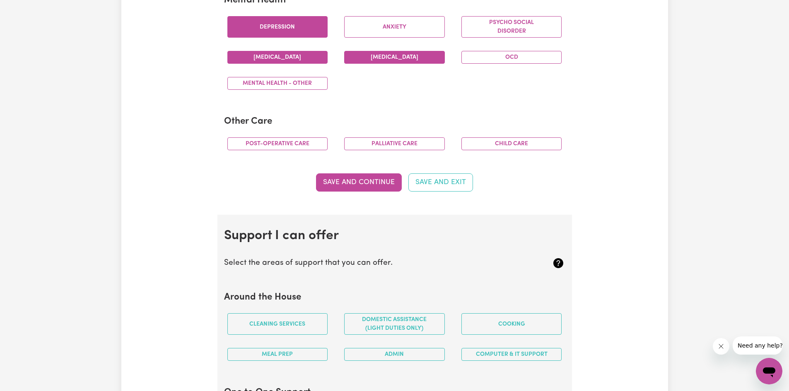
scroll to position [511, 0]
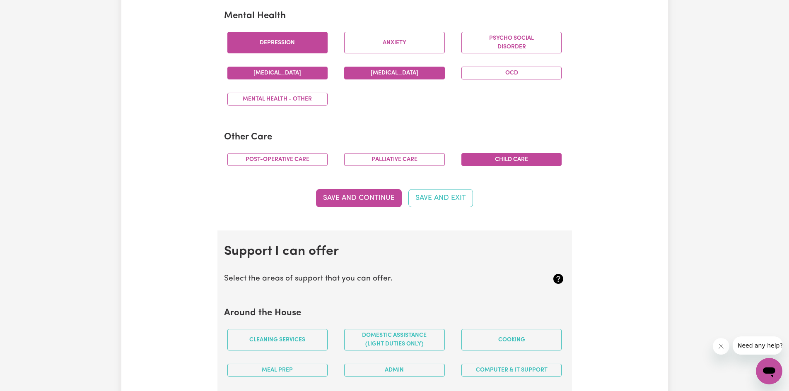
click at [484, 160] on button "Child care" at bounding box center [511, 159] width 101 height 13
click at [384, 200] on button "Save and Continue" at bounding box center [359, 198] width 86 height 18
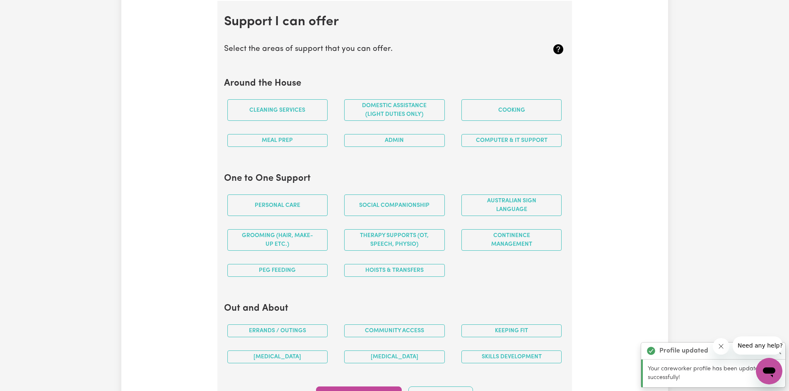
scroll to position [742, 0]
click at [290, 106] on button "Cleaning services" at bounding box center [277, 110] width 101 height 22
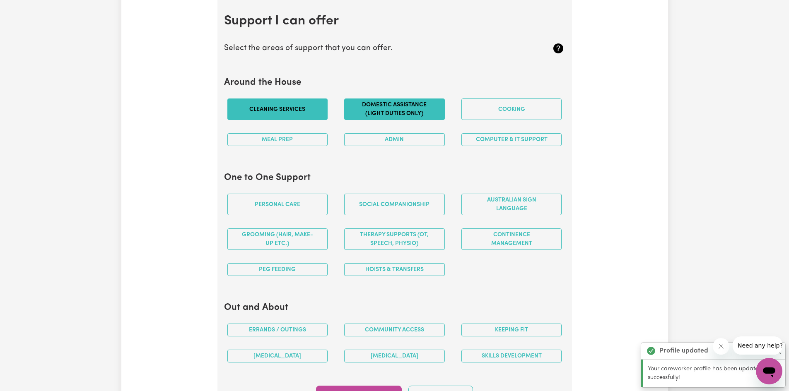
click at [399, 115] on button "Domestic assistance (light duties only)" at bounding box center [394, 110] width 101 height 22
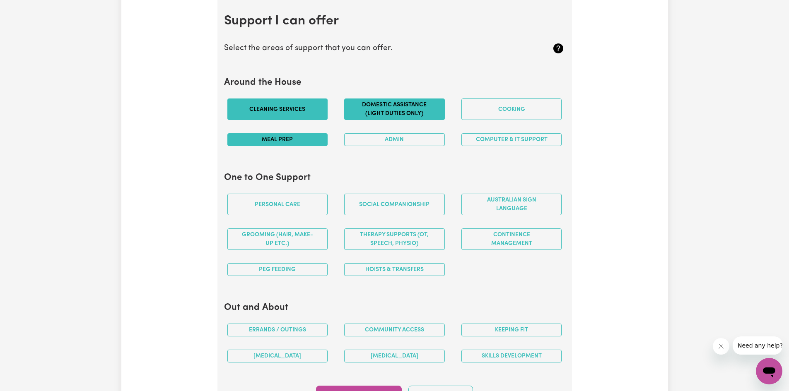
click at [280, 136] on button "Meal prep" at bounding box center [277, 139] width 101 height 13
click at [500, 115] on button "Cooking" at bounding box center [511, 110] width 101 height 22
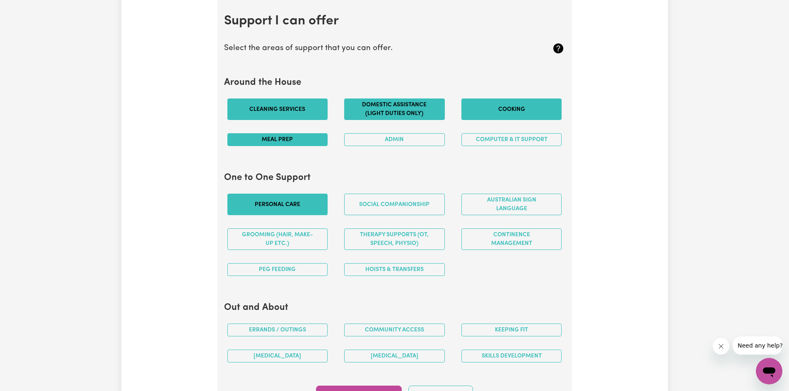
click at [300, 200] on button "Personal care" at bounding box center [277, 205] width 101 height 22
click at [299, 239] on button "Grooming (hair, make-up etc.)" at bounding box center [277, 240] width 101 height 22
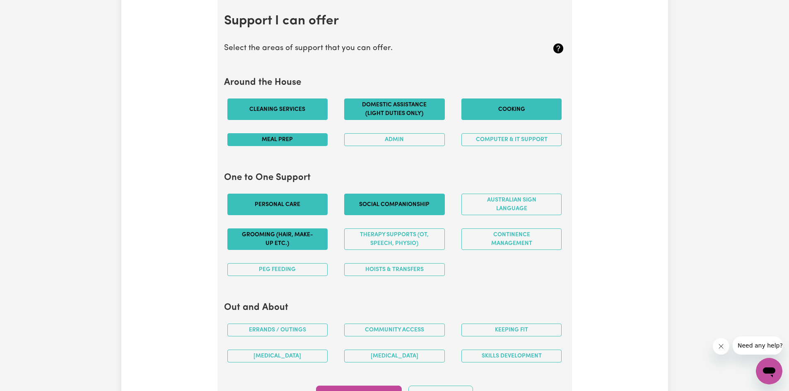
click at [397, 210] on button "Social companionship" at bounding box center [394, 205] width 101 height 22
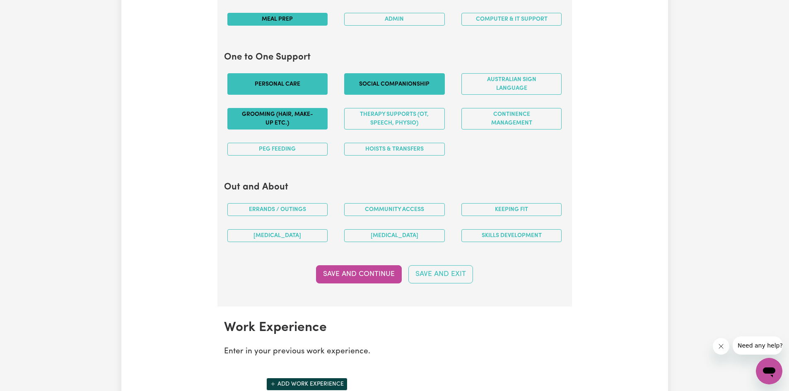
scroll to position [914, 0]
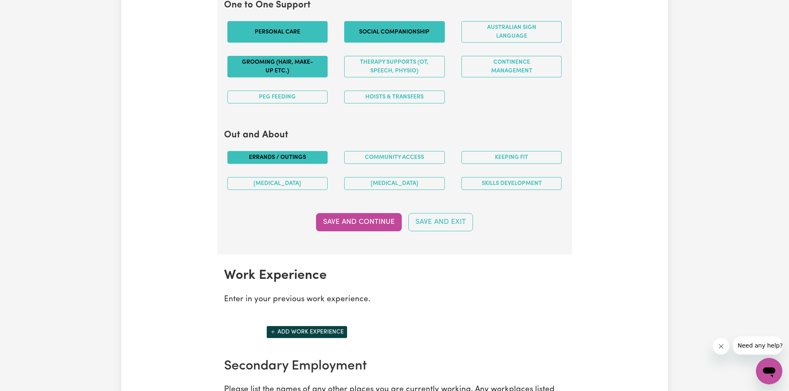
click at [304, 157] on button "Errands / Outings" at bounding box center [277, 157] width 101 height 13
click at [484, 184] on button "Skills Development" at bounding box center [511, 183] width 101 height 13
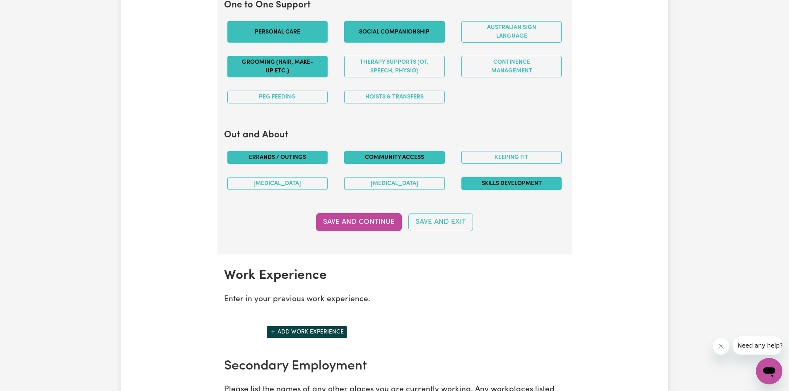
click at [380, 160] on button "Community access" at bounding box center [394, 157] width 101 height 13
click at [366, 215] on button "Save and Continue" at bounding box center [359, 222] width 86 height 18
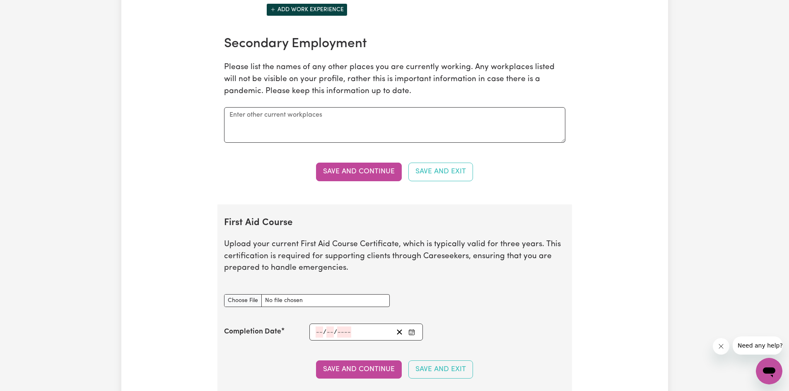
scroll to position [1308, 0]
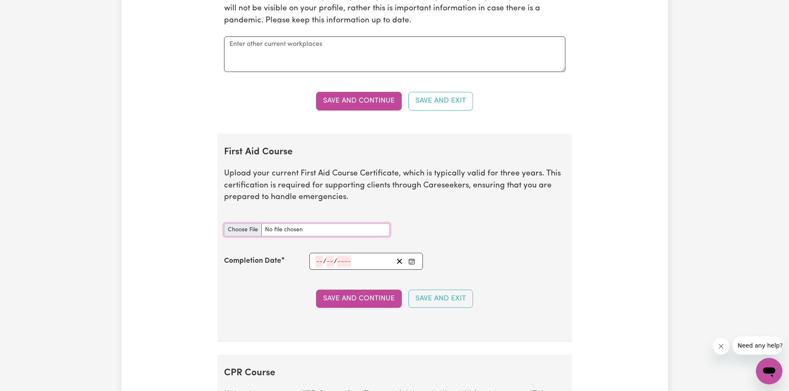
click at [236, 226] on input "First Aid Course document" at bounding box center [307, 230] width 166 height 13
type input "C:\fakepath\AV1595_FIRST AID (2).pdf"
drag, startPoint x: 402, startPoint y: 260, endPoint x: 394, endPoint y: 263, distance: 7.9
click at [401, 260] on icon "Clear date" at bounding box center [400, 262] width 8 height 8
click at [321, 260] on input "number" at bounding box center [319, 261] width 7 height 11
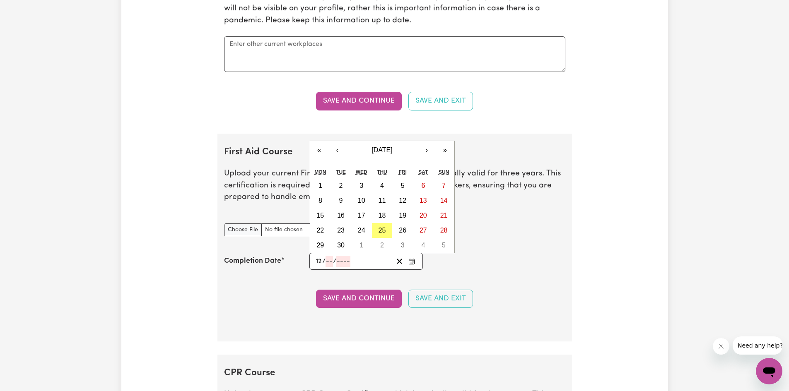
type input "12"
type input "082025"
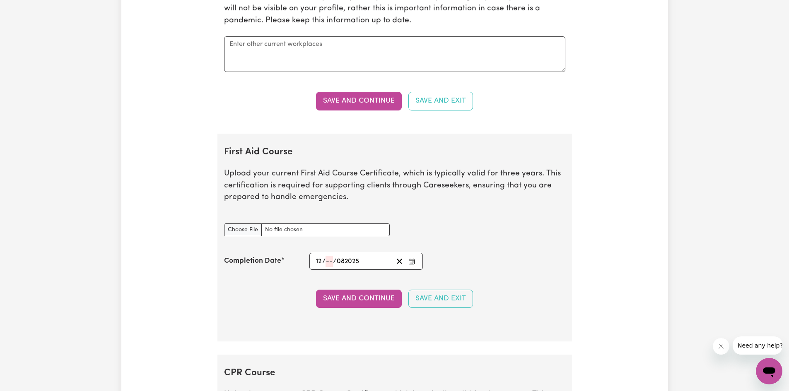
drag, startPoint x: 501, startPoint y: 251, endPoint x: 462, endPoint y: 260, distance: 39.5
click at [497, 253] on section "First Aid Course Upload your current First Aid Course Certificate, which is typ…" at bounding box center [394, 238] width 355 height 208
click at [345, 262] on input "number" at bounding box center [348, 261] width 24 height 11
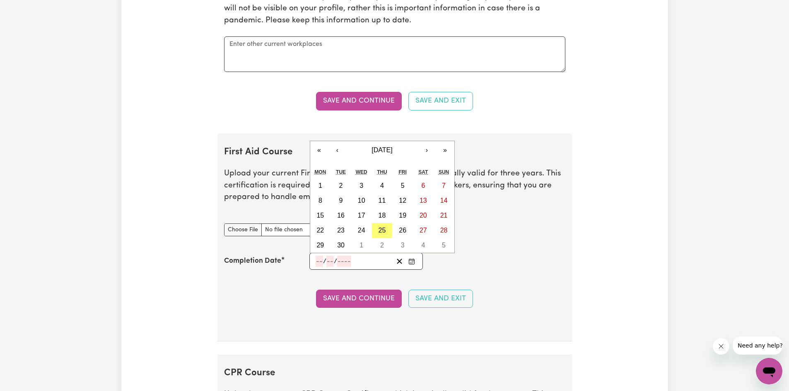
click at [321, 261] on input "number" at bounding box center [319, 261] width 7 height 11
click at [403, 199] on abbr "12" at bounding box center [402, 200] width 7 height 7
type input "[DATE]"
type input "12"
type input "9"
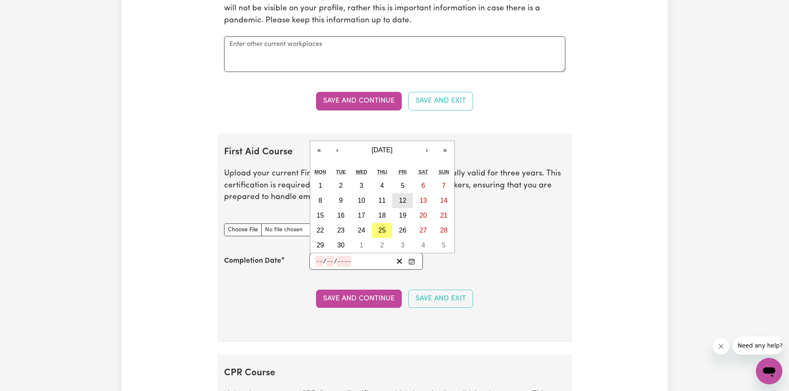
type input "2025"
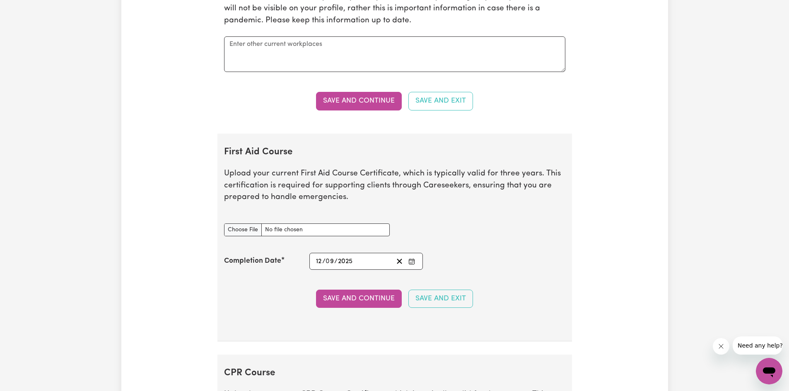
click at [335, 261] on span "/" at bounding box center [335, 261] width 3 height 7
drag, startPoint x: 335, startPoint y: 261, endPoint x: 419, endPoint y: 293, distance: 90.3
click at [370, 290] on section "First Aid Course Upload your current First Aid Course Certificate, which is typ…" at bounding box center [394, 238] width 355 height 208
drag, startPoint x: 402, startPoint y: 260, endPoint x: 397, endPoint y: 262, distance: 5.4
click at [402, 260] on icon "Clear date" at bounding box center [400, 262] width 8 height 8
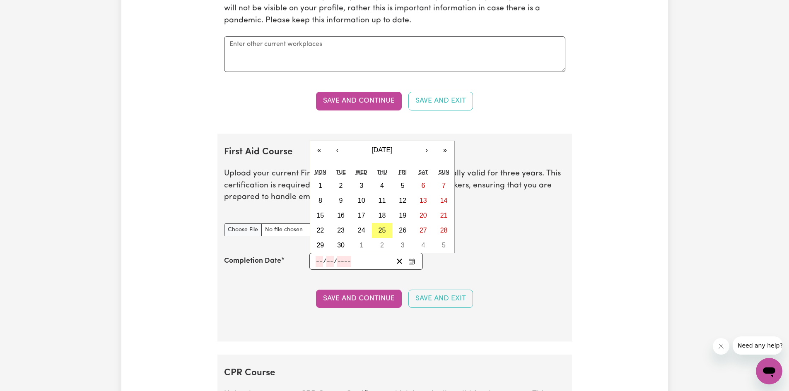
click at [318, 261] on input "number" at bounding box center [319, 261] width 7 height 11
type input "12"
type input "0"
type input "8"
type input "202"
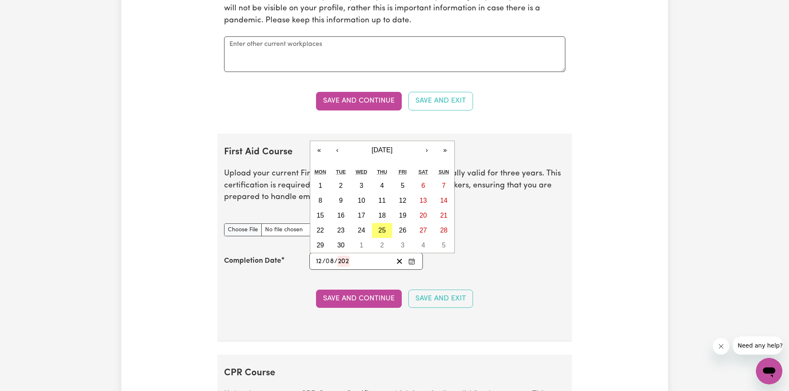
type input "[DATE]"
type input "2025"
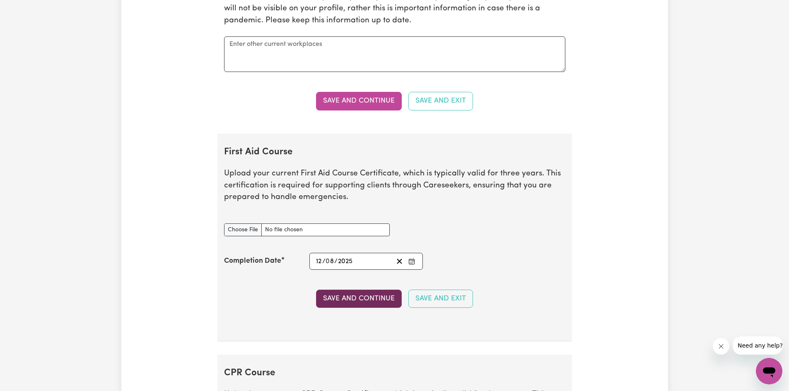
click at [333, 298] on button "Save and Continue" at bounding box center [359, 299] width 86 height 18
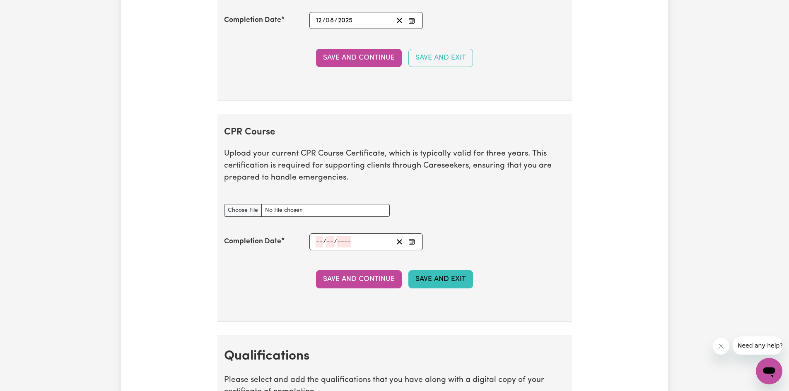
scroll to position [2038, 0]
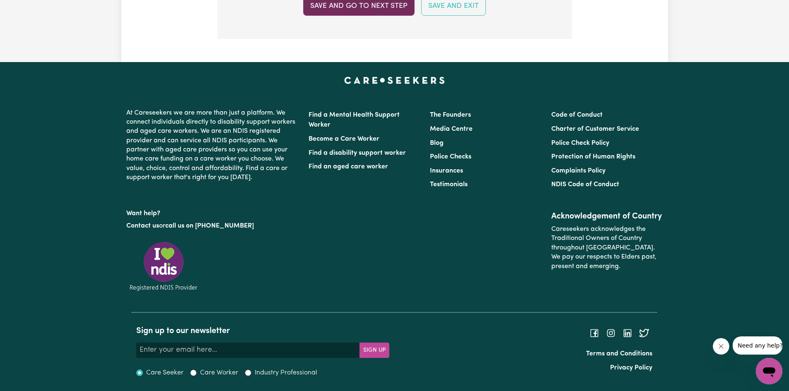
click at [382, 7] on button "Save and go to next step" at bounding box center [358, 6] width 111 height 18
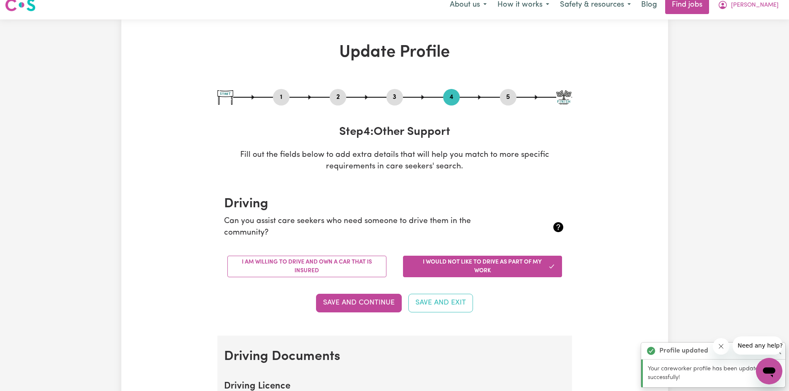
scroll to position [0, 0]
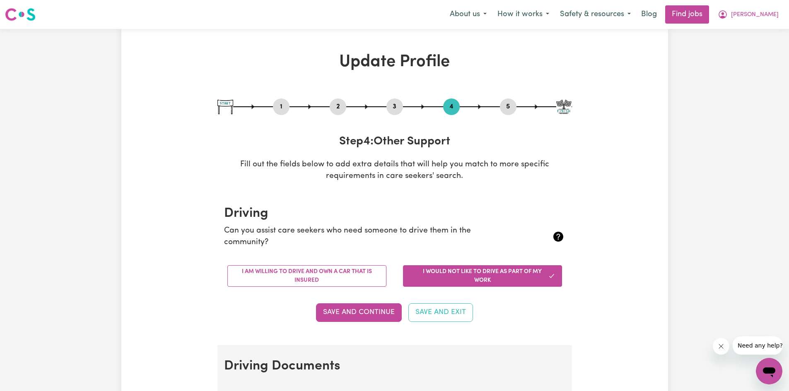
click at [451, 275] on button "I would not like to drive as part of my work" at bounding box center [482, 277] width 159 height 22
click at [345, 314] on button "Save and Continue" at bounding box center [359, 313] width 86 height 18
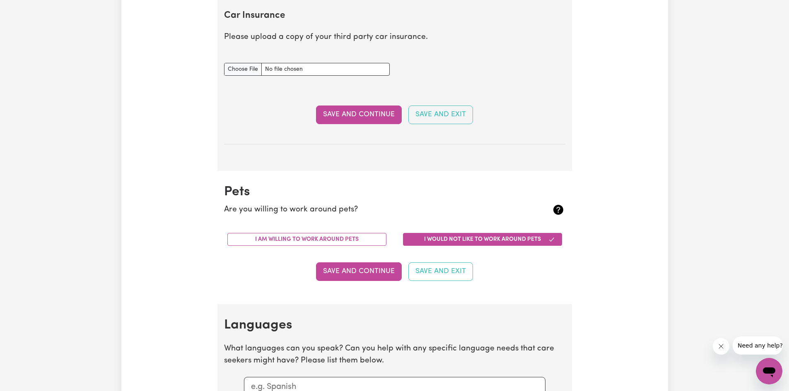
scroll to position [561, 0]
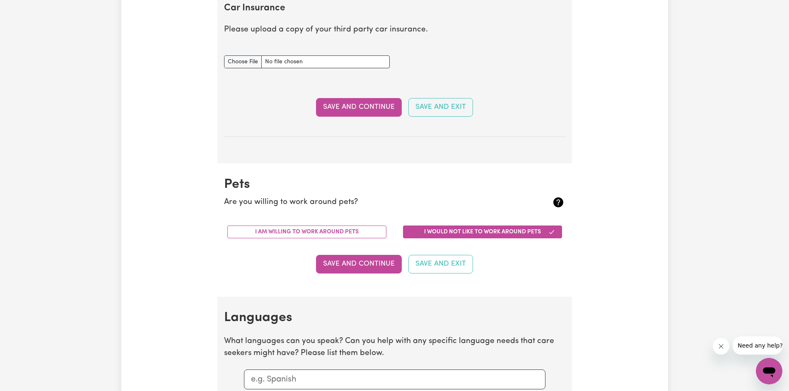
click at [453, 233] on button "I would not like to work around pets" at bounding box center [482, 232] width 159 height 13
click at [376, 263] on button "Save and Continue" at bounding box center [359, 264] width 86 height 18
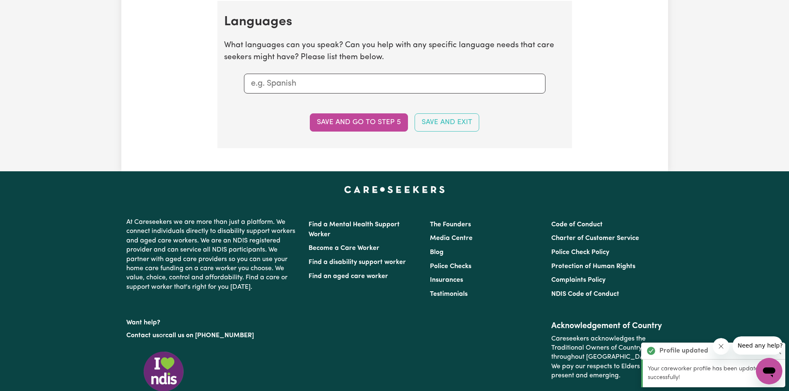
scroll to position [858, 0]
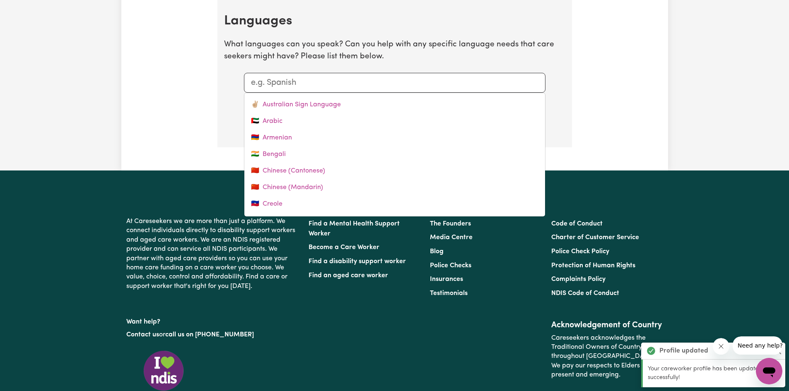
click at [290, 85] on input "text" at bounding box center [395, 83] width 288 height 12
click at [301, 79] on input "text" at bounding box center [395, 83] width 288 height 12
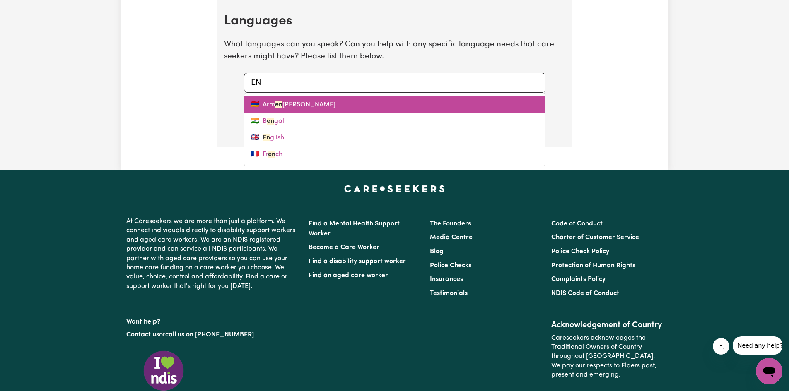
type input "ENG"
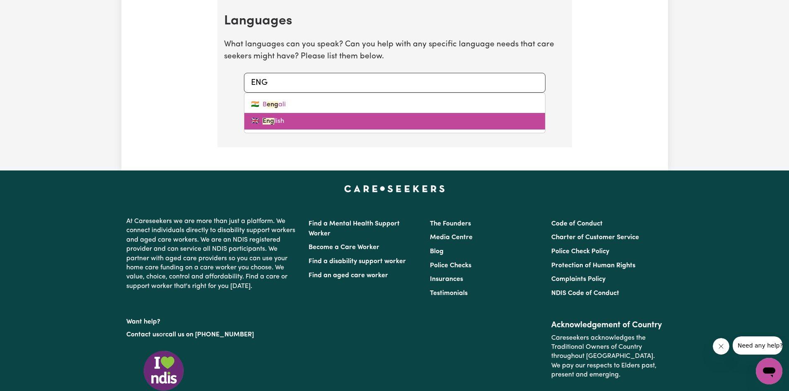
click at [273, 119] on link "🇬🇧 Eng lish" at bounding box center [394, 121] width 301 height 17
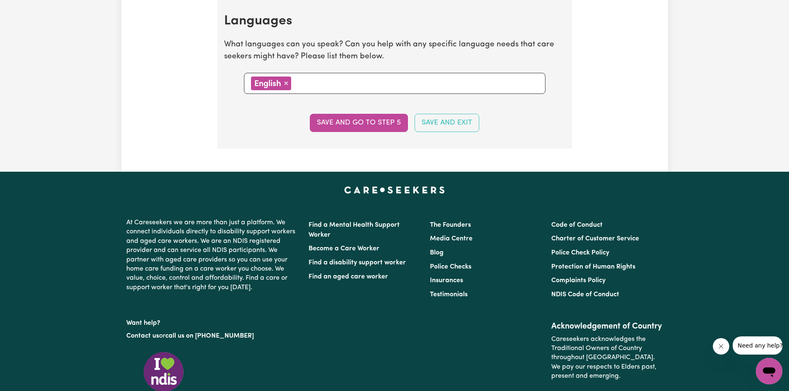
click at [363, 118] on button "Save and go to step 5" at bounding box center [359, 123] width 98 height 18
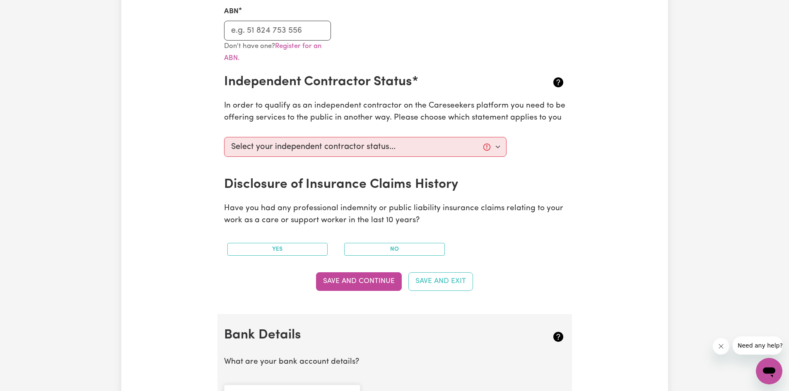
scroll to position [259, 0]
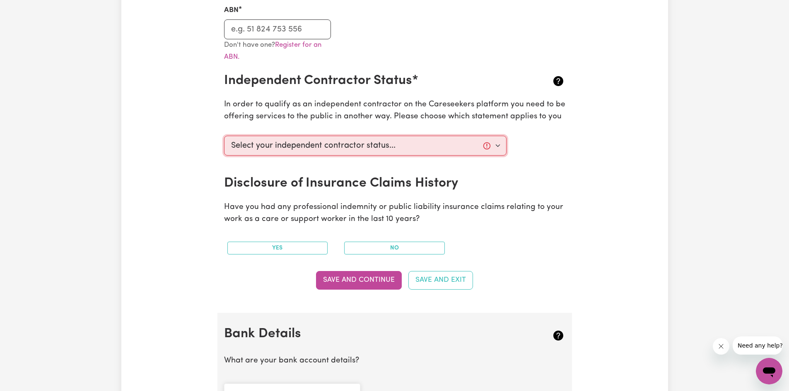
click at [504, 146] on select "Select your independent contractor status... I am providing services through an…" at bounding box center [365, 146] width 283 height 20
select select "I am providing services by being employed by an organisation"
click at [224, 136] on select "Select your independent contractor status... I am providing services through an…" at bounding box center [365, 146] width 283 height 20
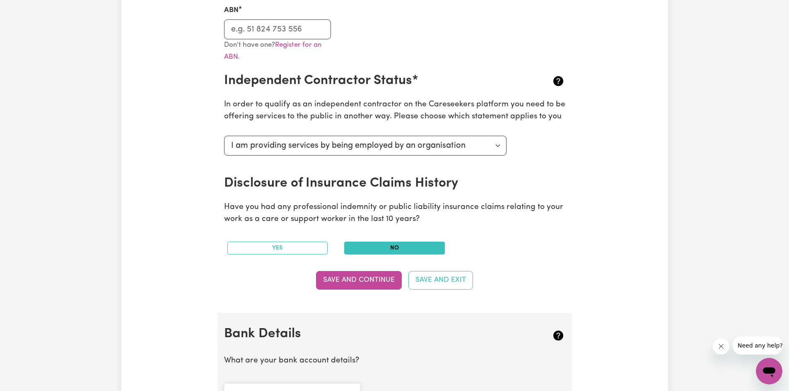
click at [393, 247] on button "No" at bounding box center [394, 248] width 101 height 13
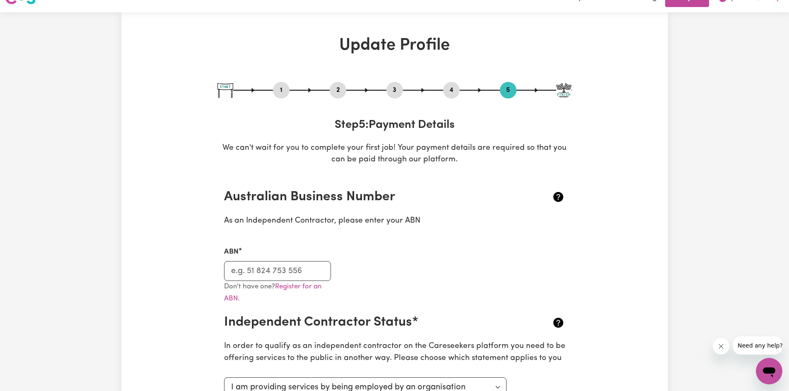
scroll to position [0, 0]
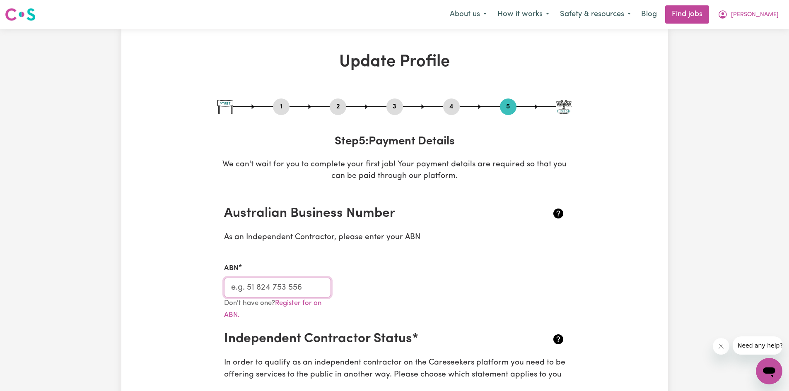
drag, startPoint x: 303, startPoint y: 288, endPoint x: 239, endPoint y: 288, distance: 64.2
click at [239, 288] on input "ABN" at bounding box center [277, 288] width 107 height 20
type input "693411970"
drag, startPoint x: 464, startPoint y: 301, endPoint x: 449, endPoint y: 308, distance: 15.7
click at [464, 301] on div "Don't have one? Register for an ABN." at bounding box center [394, 315] width 351 height 34
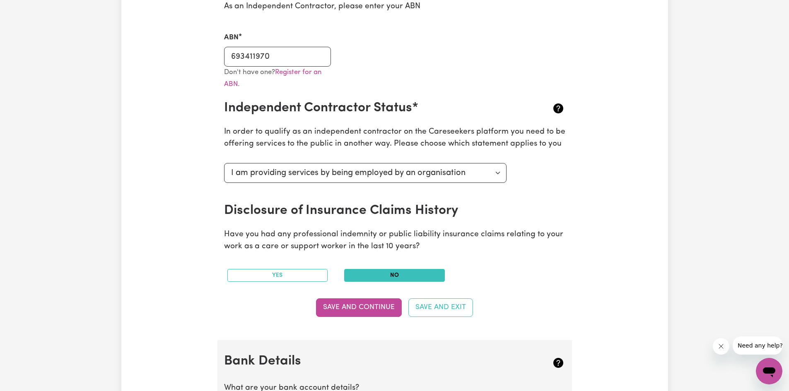
scroll to position [232, 0]
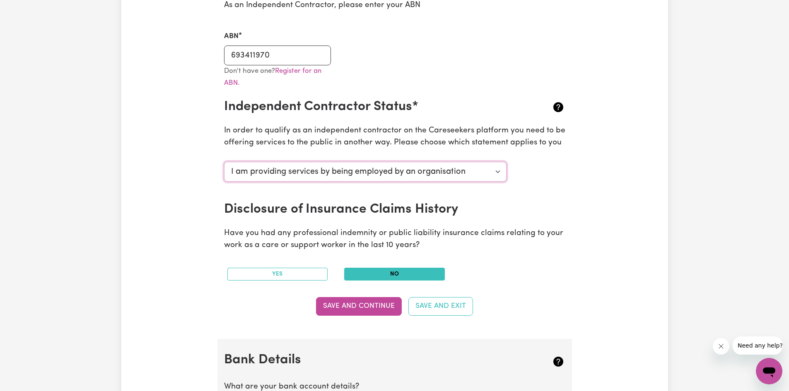
click at [496, 174] on select "Select your independent contractor status... I am providing services through an…" at bounding box center [365, 172] width 283 height 20
click at [224, 162] on select "Select your independent contractor status... I am providing services through an…" at bounding box center [365, 172] width 283 height 20
click at [365, 306] on button "Save and Continue" at bounding box center [359, 306] width 86 height 18
click at [292, 57] on input "693411970" at bounding box center [277, 56] width 107 height 20
drag, startPoint x: 282, startPoint y: 57, endPoint x: 225, endPoint y: 58, distance: 56.8
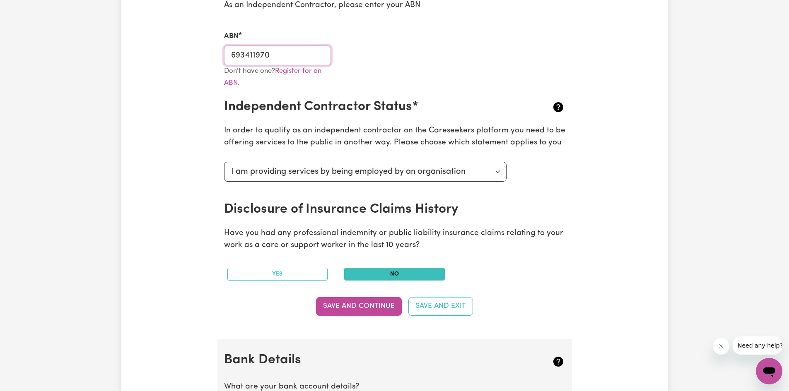
click at [225, 58] on input "693411970" at bounding box center [277, 56] width 107 height 20
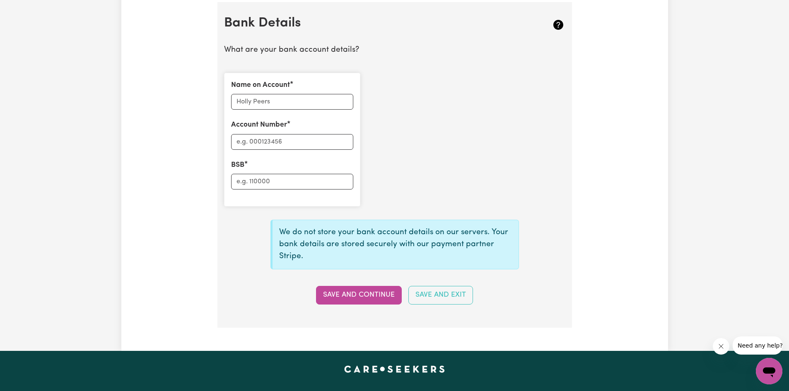
scroll to position [571, 0]
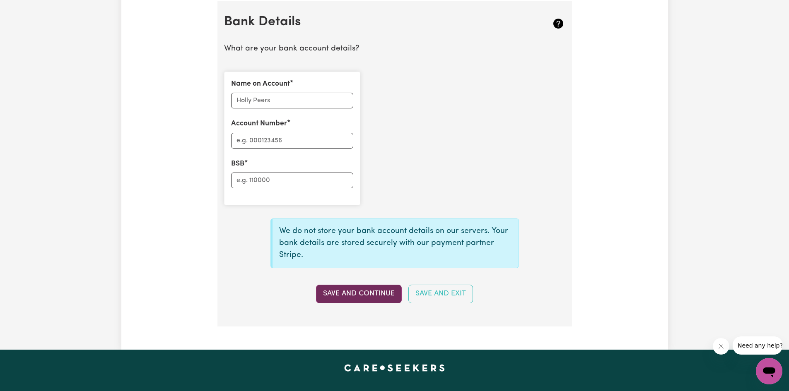
click at [373, 295] on button "Save and Continue" at bounding box center [359, 294] width 86 height 18
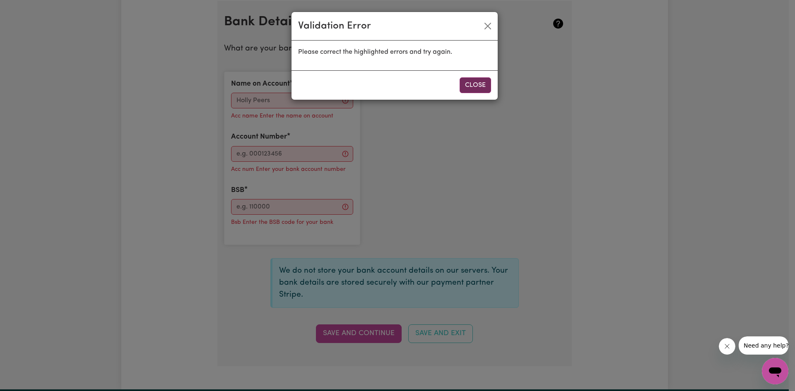
click at [477, 84] on button "Close" at bounding box center [475, 85] width 31 height 16
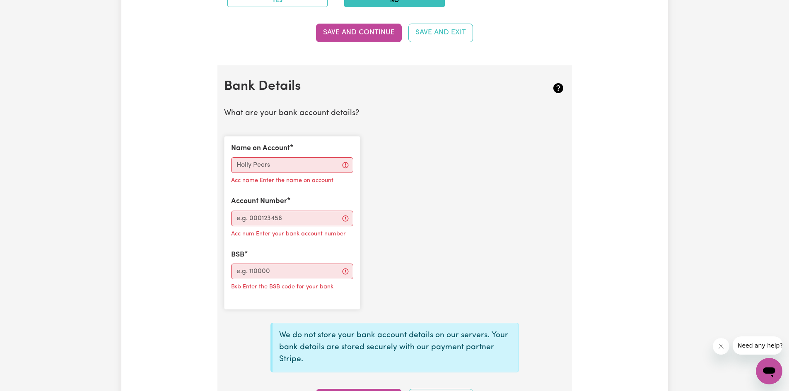
scroll to position [507, 0]
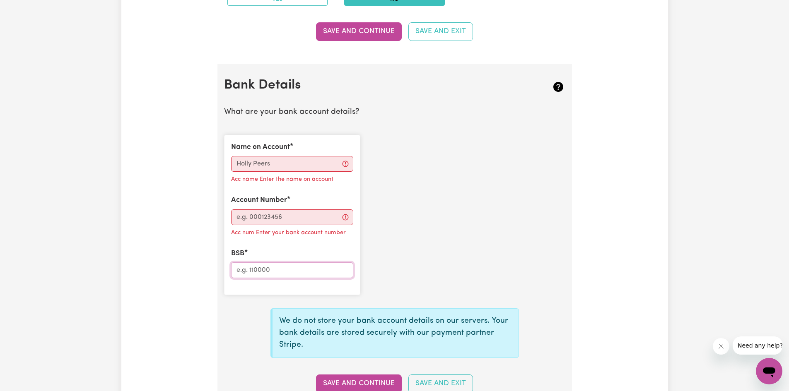
click at [295, 273] on input "BSB" at bounding box center [292, 271] width 122 height 16
drag, startPoint x: 280, startPoint y: 271, endPoint x: 238, endPoint y: 269, distance: 41.9
click at [238, 269] on input "BSB" at bounding box center [292, 271] width 122 height 16
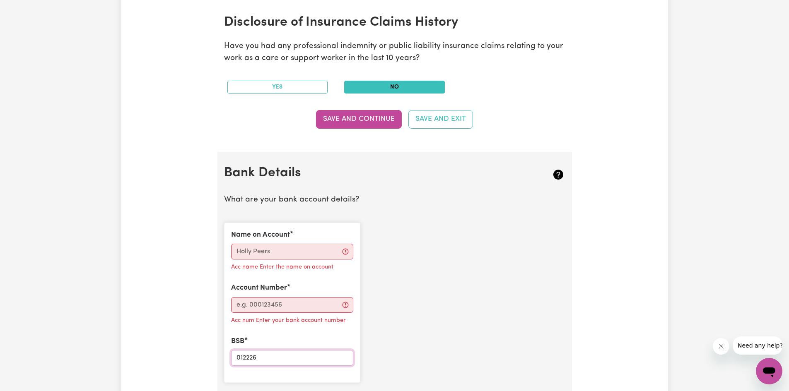
scroll to position [442, 0]
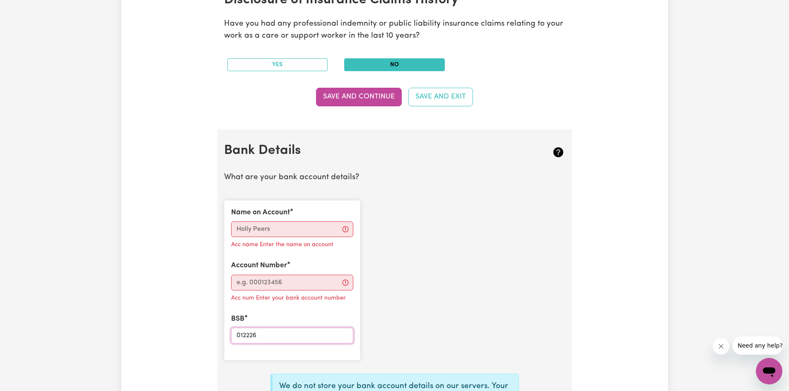
type input "012226"
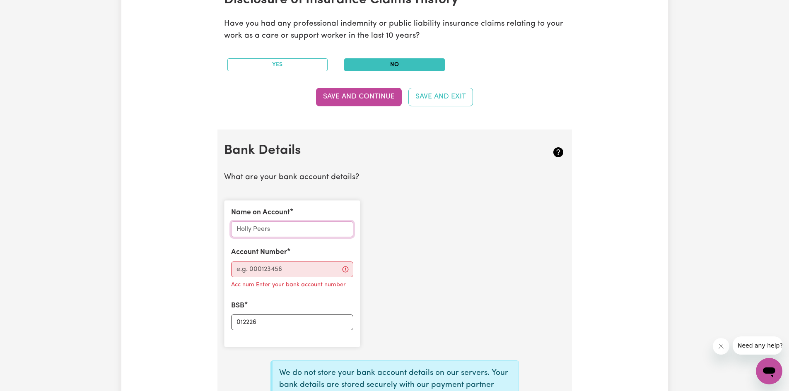
click at [292, 225] on input "Name on Account" at bounding box center [292, 230] width 122 height 16
type input "[PERSON_NAME]"
drag, startPoint x: 445, startPoint y: 196, endPoint x: 449, endPoint y: 194, distance: 4.3
click at [448, 194] on div "Name on Account Manaini [PERSON_NAME] Account Number Acc num Enter your bank ac…" at bounding box center [394, 274] width 351 height 160
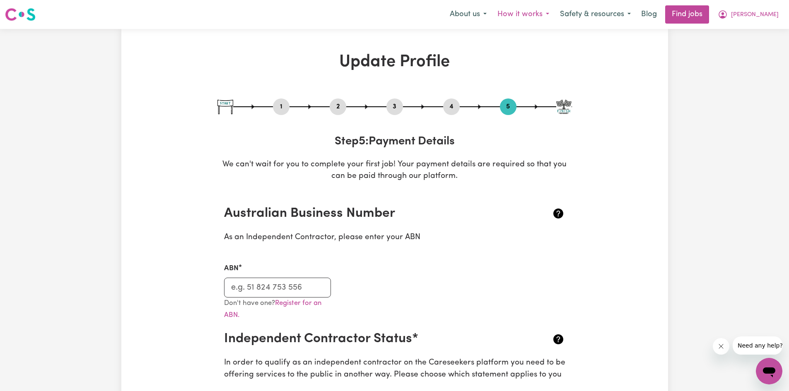
click at [522, 15] on button "How it works" at bounding box center [523, 14] width 63 height 17
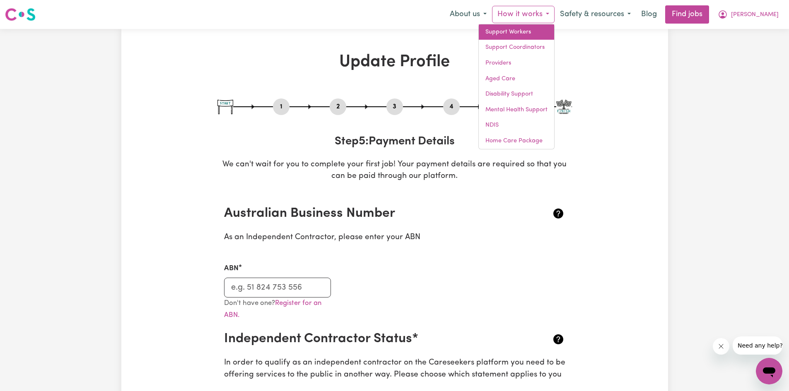
click at [524, 32] on link "Support Workers" at bounding box center [516, 32] width 75 height 16
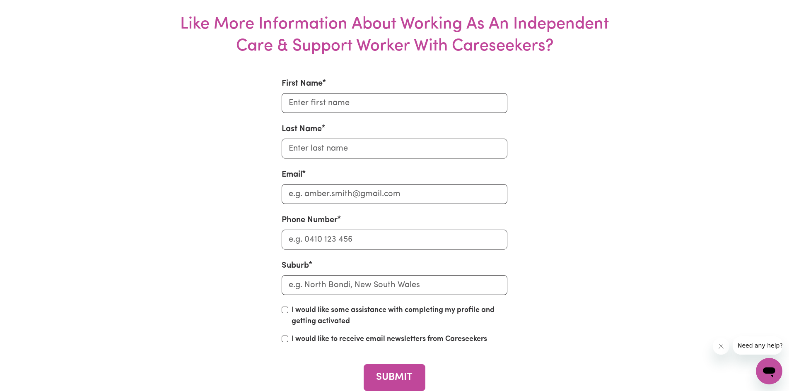
scroll to position [3359, 0]
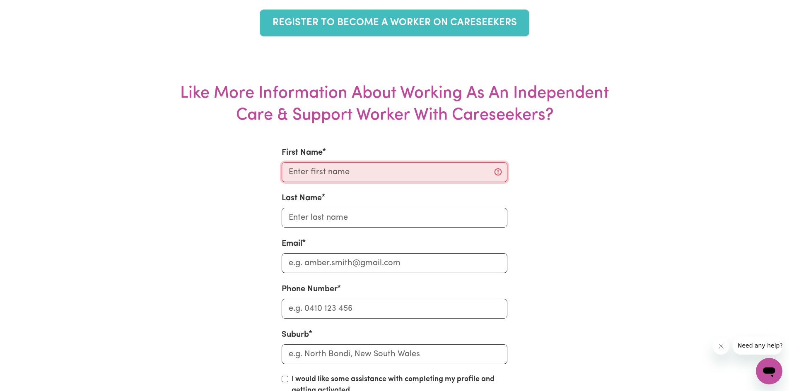
click at [346, 176] on input "First Name" at bounding box center [395, 172] width 226 height 20
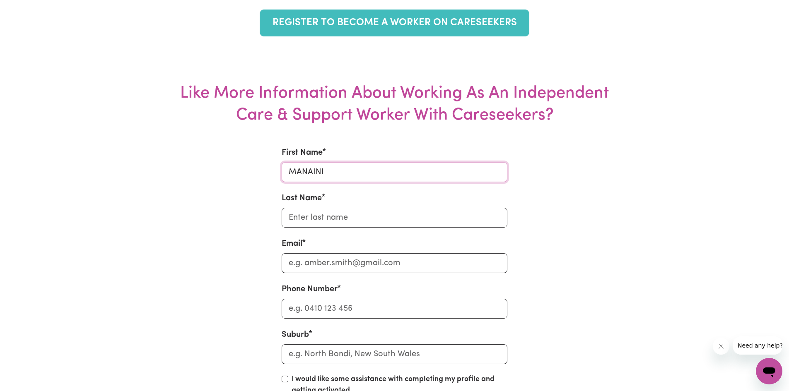
type input "MANAINI"
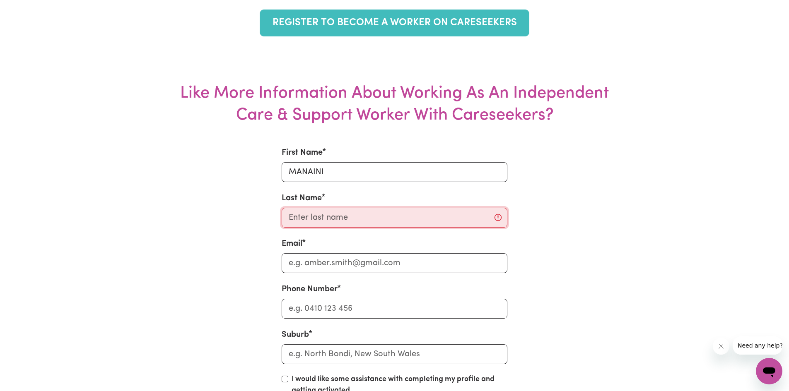
click at [314, 216] on input "Last Name" at bounding box center [395, 218] width 226 height 20
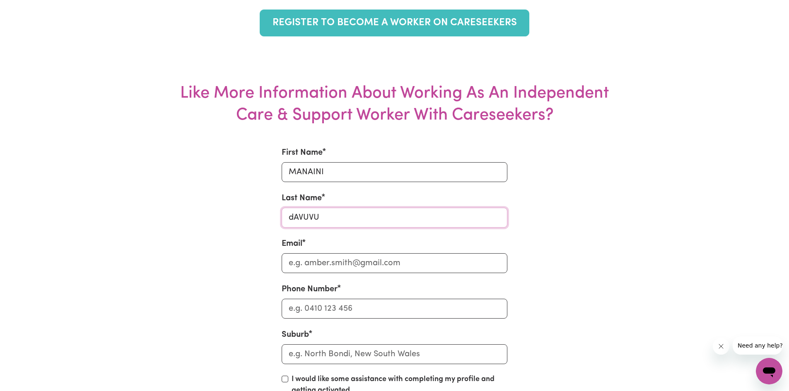
type input "dAVUVU"
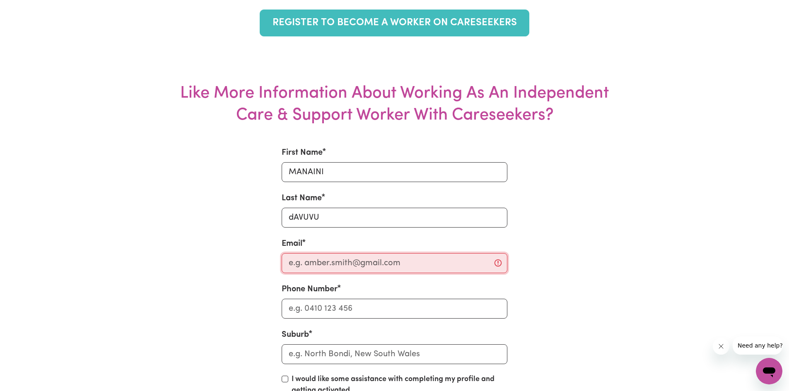
click at [346, 262] on input "Email" at bounding box center [395, 264] width 226 height 20
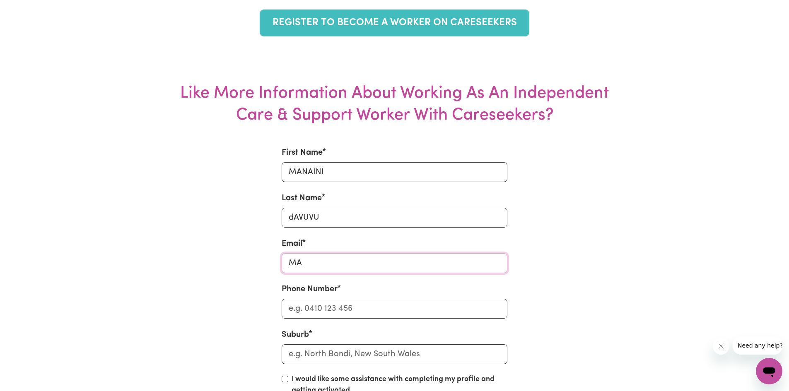
type input "M"
type input "A"
type input "[EMAIL_ADDRESS][DOMAIN_NAME]"
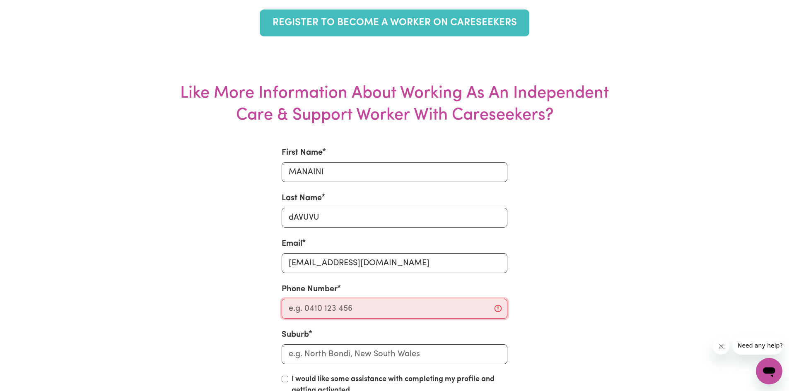
click at [345, 308] on input "Phone Number" at bounding box center [395, 309] width 226 height 20
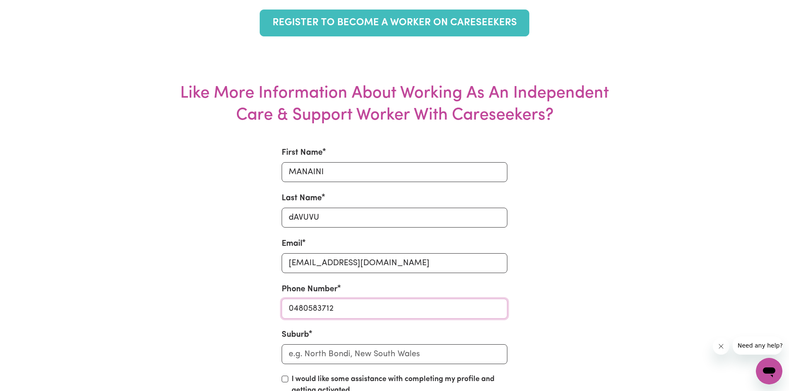
type input "0480583712"
click at [423, 359] on input "text" at bounding box center [395, 355] width 226 height 20
click at [288, 379] on input "I would like some assistance with completing my profile and getting activated" at bounding box center [285, 379] width 7 height 7
checkbox input "true"
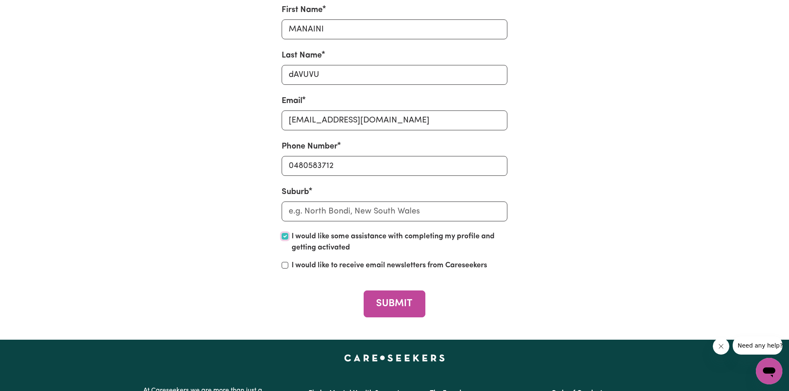
scroll to position [3507, 0]
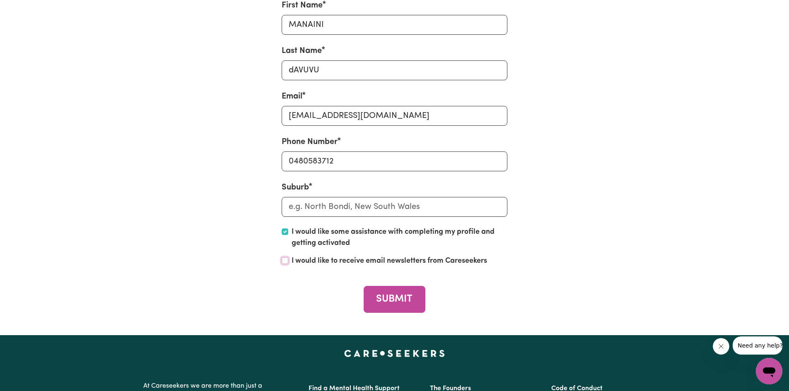
click at [287, 261] on input "I would like to receive email newsletters from Careseekers" at bounding box center [285, 261] width 7 height 7
checkbox input "true"
click at [401, 296] on button "SUBMIT" at bounding box center [395, 299] width 62 height 27
click at [482, 208] on input "text" at bounding box center [395, 207] width 226 height 20
type input "Ban"
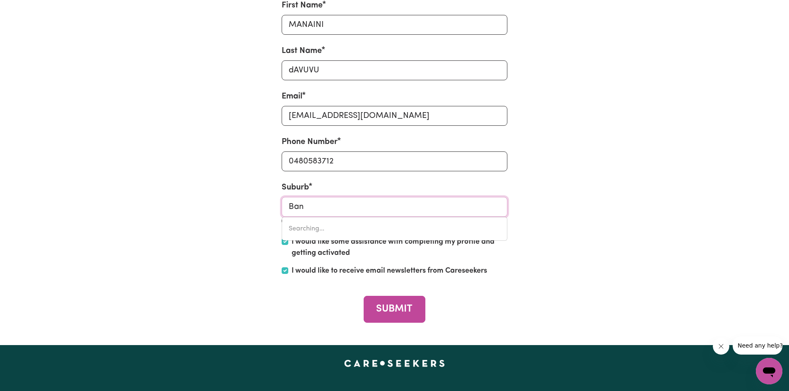
type input "Ban BAN, [GEOGRAPHIC_DATA], 4625"
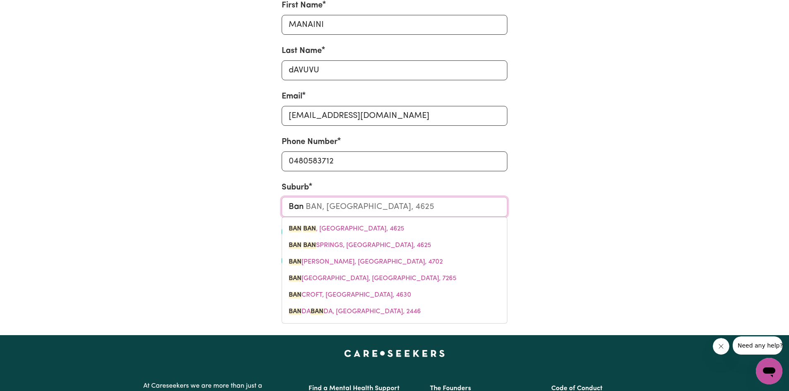
type input "Bank"
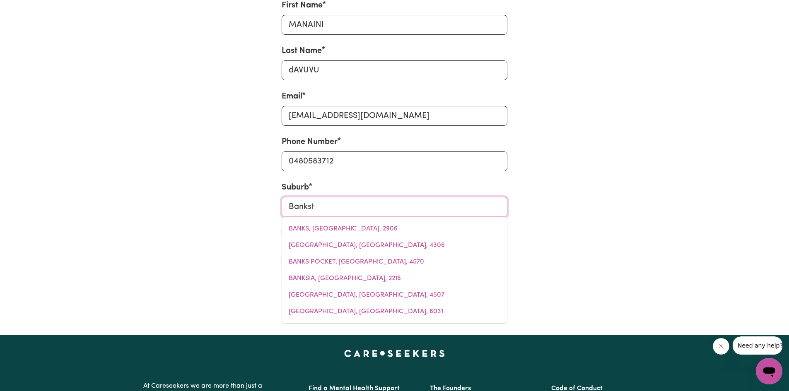
type input "Banksto"
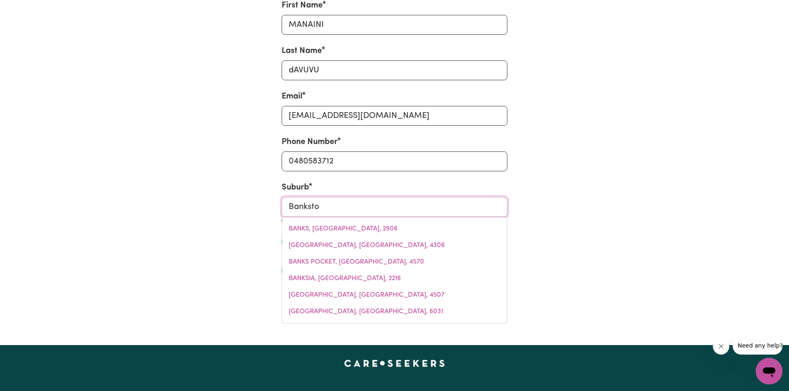
type input "BankstoWN, [GEOGRAPHIC_DATA], 2200"
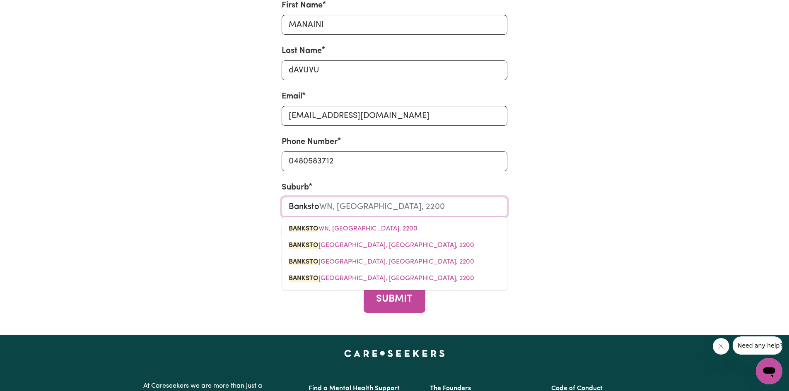
click at [353, 229] on span "BANKSTO WN, [GEOGRAPHIC_DATA], 2200" at bounding box center [353, 229] width 129 height 7
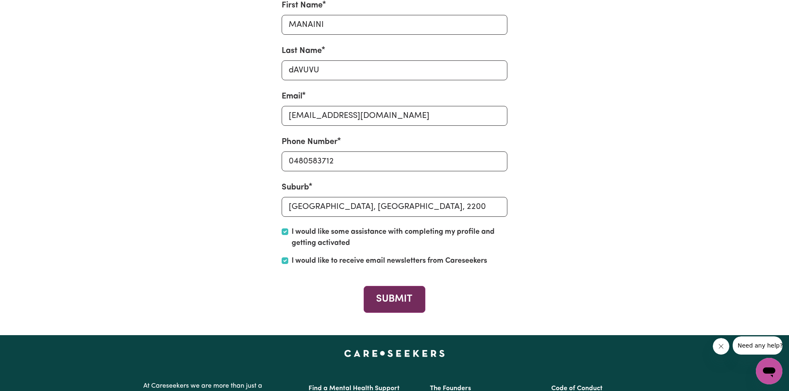
click at [385, 299] on button "SUBMIT" at bounding box center [395, 299] width 62 height 27
checkbox input "false"
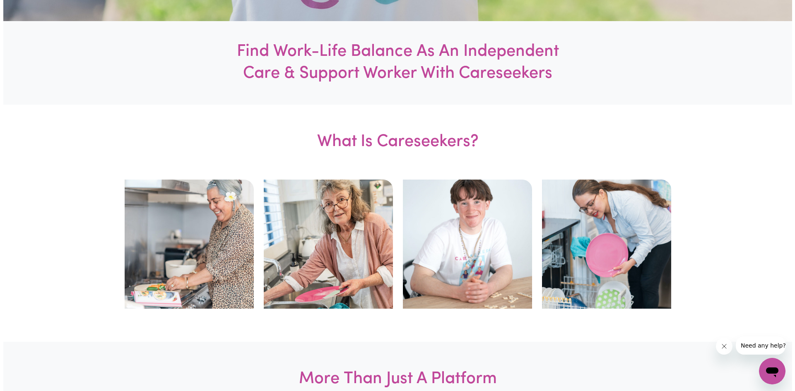
scroll to position [0, 0]
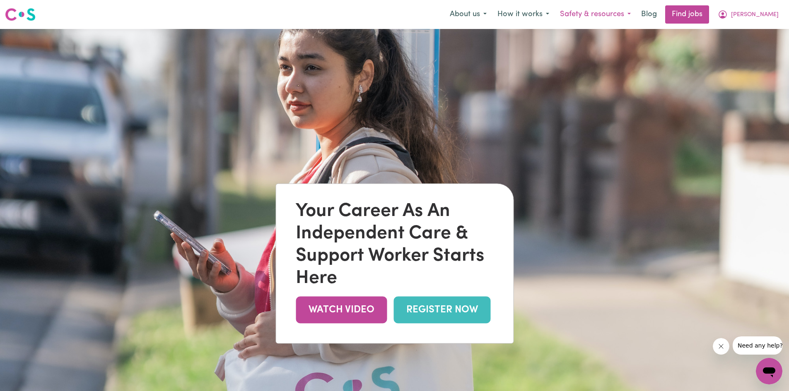
click at [620, 17] on button "Safety & resources" at bounding box center [596, 14] width 82 height 17
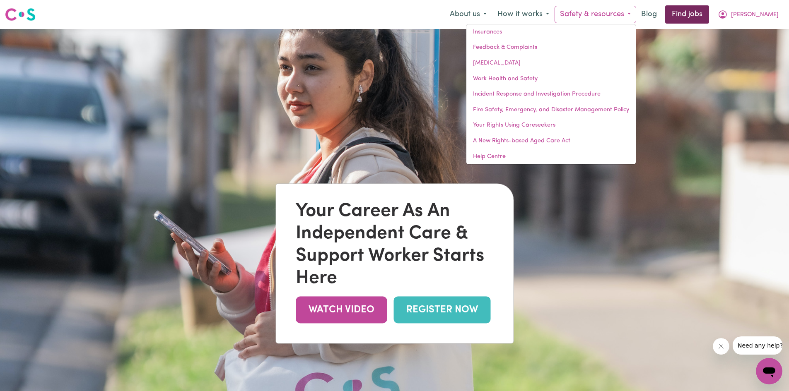
click at [693, 10] on link "Find jobs" at bounding box center [687, 14] width 44 height 18
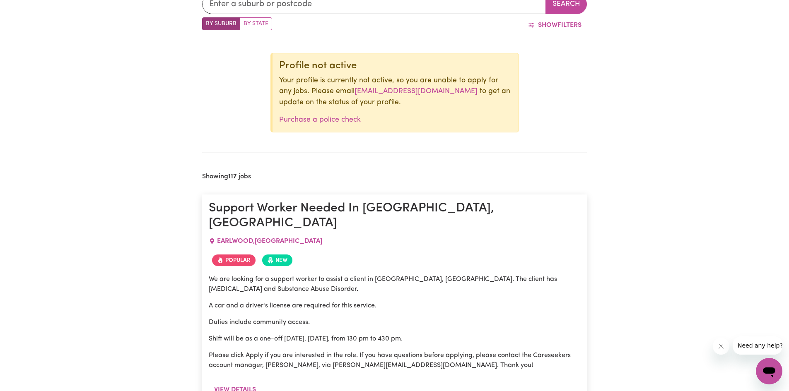
scroll to position [271, 0]
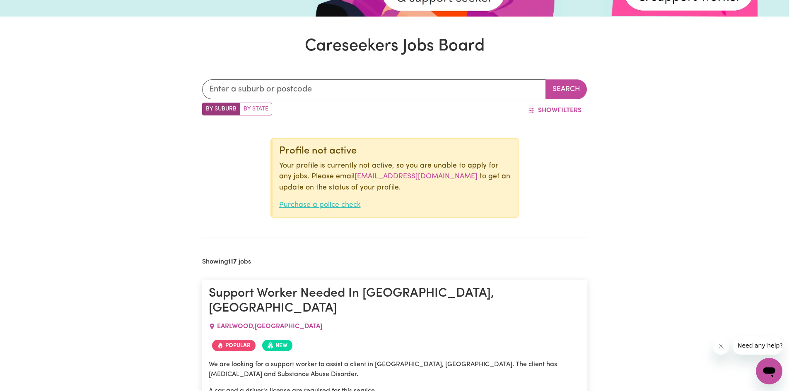
click at [334, 204] on link "Purchase a police check" at bounding box center [320, 205] width 82 height 7
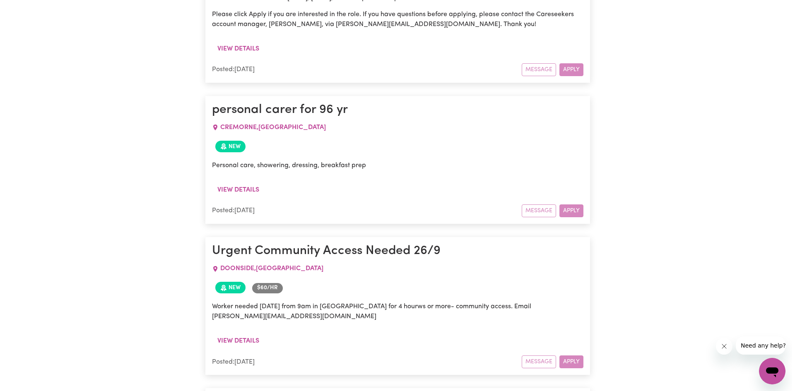
scroll to position [726, 0]
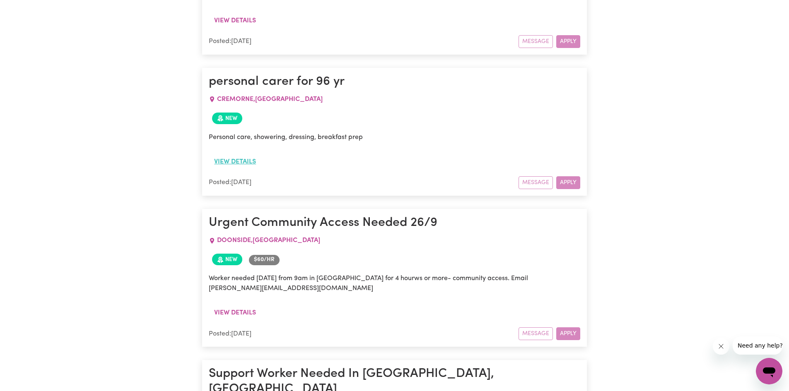
click at [235, 154] on button "View details" at bounding box center [235, 162] width 53 height 16
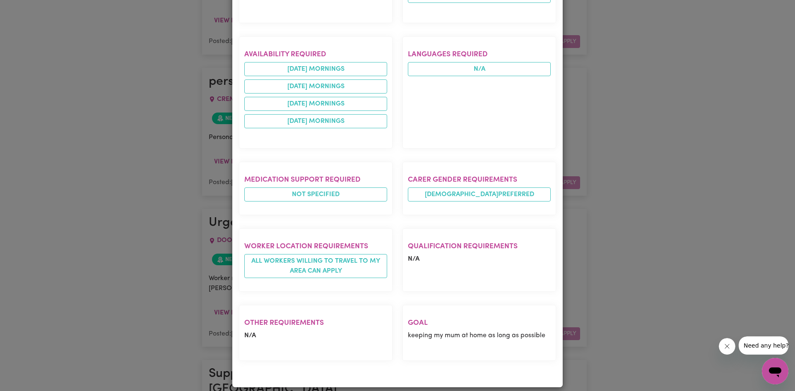
scroll to position [297, 0]
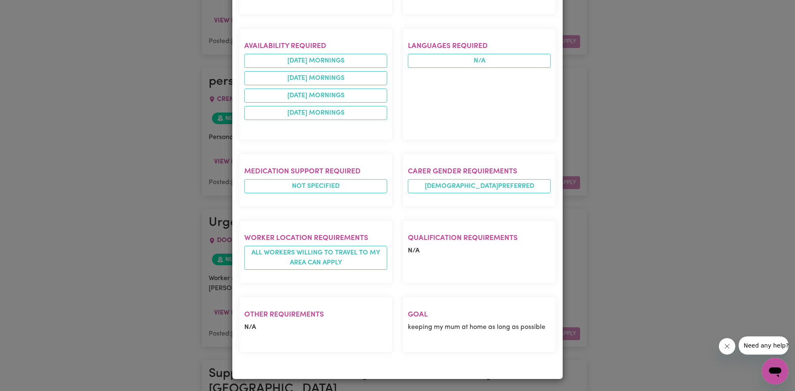
click at [684, 151] on div "Job Details personal carer for 96 yr CREMORNE , [GEOGRAPHIC_DATA] Posted by: Im…" at bounding box center [397, 195] width 795 height 391
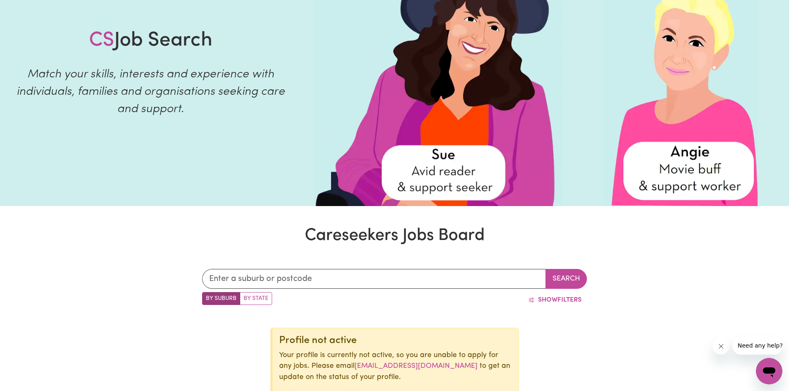
scroll to position [0, 0]
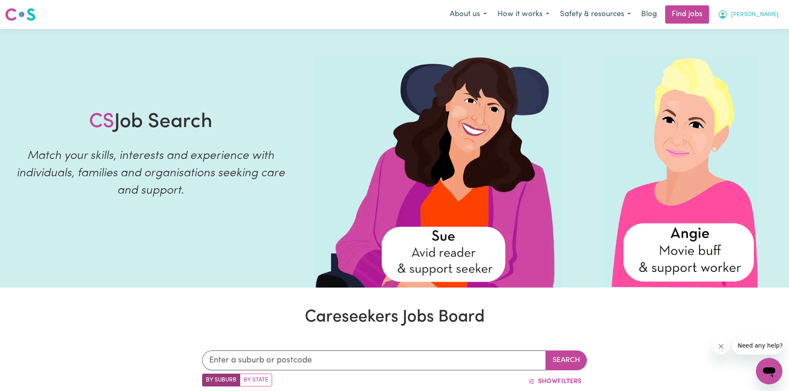
click at [752, 16] on span "[PERSON_NAME]" at bounding box center [755, 14] width 48 height 9
click at [474, 16] on button "About us" at bounding box center [469, 14] width 48 height 17
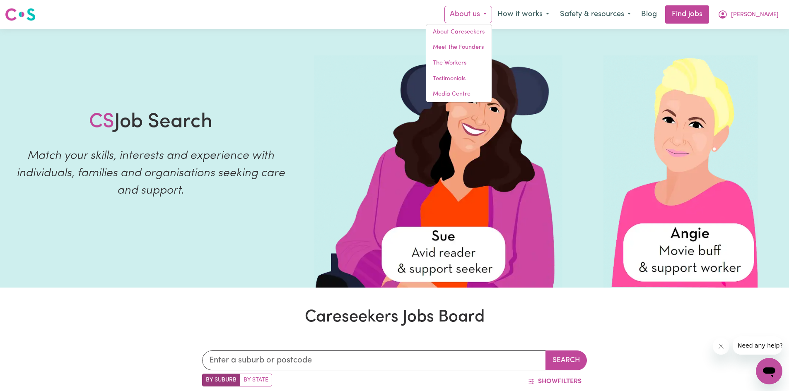
drag, startPoint x: 564, startPoint y: 78, endPoint x: 227, endPoint y: 92, distance: 336.7
click at [544, 81] on picture at bounding box center [452, 172] width 276 height 232
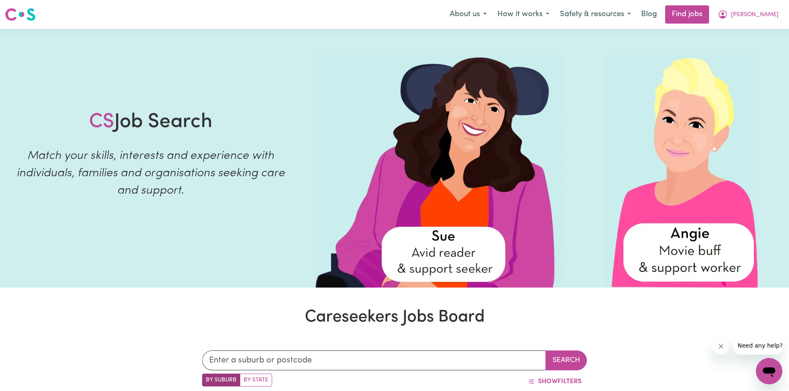
click at [773, 367] on icon "Open messaging window" at bounding box center [769, 371] width 15 height 15
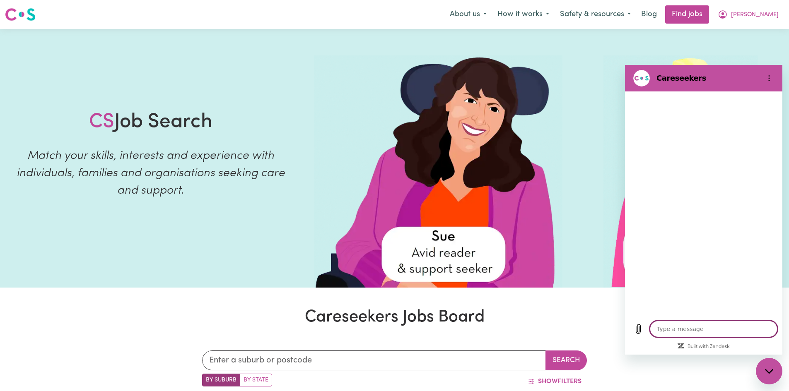
type textarea "x"
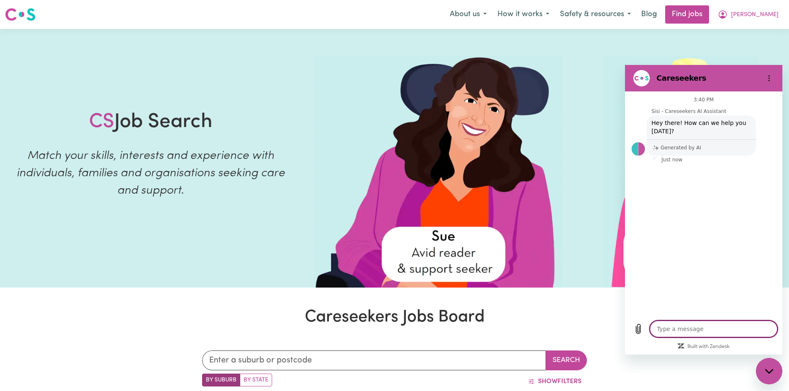
click at [678, 329] on textarea at bounding box center [714, 329] width 128 height 17
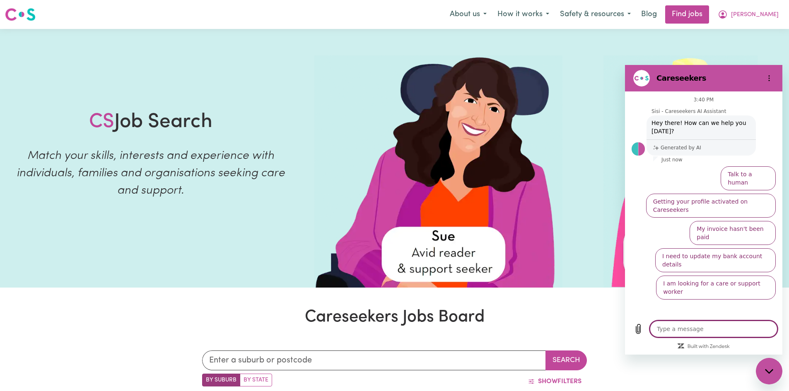
type textarea "h"
type textarea "x"
type textarea "ho"
type textarea "x"
type textarea "how"
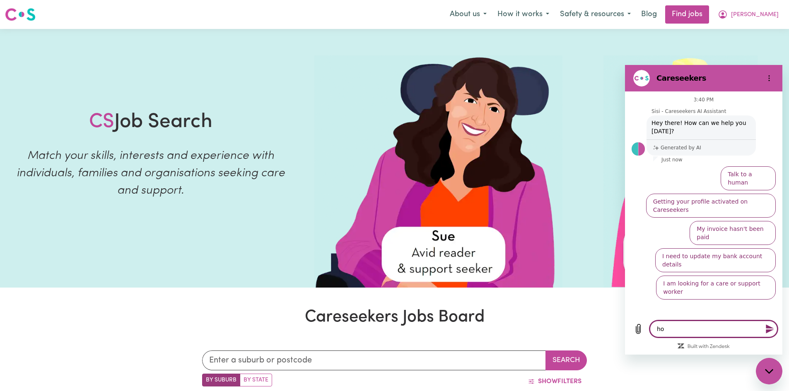
type textarea "x"
type textarea "how"
type textarea "x"
type textarea "how d"
type textarea "x"
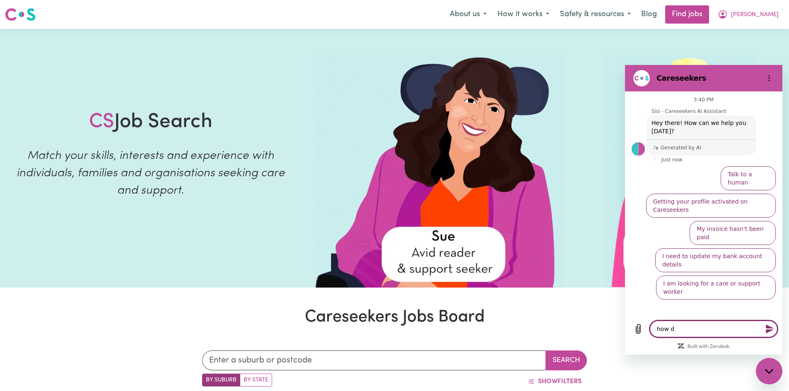
type textarea "how do"
type textarea "x"
type textarea "how do"
type textarea "x"
type textarea "how do I"
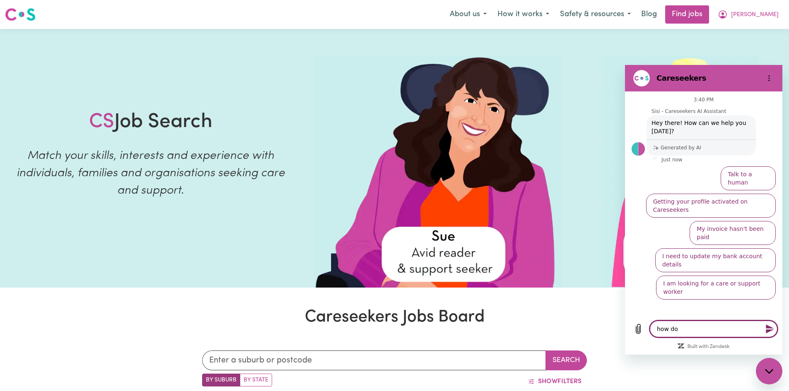
type textarea "x"
type textarea "how do I"
type textarea "x"
type textarea "how do I f"
type textarea "x"
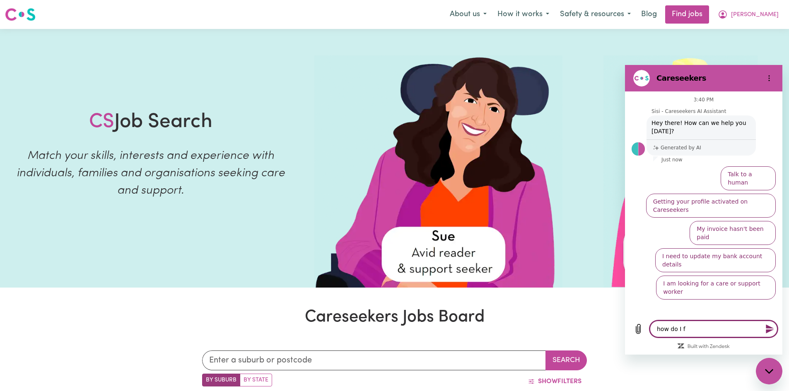
type textarea "how do I fi"
type textarea "x"
type textarea "how do I fib"
type textarea "x"
type textarea "how do I fi"
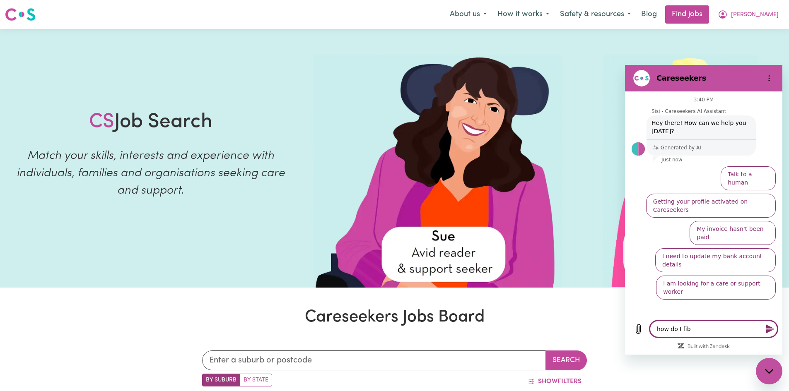
type textarea "x"
type textarea "how do I fin"
type textarea "x"
type textarea "how do I fini"
type textarea "x"
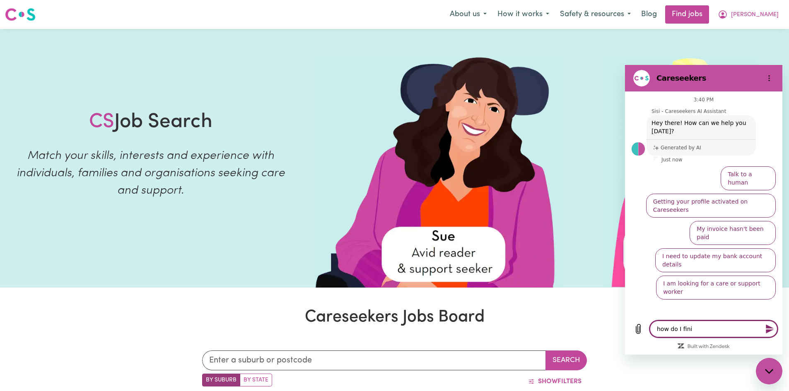
type textarea "how do I finis"
type textarea "x"
type textarea "how do I finish"
type textarea "x"
type textarea "how do I finish"
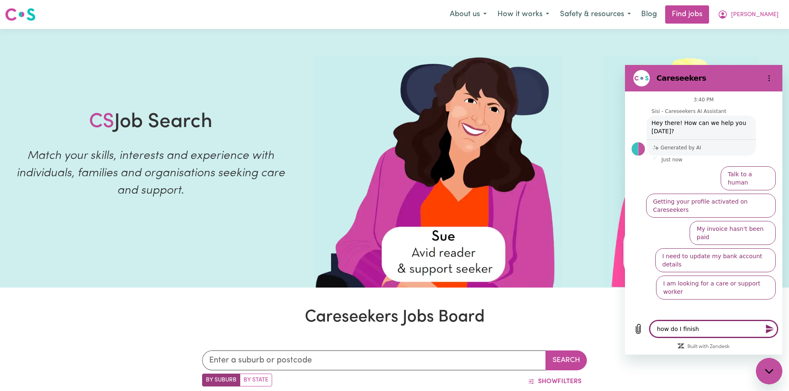
type textarea "x"
type textarea "how do I finish r"
type textarea "x"
type textarea "how do I finish re"
type textarea "x"
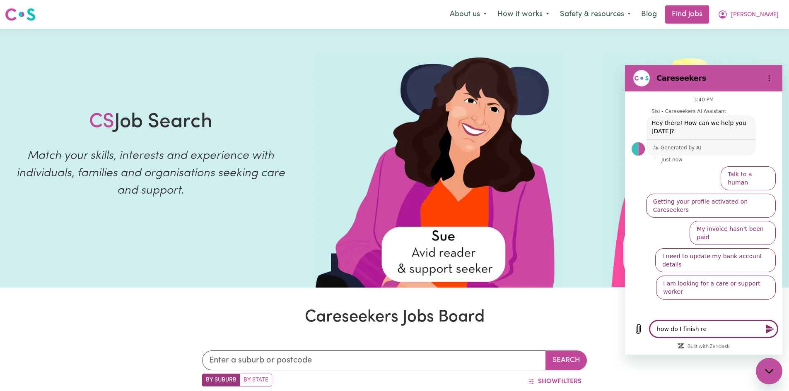
type textarea "how do I finish reg"
type textarea "x"
type textarea "how do I finish regi"
type textarea "x"
type textarea "how do I finish regis"
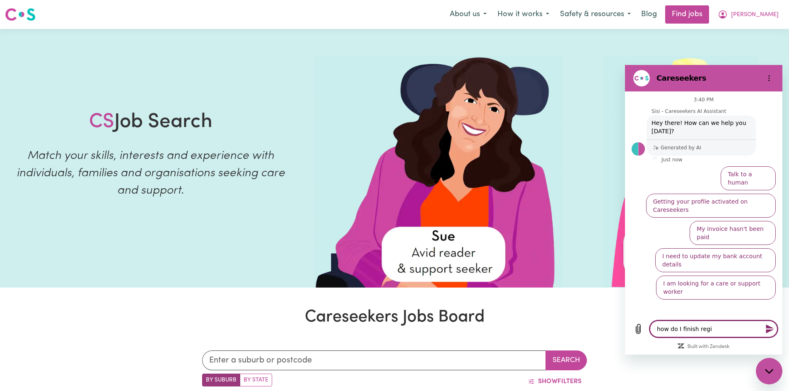
type textarea "x"
type textarea "how do I finish regist"
type textarea "x"
type textarea "how do I finish registe"
type textarea "x"
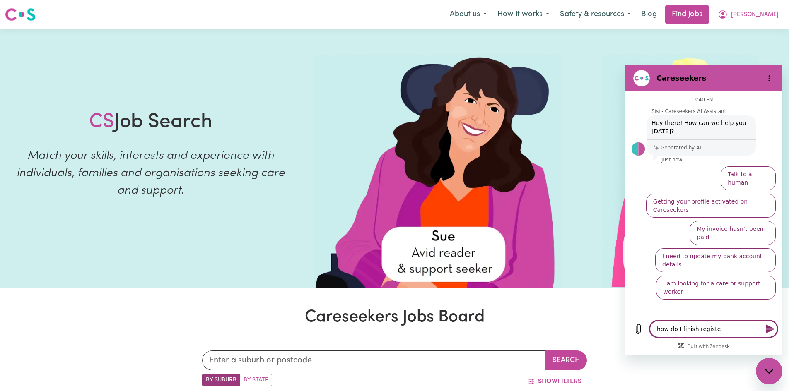
type textarea "how do I finish register"
type textarea "x"
type textarea "how do I finish registeri"
type textarea "x"
type textarea "how do I finish registerin"
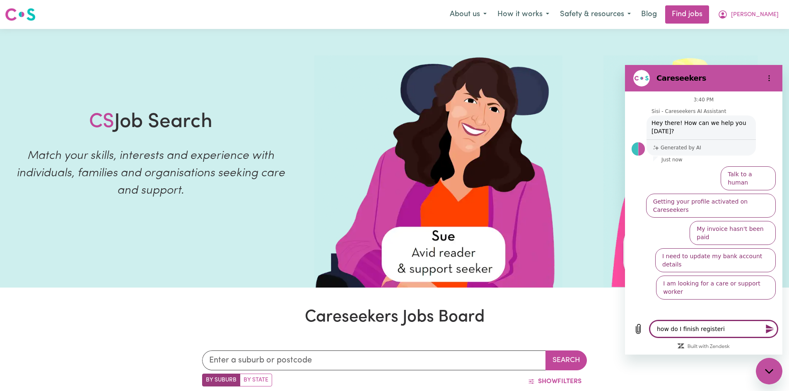
type textarea "x"
type textarea "how do I finish registering"
type textarea "x"
type textarea "how do I finish registering"
drag, startPoint x: 730, startPoint y: 230, endPoint x: 717, endPoint y: 358, distance: 129.5
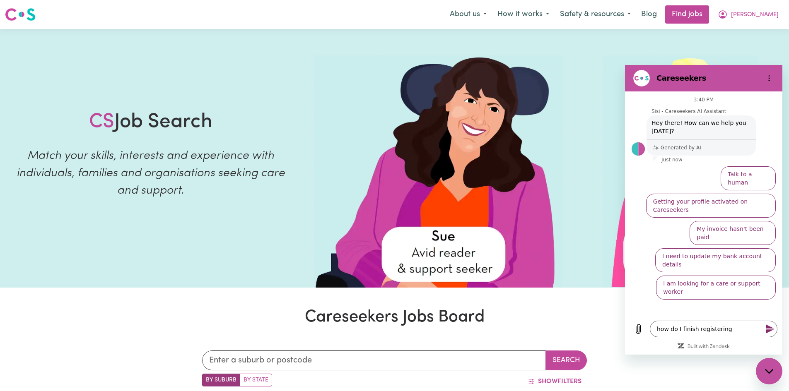
click at [717, 355] on html "Careseekers 3:40 PM Sisi - Careseekers AI Assistant Sisi - Careseekers AI Assis…" at bounding box center [703, 210] width 157 height 290
click at [768, 330] on icon "Send message" at bounding box center [770, 329] width 10 height 10
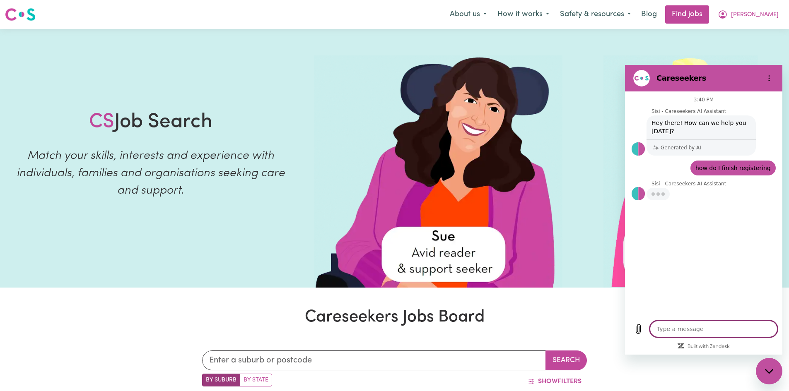
type textarea "x"
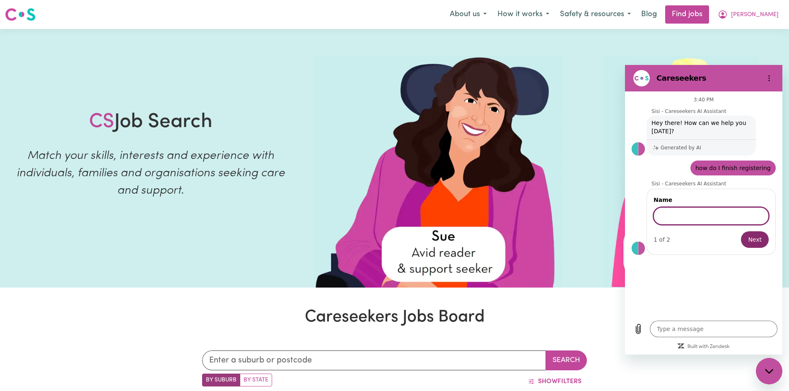
click at [724, 215] on input "Name" at bounding box center [711, 216] width 115 height 17
click at [714, 215] on input "Name" at bounding box center [711, 216] width 115 height 17
type input "Manaini [PERSON_NAME]"
click at [741, 232] on button "Next" at bounding box center [755, 240] width 28 height 17
type textarea "x"
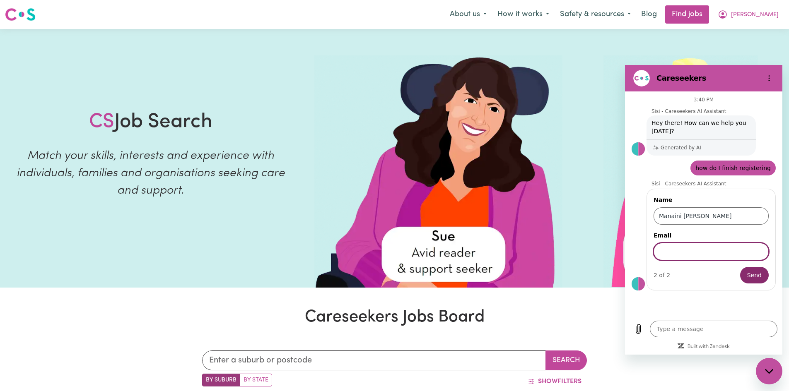
click at [664, 250] on input "Email" at bounding box center [711, 251] width 115 height 17
type input "[EMAIL_ADDRESS][DOMAIN_NAME]"
click at [740, 267] on button "Send" at bounding box center [754, 275] width 29 height 17
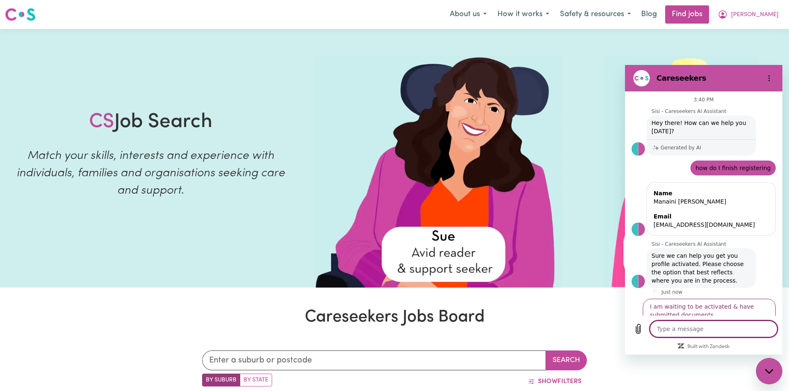
scroll to position [94, 0]
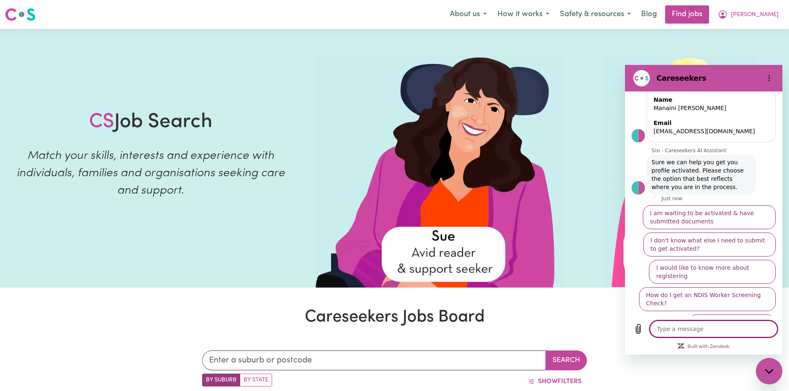
click at [693, 220] on button "I am waiting to be activated & have submitted documents" at bounding box center [709, 217] width 133 height 24
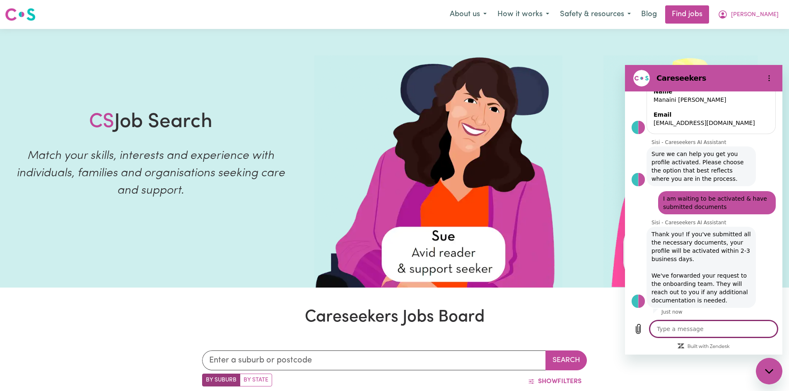
scroll to position [104, 0]
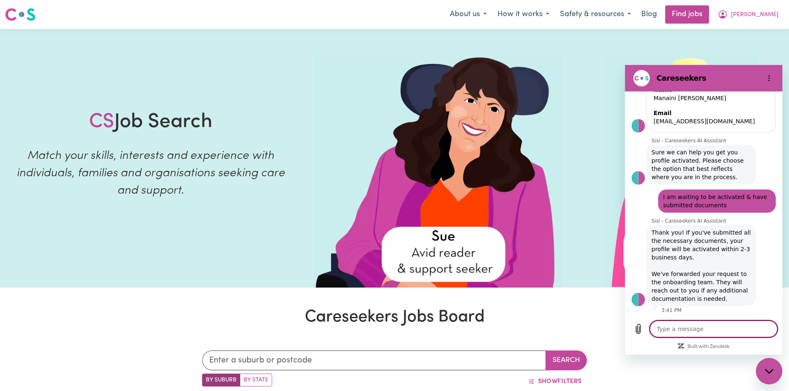
type textarea "x"
click at [677, 329] on textarea at bounding box center [714, 329] width 128 height 17
type textarea "I"
type textarea "x"
type textarea "I"
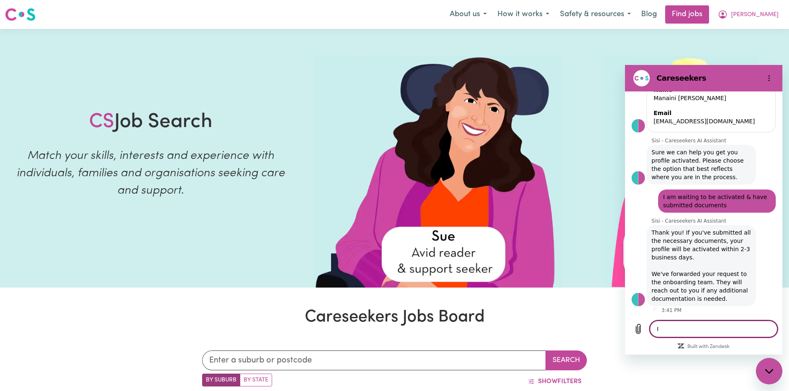
type textarea "x"
type textarea "I h"
type textarea "x"
type textarea "I ha"
type textarea "x"
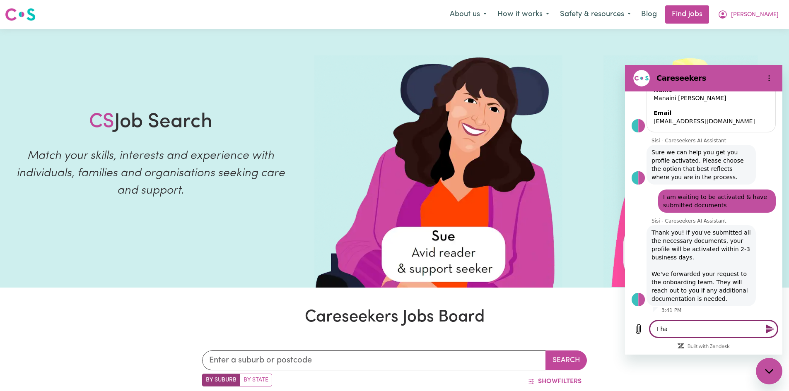
type textarea "I hav"
type textarea "x"
type textarea "I have"
type textarea "x"
type textarea "I have"
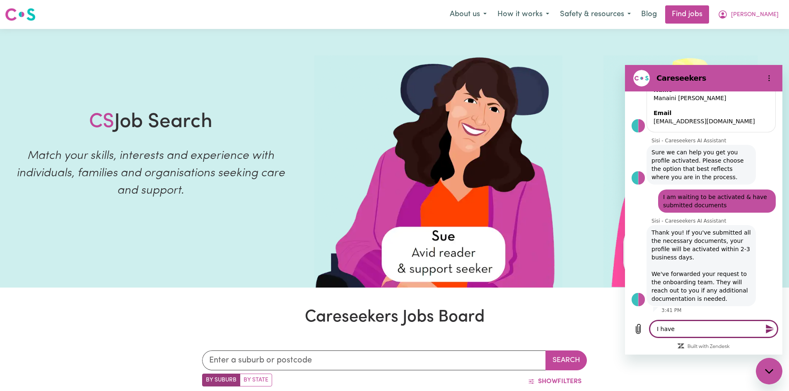
type textarea "x"
type textarea "I have d"
type textarea "x"
type textarea "I have do"
type textarea "x"
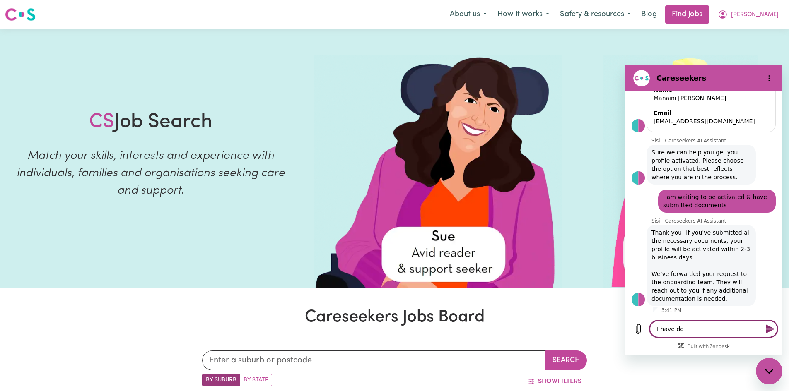
type textarea "I have don"
type textarea "x"
type textarea "I have done"
type textarea "x"
type textarea "I have done"
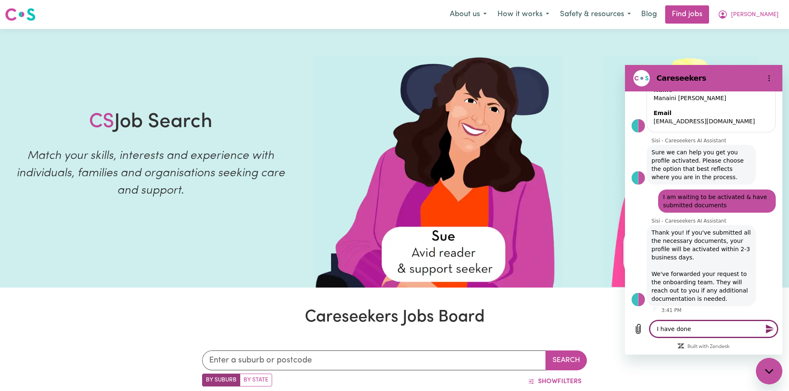
type textarea "x"
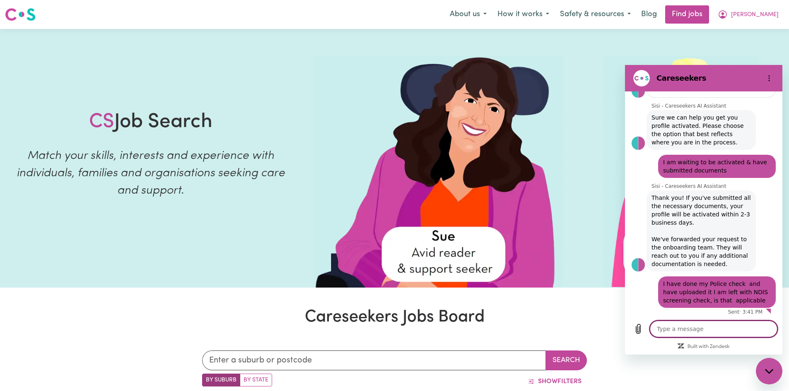
scroll to position [140, 0]
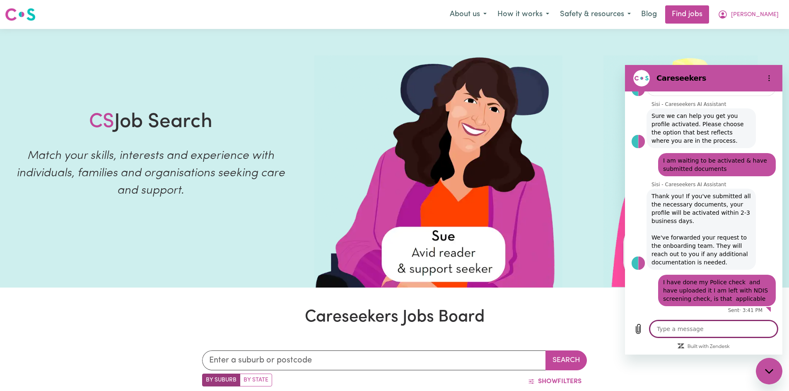
click at [714, 46] on div at bounding box center [690, 165] width 186 height 246
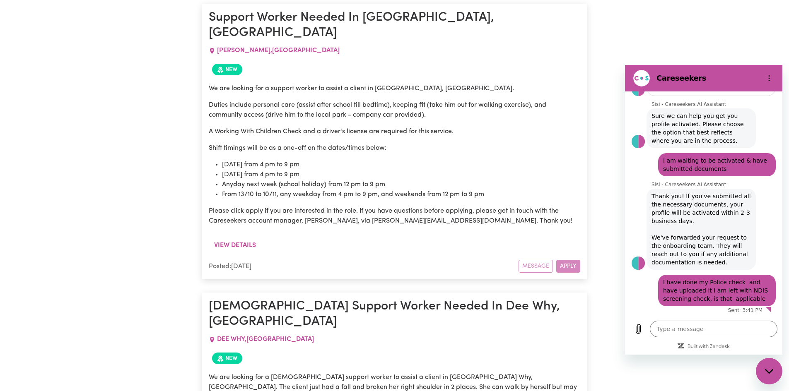
scroll to position [1168, 0]
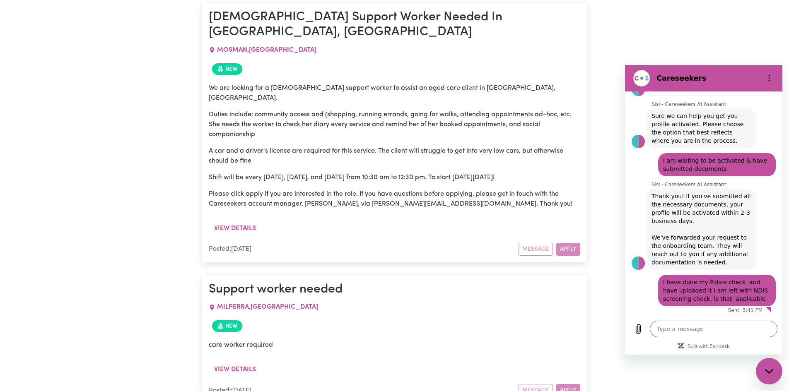
scroll to position [1936, 0]
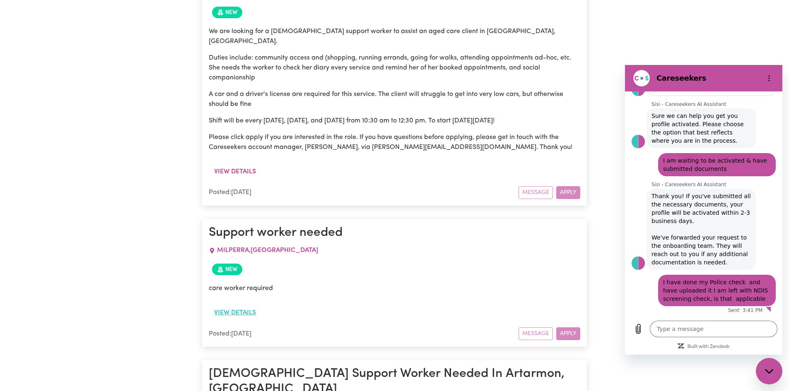
click at [243, 305] on button "View details" at bounding box center [235, 313] width 53 height 16
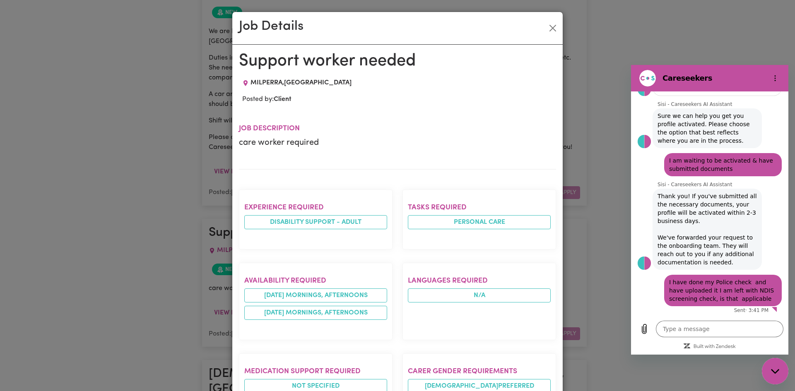
drag, startPoint x: 752, startPoint y: 33, endPoint x: 789, endPoint y: 68, distance: 51.3
click at [759, 44] on div "Job Details Support worker needed MILPERRA , [GEOGRAPHIC_DATA] Posted by: Clien…" at bounding box center [397, 195] width 795 height 391
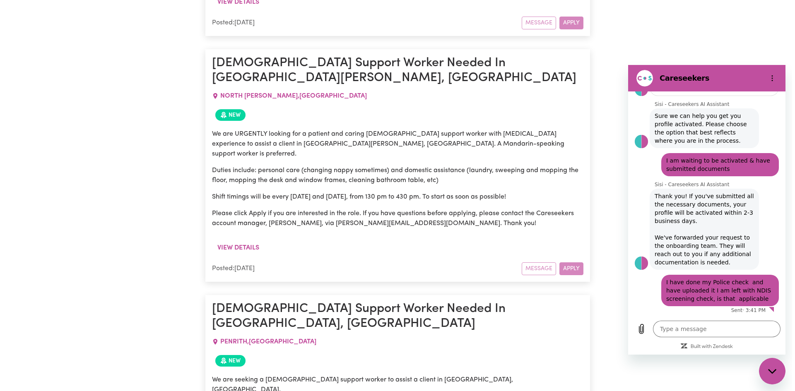
scroll to position [4013, 0]
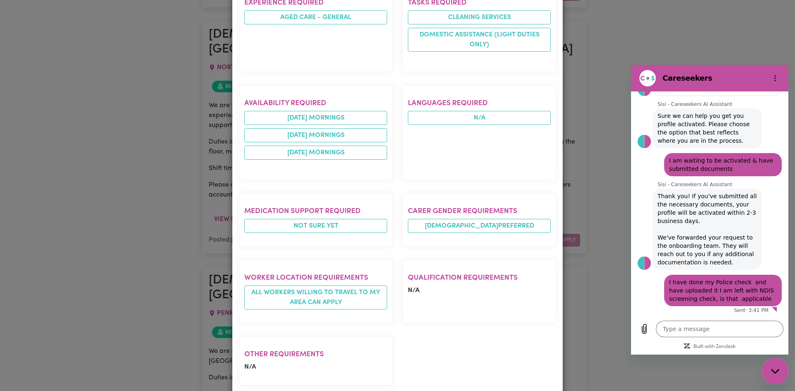
scroll to position [353, 0]
drag, startPoint x: 717, startPoint y: 25, endPoint x: 609, endPoint y: 55, distance: 111.9
click at [715, 25] on div "Job Details [DEMOGRAPHIC_DATA] Support Worker Needed In [GEOGRAPHIC_DATA], [GEO…" at bounding box center [397, 195] width 795 height 391
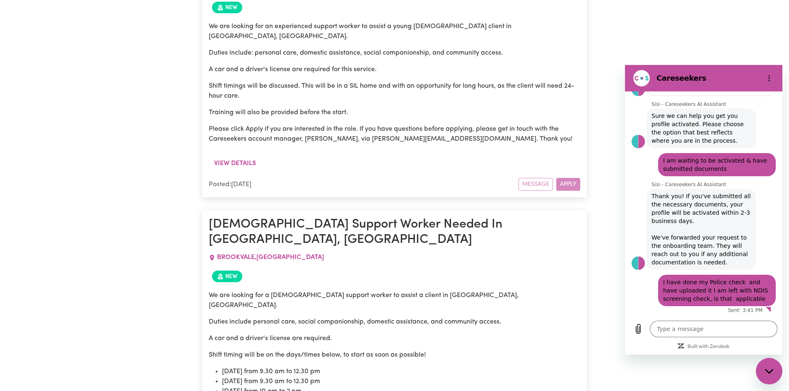
scroll to position [6119, 0]
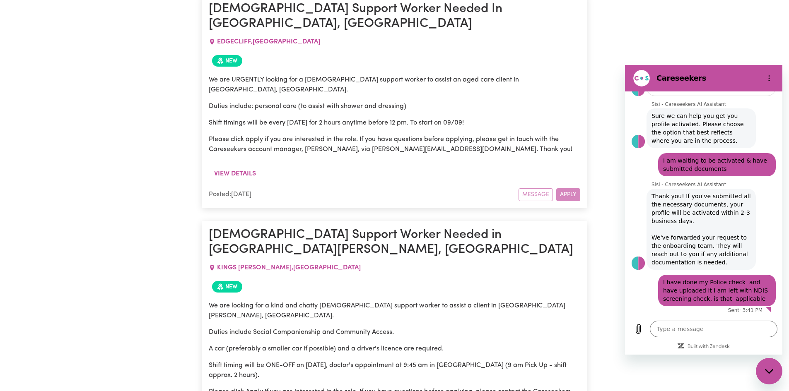
drag, startPoint x: 793, startPoint y: 70, endPoint x: 1, endPoint y: 104, distance: 793.2
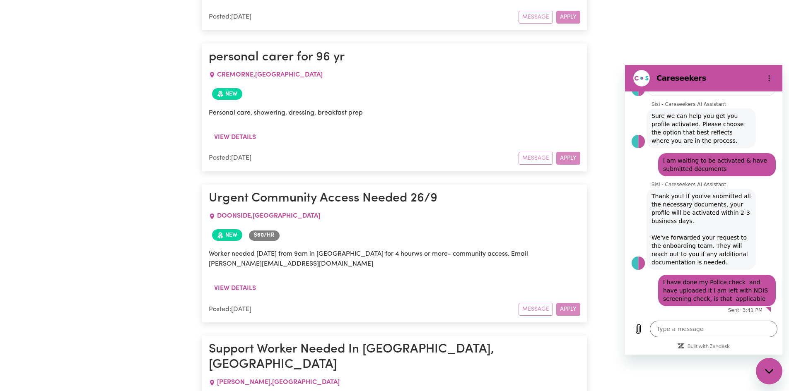
scroll to position [0, 0]
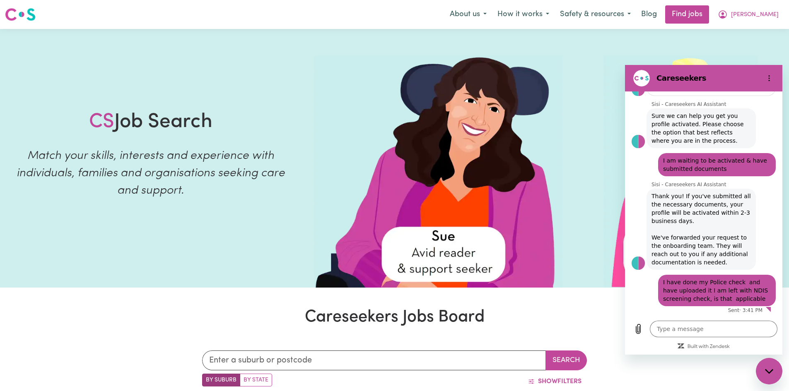
click at [717, 41] on div at bounding box center [545, 158] width 488 height 259
click at [534, 12] on button "How it works" at bounding box center [523, 14] width 63 height 17
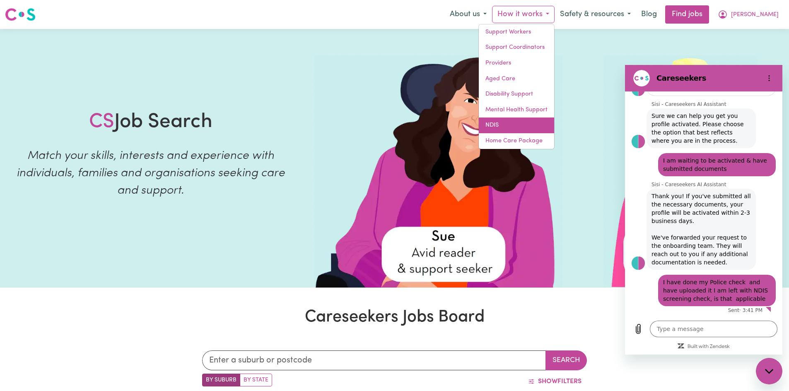
click at [499, 125] on link "NDIS" at bounding box center [516, 126] width 75 height 16
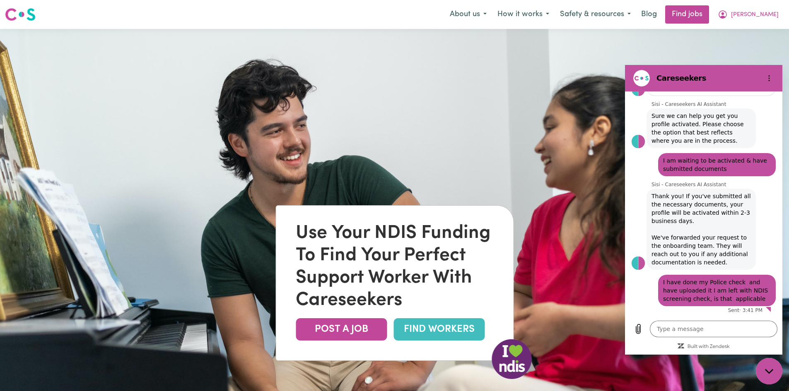
click at [558, 119] on img at bounding box center [394, 224] width 789 height 391
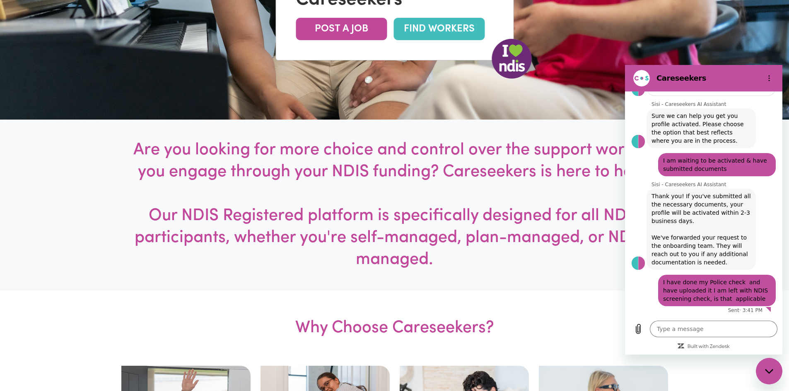
scroll to position [307, 0]
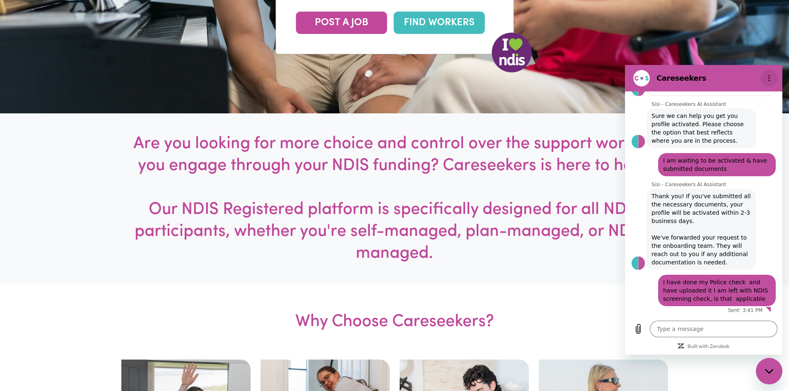
click at [768, 78] on icon "Options menu" at bounding box center [769, 78] width 7 height 7
click at [688, 351] on div at bounding box center [703, 349] width 157 height 12
click at [773, 372] on icon "Close messaging window" at bounding box center [769, 371] width 9 height 5
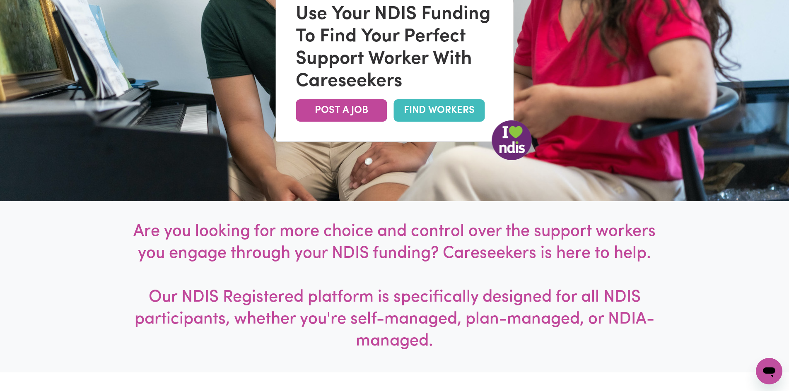
scroll to position [0, 0]
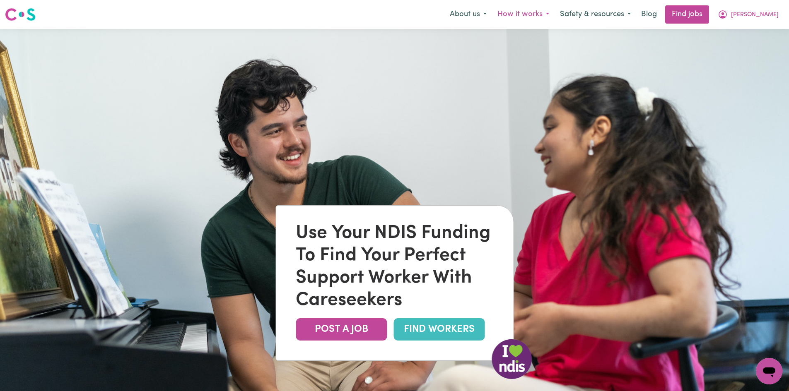
click at [524, 16] on button "How it works" at bounding box center [523, 14] width 63 height 17
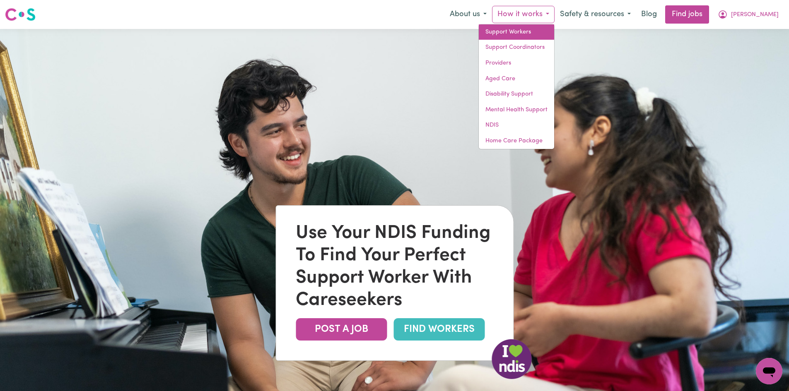
click at [517, 32] on link "Support Workers" at bounding box center [516, 32] width 75 height 16
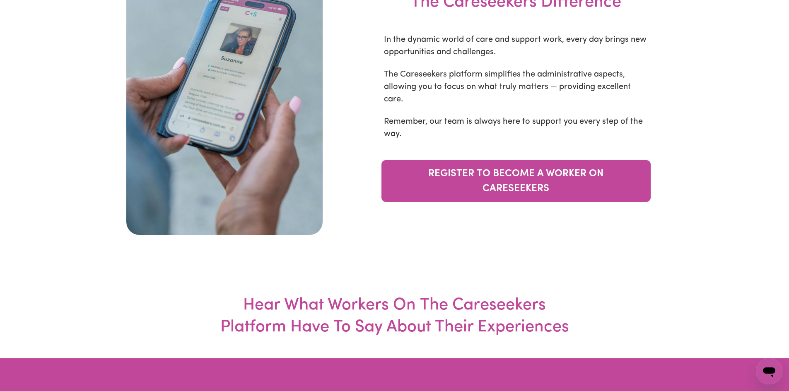
scroll to position [2788, 0]
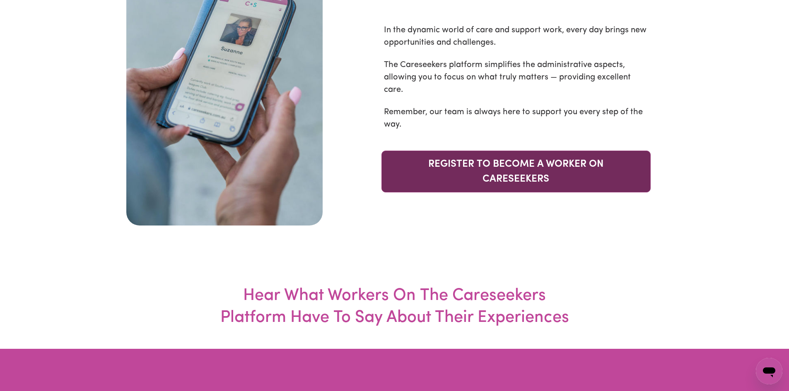
click at [557, 173] on link "REGISTER TO BECOME A WORKER ON CARESEEKERS" at bounding box center [516, 172] width 269 height 42
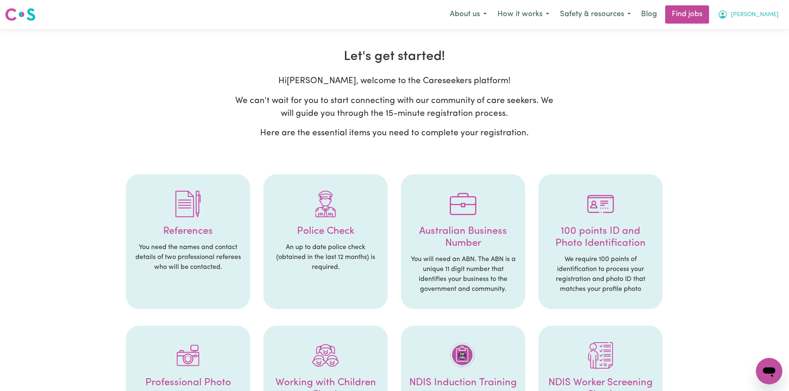
click at [728, 15] on icon "My Account" at bounding box center [723, 15] width 10 height 10
click at [738, 61] on link "Logout" at bounding box center [750, 64] width 65 height 16
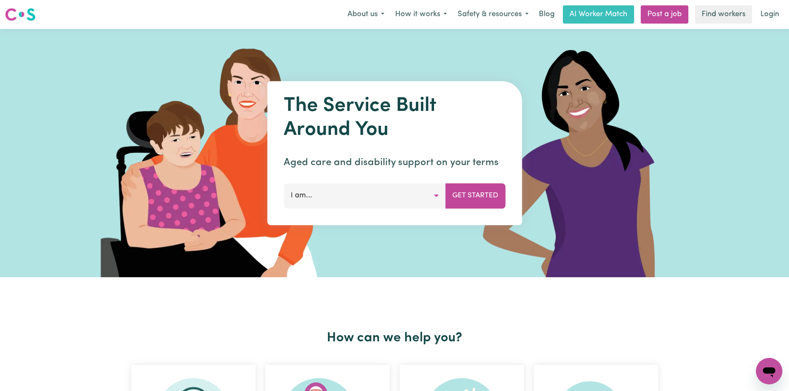
click at [674, 81] on img at bounding box center [581, 153] width 247 height 249
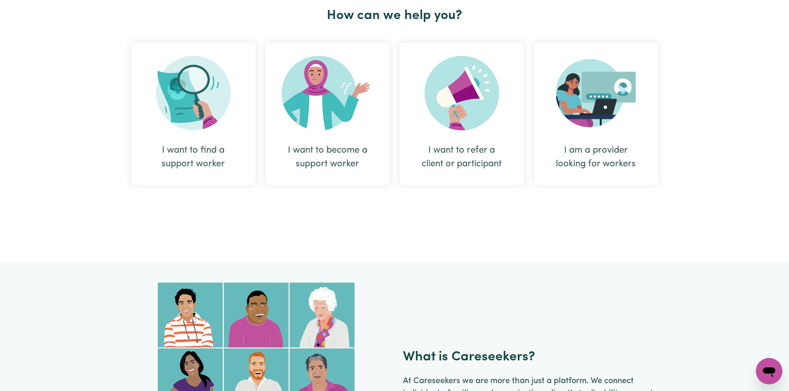
scroll to position [314, 0]
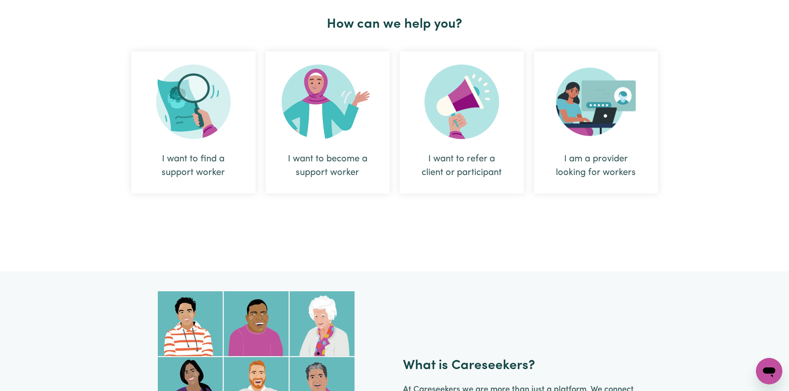
click at [316, 104] on img at bounding box center [328, 102] width 92 height 75
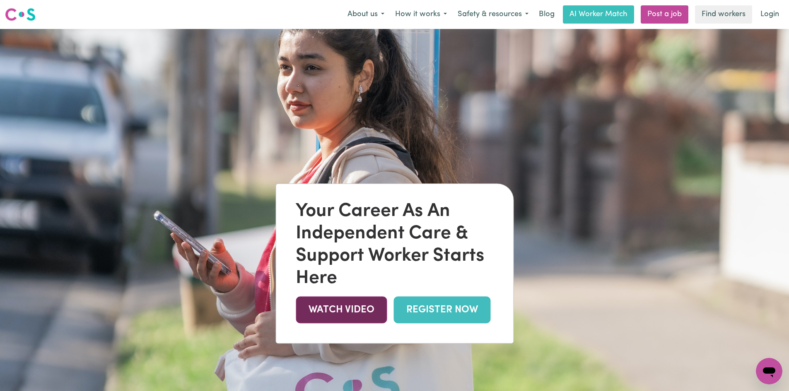
click at [370, 308] on link "WATCH VIDEO" at bounding box center [341, 310] width 91 height 27
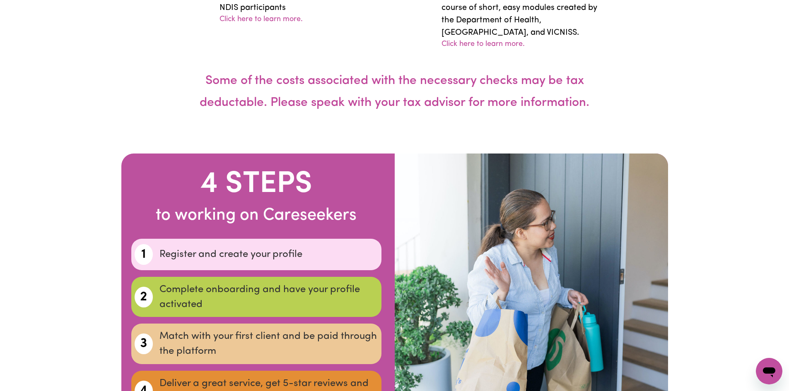
scroll to position [2407, 0]
